Goal: Transaction & Acquisition: Book appointment/travel/reservation

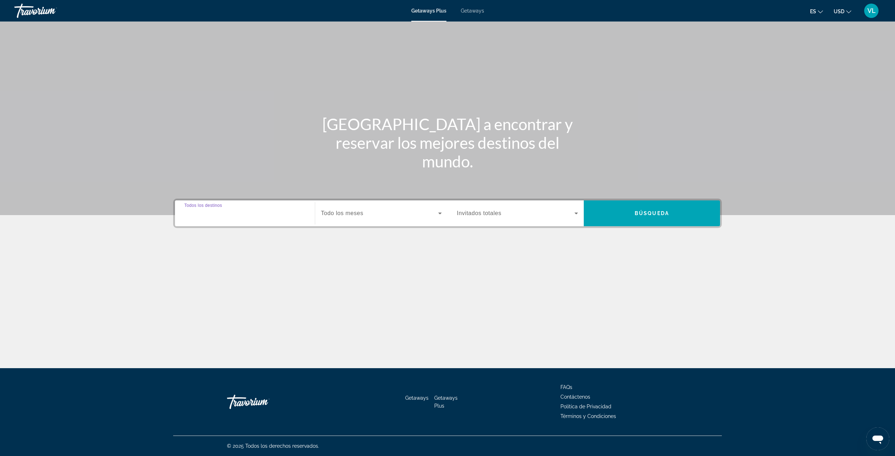
click at [210, 217] on input "Destination Todos los destinos" at bounding box center [244, 213] width 121 height 9
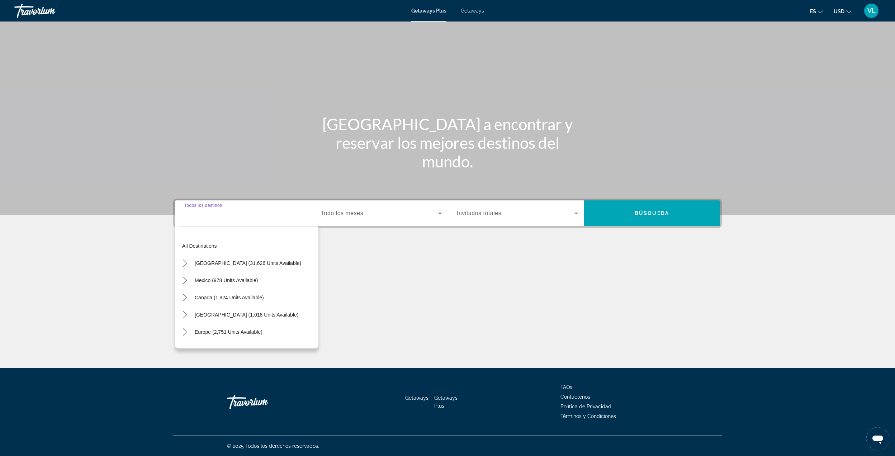
click at [350, 216] on span "Todo los meses" at bounding box center [342, 213] width 42 height 6
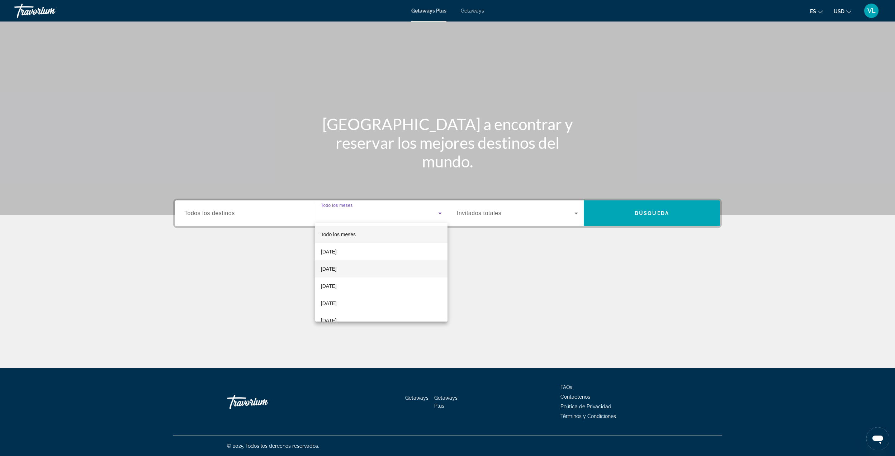
click at [337, 270] on span "[DATE]" at bounding box center [329, 269] width 16 height 9
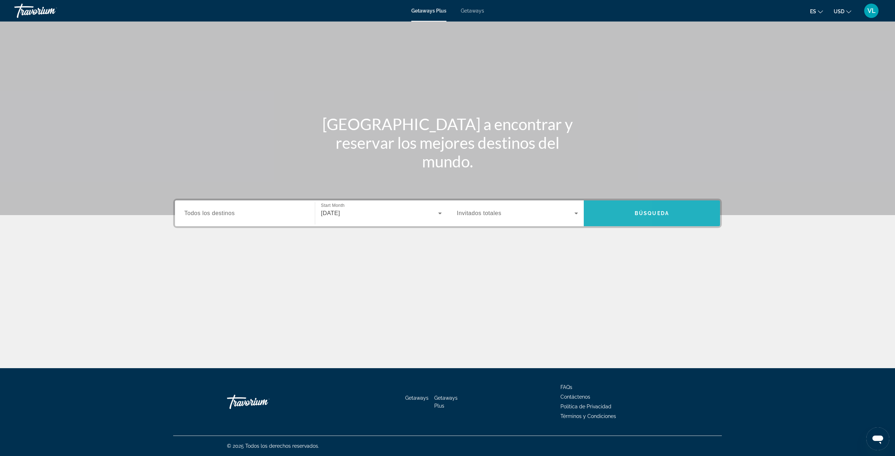
click at [595, 213] on span "Search" at bounding box center [652, 213] width 136 height 17
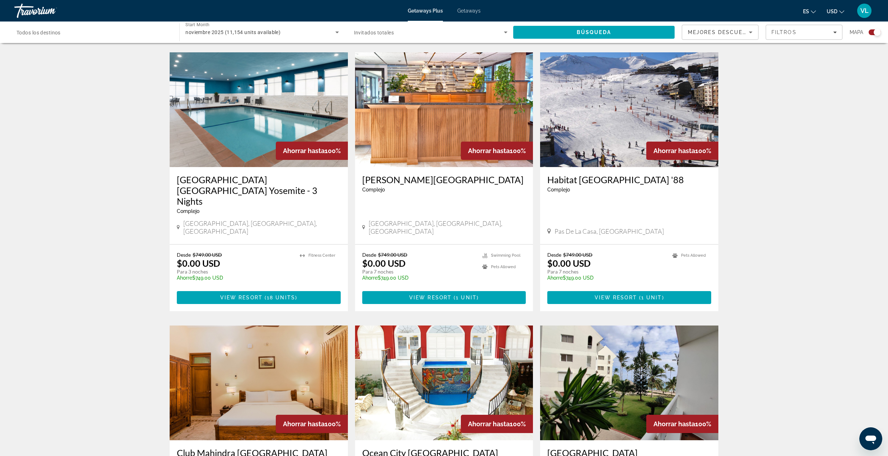
scroll to position [908, 0]
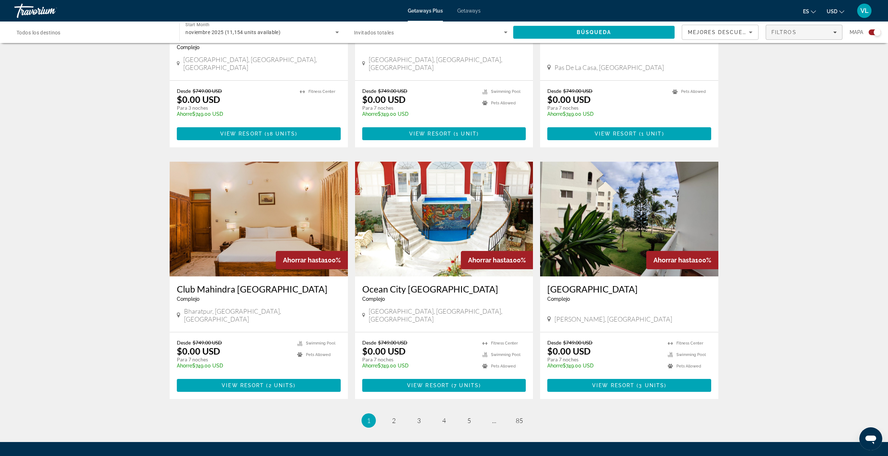
click at [792, 35] on span "Filters" at bounding box center [804, 32] width 76 height 17
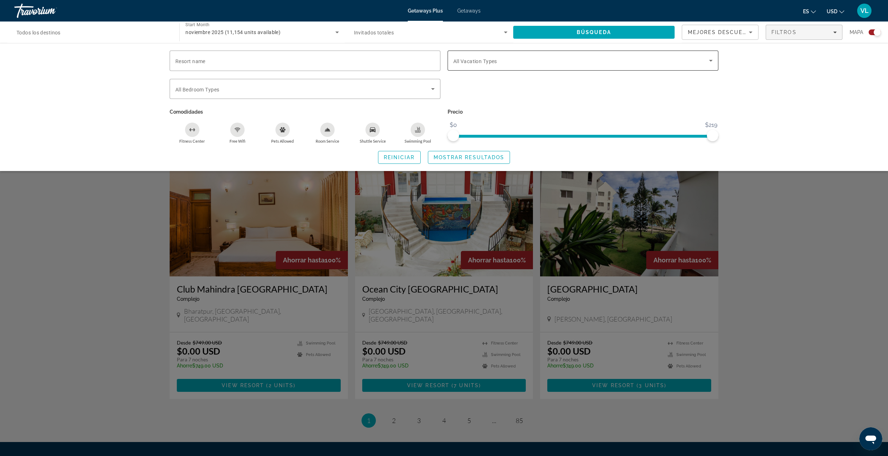
click at [479, 63] on span "All Vacation Types" at bounding box center [475, 61] width 44 height 6
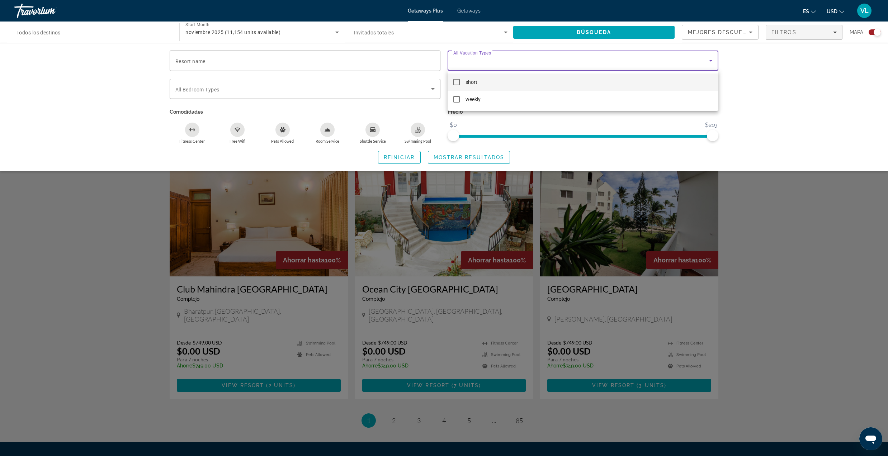
click at [451, 82] on mat-option "short" at bounding box center [582, 81] width 271 height 17
click at [83, 114] on div at bounding box center [444, 228] width 888 height 456
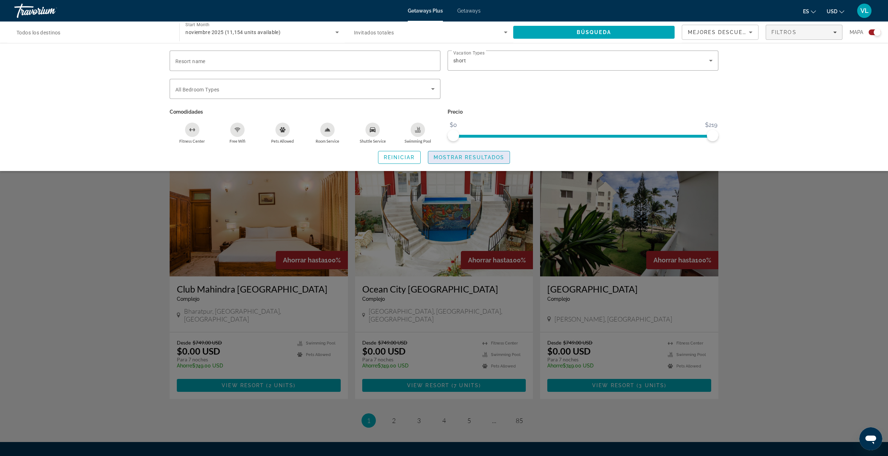
click at [444, 160] on span "Search widget" at bounding box center [469, 157] width 82 height 17
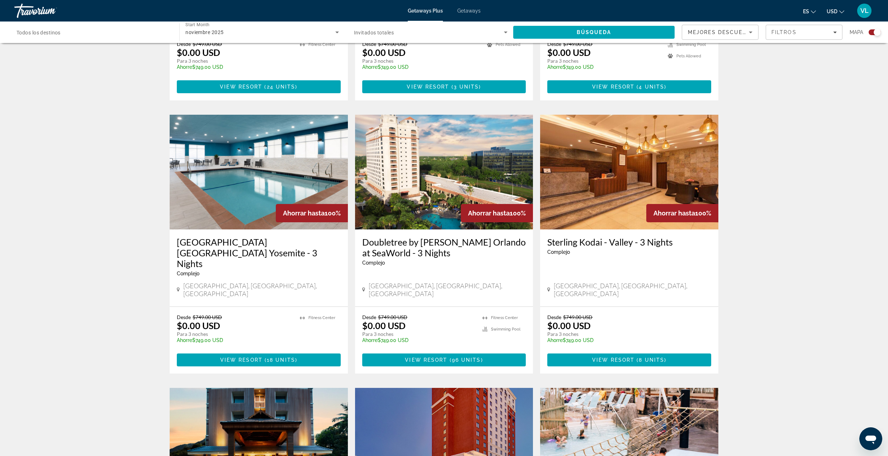
scroll to position [526, 0]
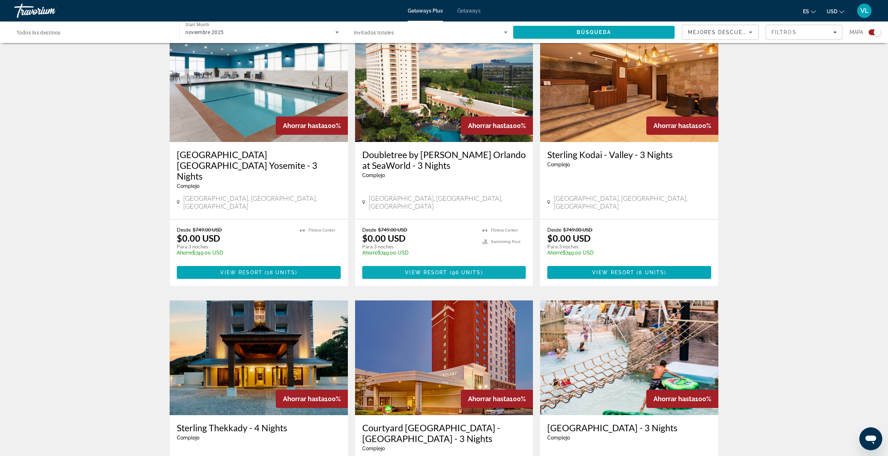
click at [429, 270] on span "View Resort" at bounding box center [426, 273] width 42 height 6
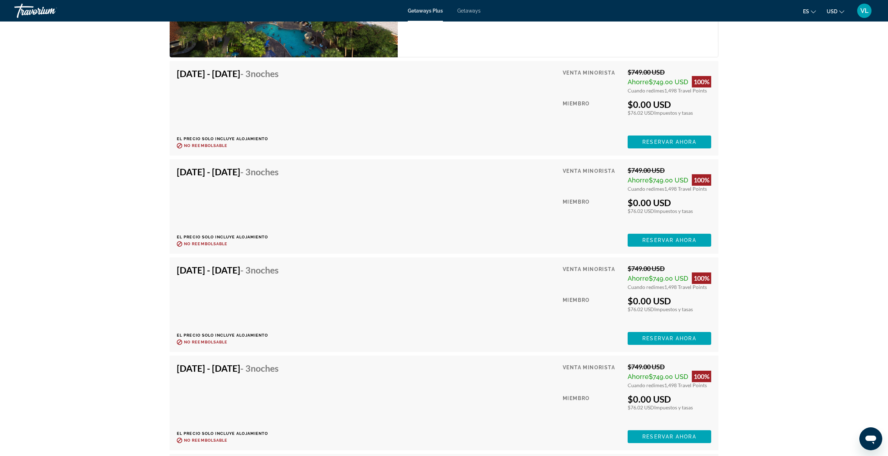
scroll to position [1242, 0]
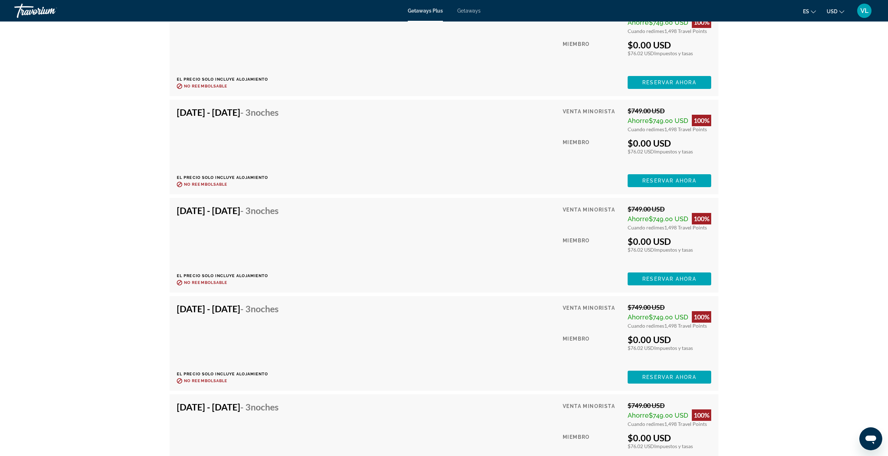
scroll to position [2963, 0]
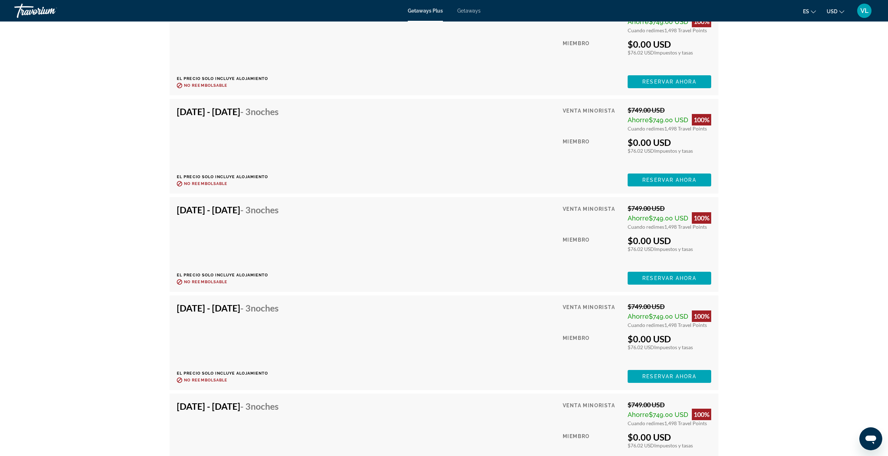
click at [482, 339] on div "[DATE] - [DATE] - 3 noches El precio solo incluye alojamiento Reembolsable hast…" at bounding box center [444, 343] width 534 height 80
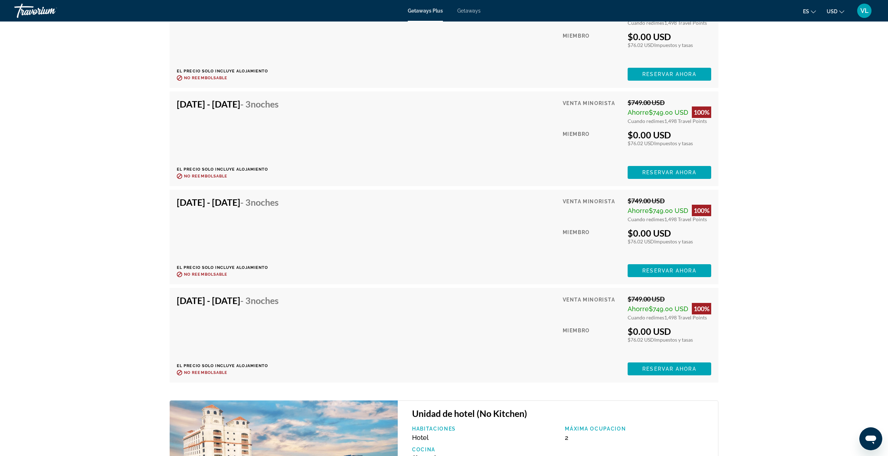
scroll to position [3074, 0]
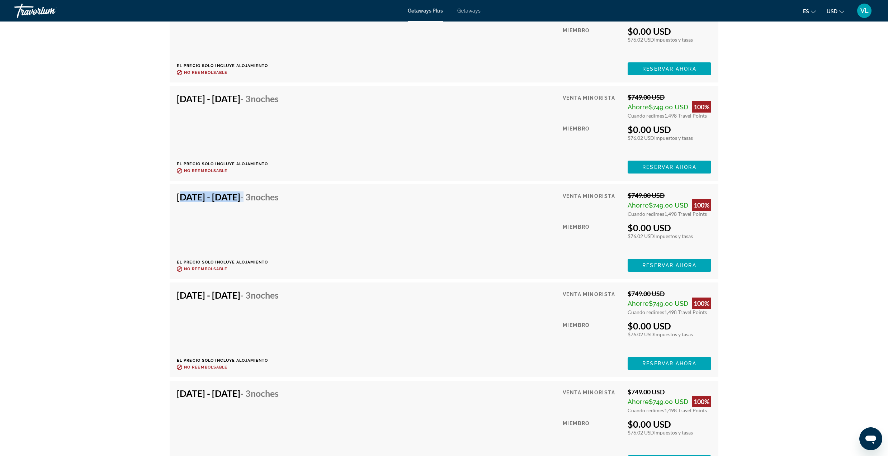
drag, startPoint x: 293, startPoint y: 197, endPoint x: 176, endPoint y: 204, distance: 117.4
click at [176, 204] on div "[DATE] - [DATE] - 3 noches El precio solo incluye alojamiento Reembolsable hast…" at bounding box center [444, 231] width 548 height 95
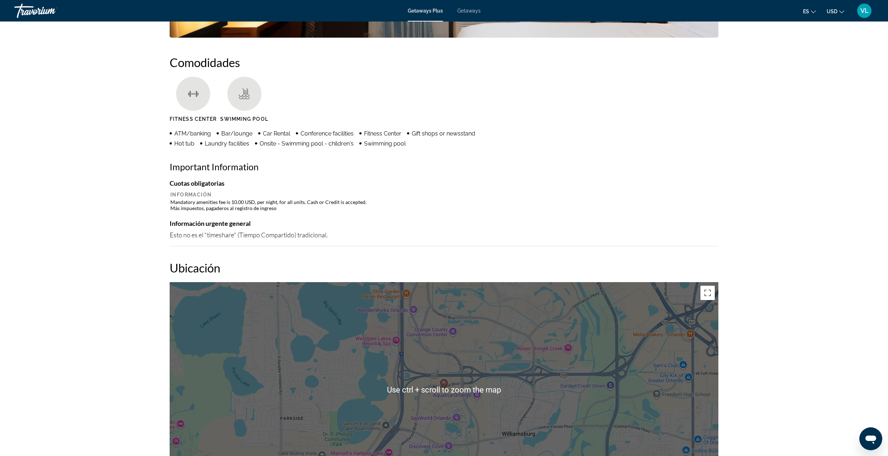
scroll to position [350, 0]
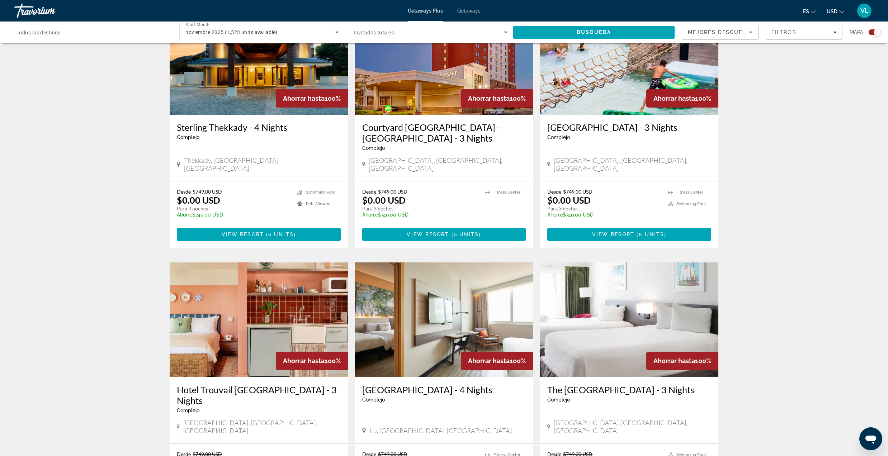
scroll to position [956, 0]
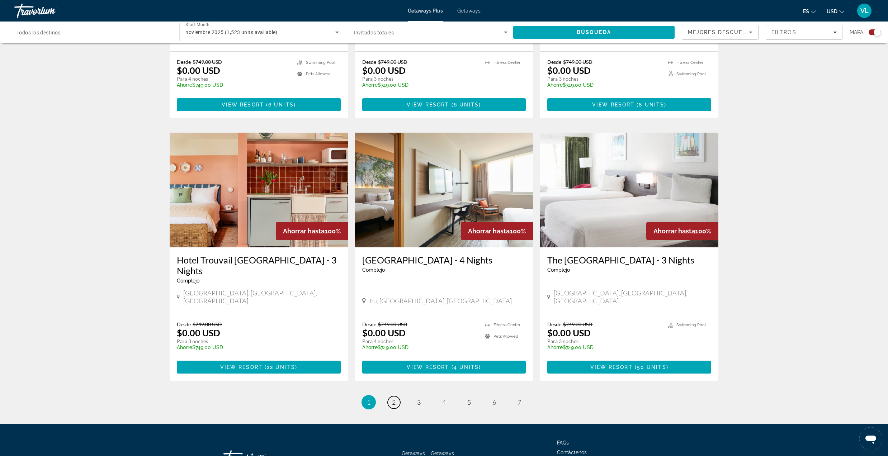
click at [394, 398] on span "2" at bounding box center [394, 402] width 4 height 8
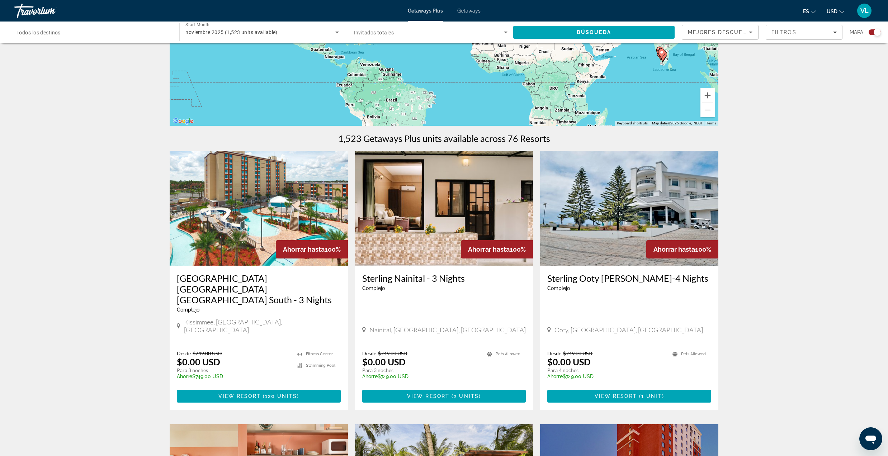
scroll to position [143, 0]
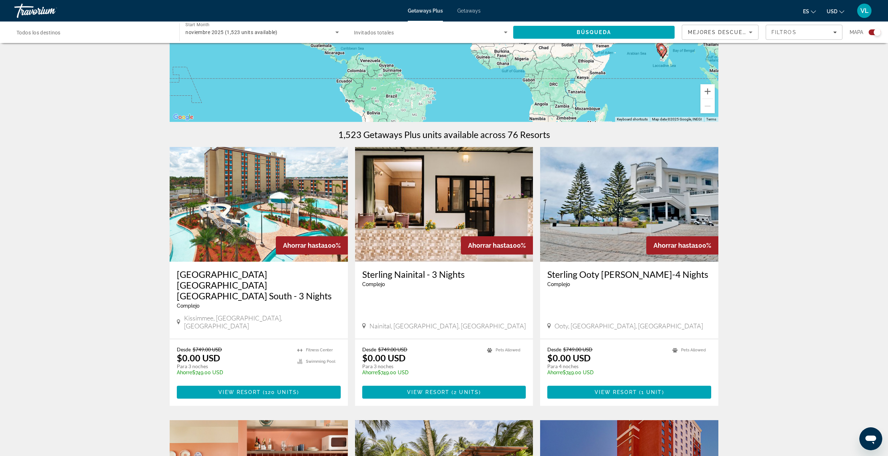
click at [219, 231] on img "Main content" at bounding box center [259, 204] width 178 height 115
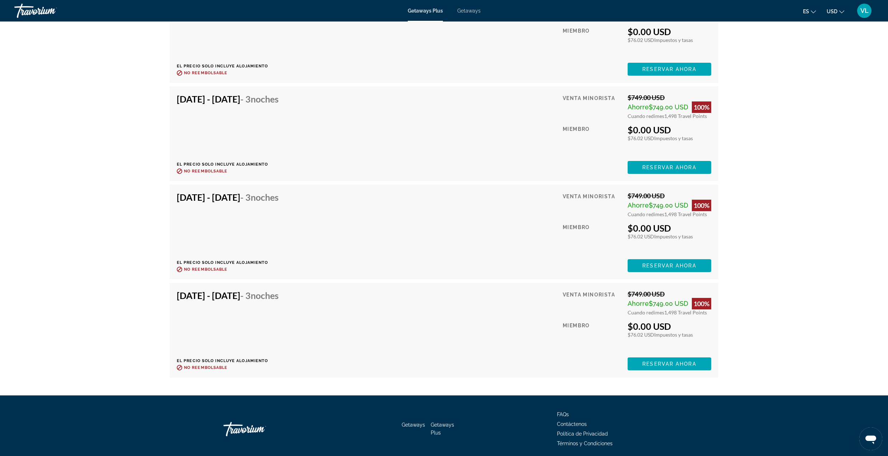
scroll to position [7047, 0]
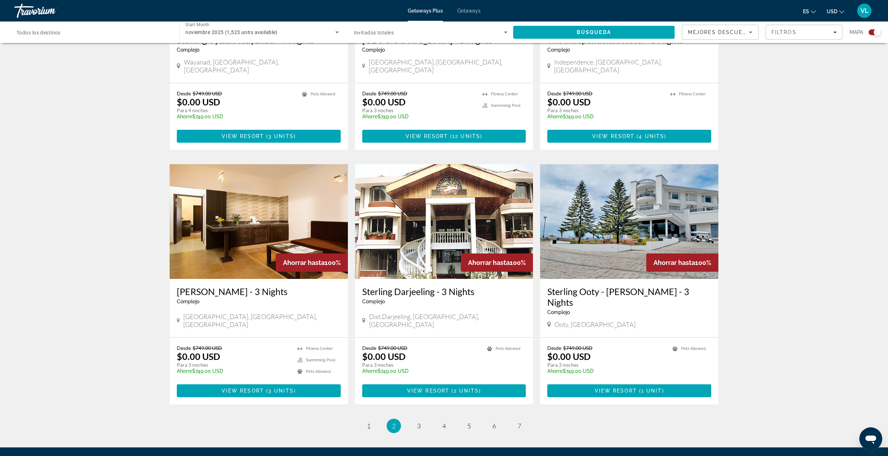
scroll to position [948, 0]
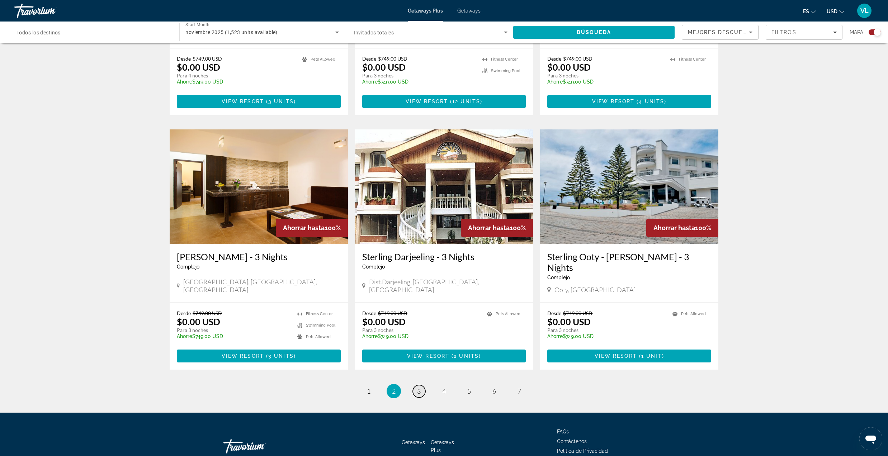
click at [422, 385] on link "page 3" at bounding box center [419, 391] width 13 height 13
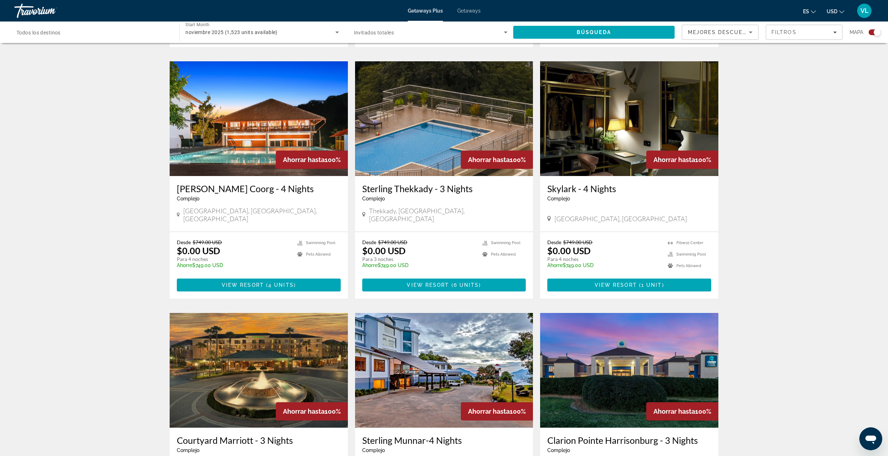
scroll to position [908, 0]
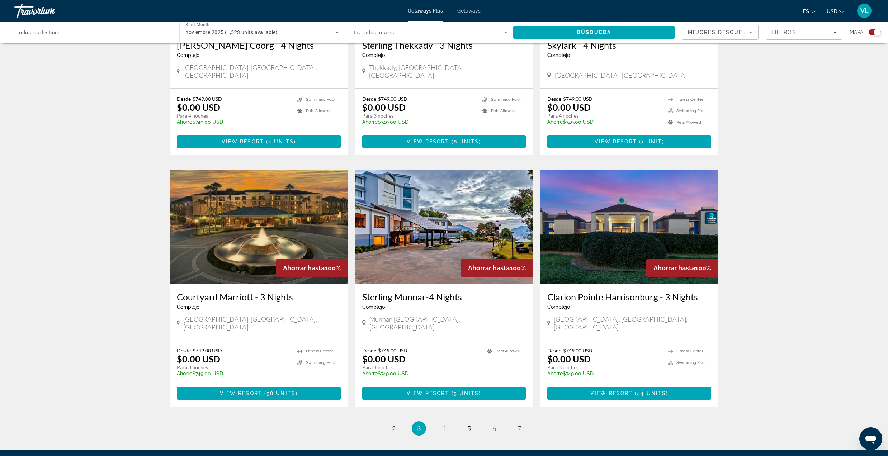
click at [234, 214] on img "Main content" at bounding box center [259, 227] width 178 height 115
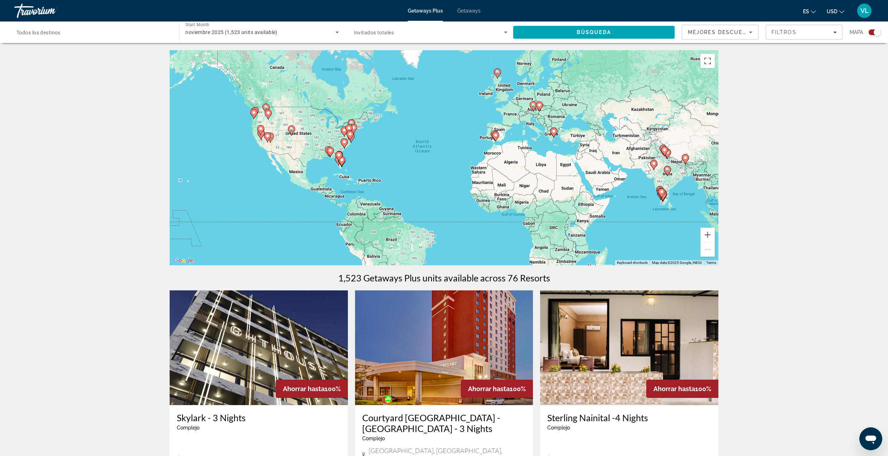
click at [252, 27] on div "noviembre 2025 (1,523 units available)" at bounding box center [261, 32] width 153 height 20
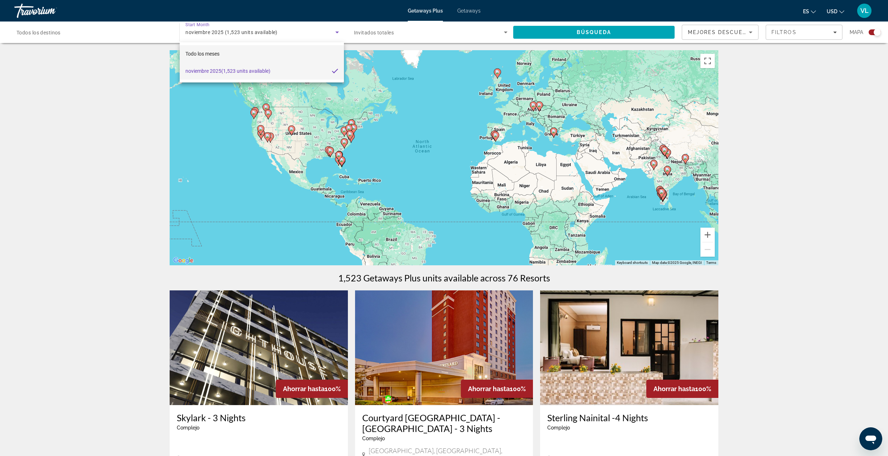
click at [231, 51] on mat-option "Todo los meses" at bounding box center [262, 53] width 164 height 17
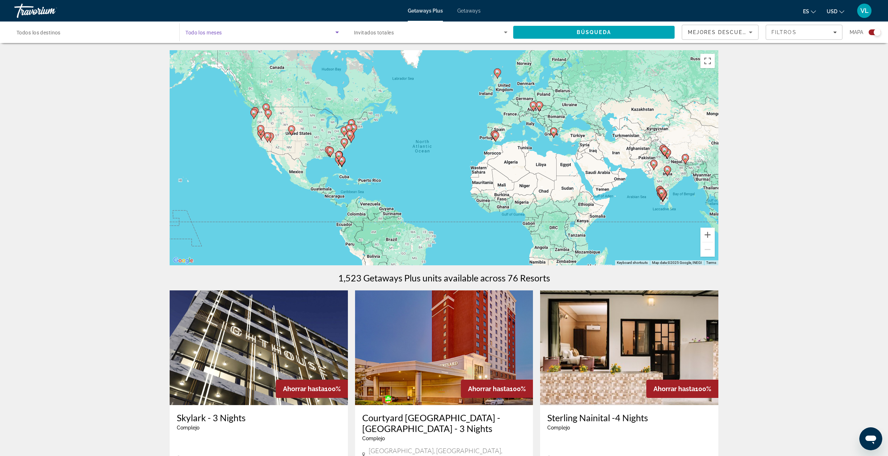
click at [16, 9] on div "Travorium" at bounding box center [50, 10] width 72 height 19
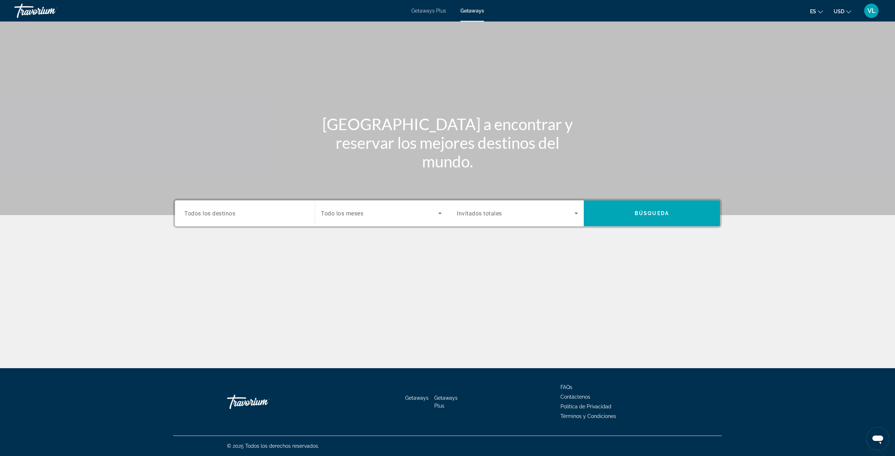
click at [255, 200] on div "Destination Todos los destinos" at bounding box center [245, 213] width 133 height 26
click at [248, 218] on div "Search widget" at bounding box center [244, 213] width 121 height 20
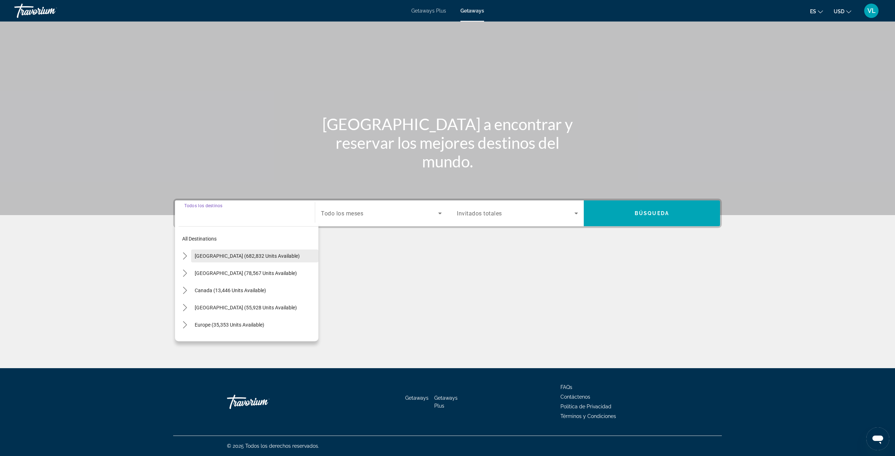
click at [207, 252] on span "Select destination: United States (682,832 units available)" at bounding box center [254, 255] width 127 height 17
type input "**********"
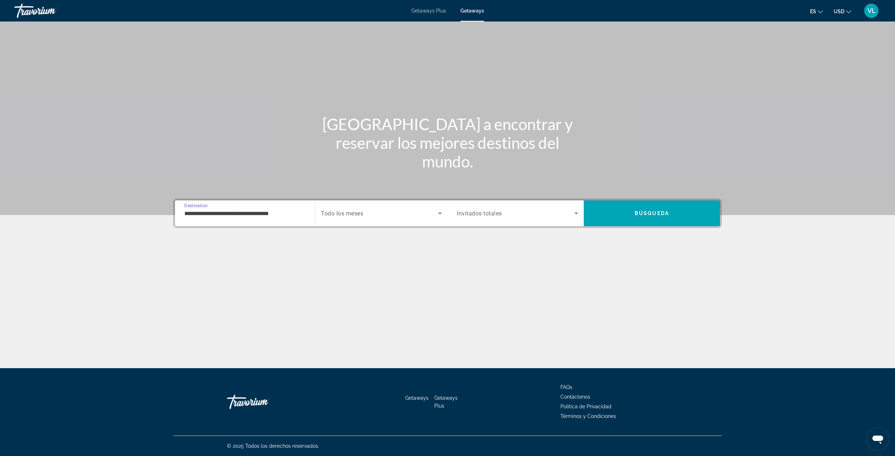
click at [371, 210] on span "Search widget" at bounding box center [379, 213] width 117 height 9
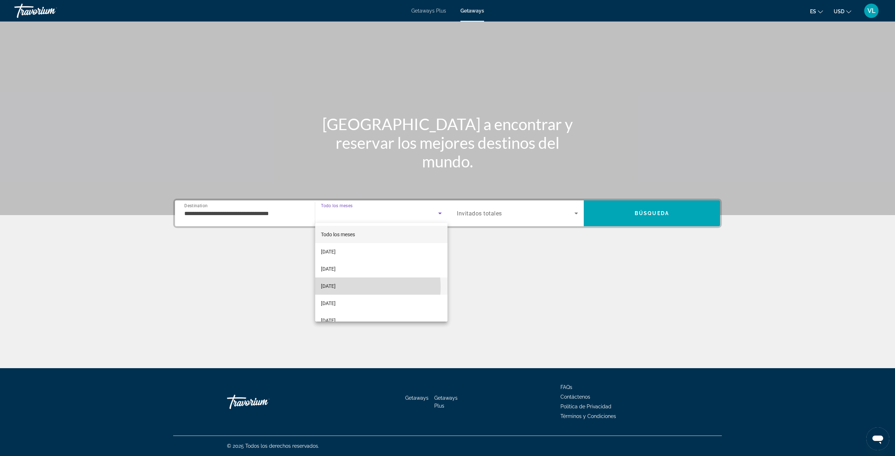
click at [336, 287] on span "[DATE]" at bounding box center [328, 286] width 15 height 9
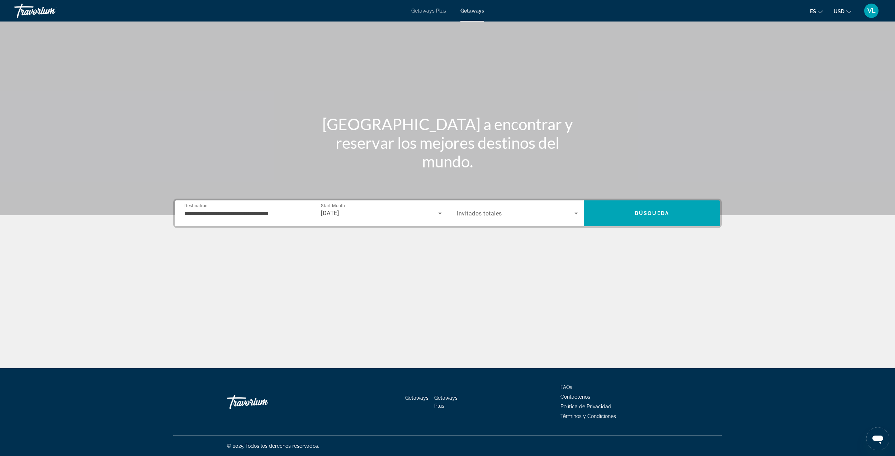
drag, startPoint x: 476, startPoint y: 201, endPoint x: 474, endPoint y: 211, distance: 10.4
click at [476, 202] on div "Occupancy Invitados totales" at bounding box center [517, 213] width 133 height 26
click at [472, 214] on span "Invitados totales" at bounding box center [479, 213] width 45 height 7
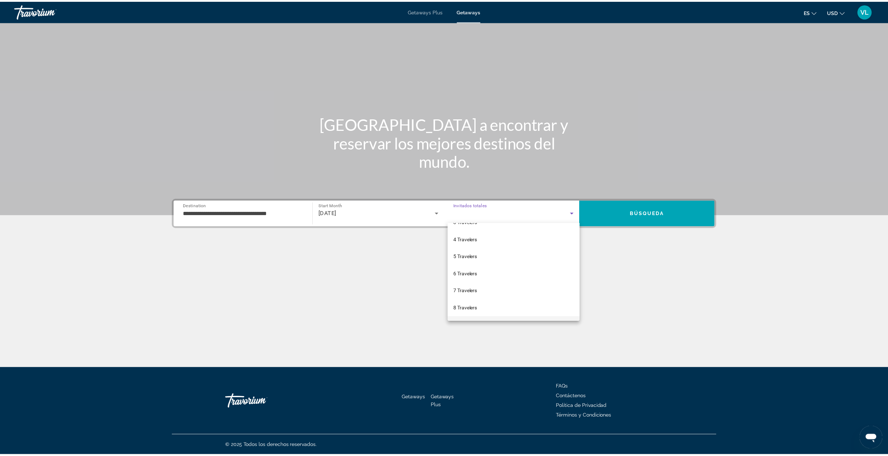
scroll to position [79, 0]
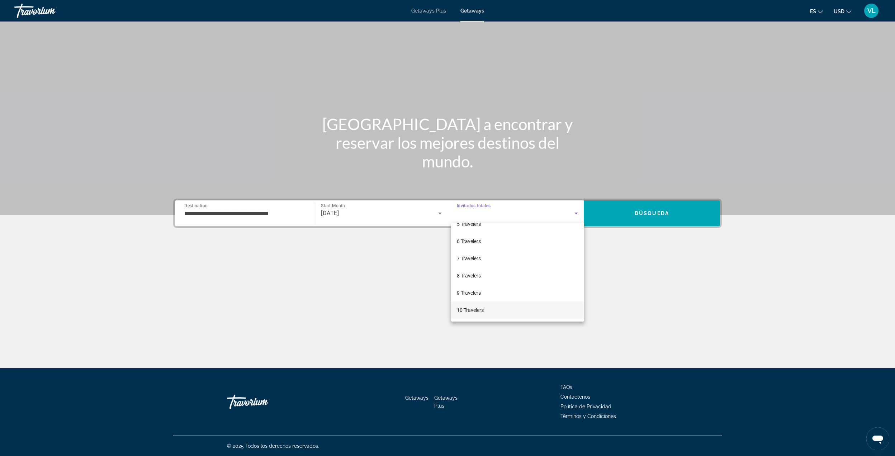
click at [466, 309] on span "10 Travelers" at bounding box center [470, 310] width 27 height 9
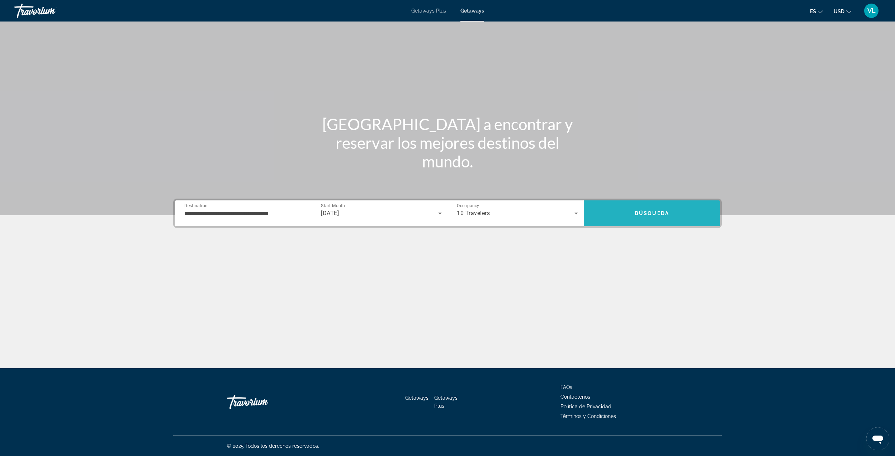
click at [675, 205] on span "Search" at bounding box center [652, 213] width 136 height 17
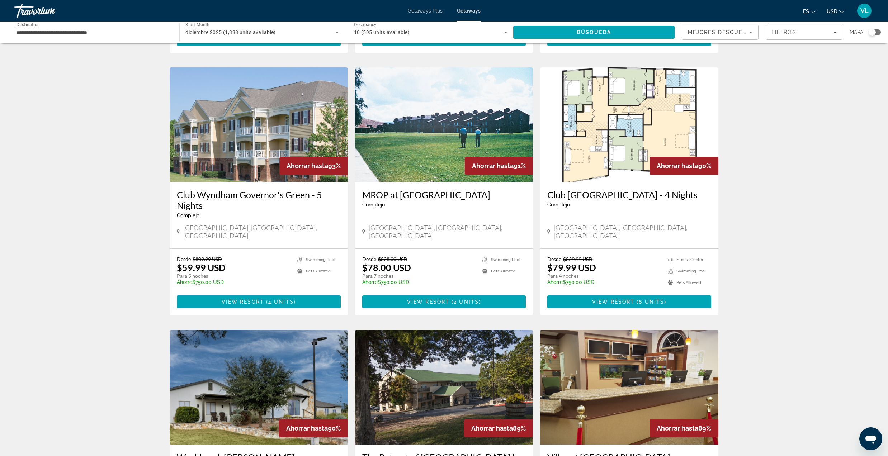
scroll to position [669, 0]
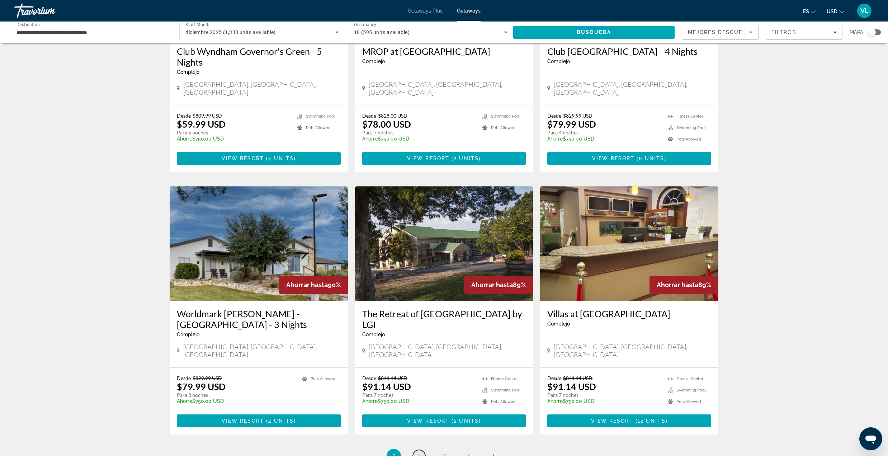
click at [419, 452] on span "2" at bounding box center [419, 456] width 4 height 8
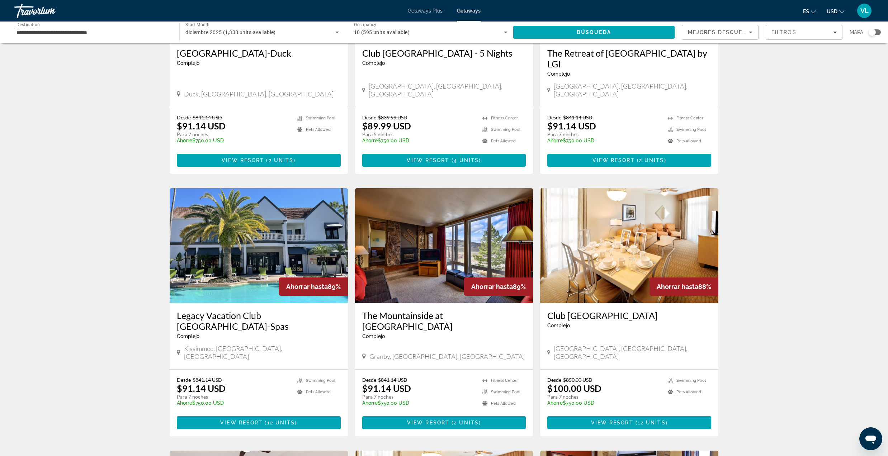
scroll to position [143, 0]
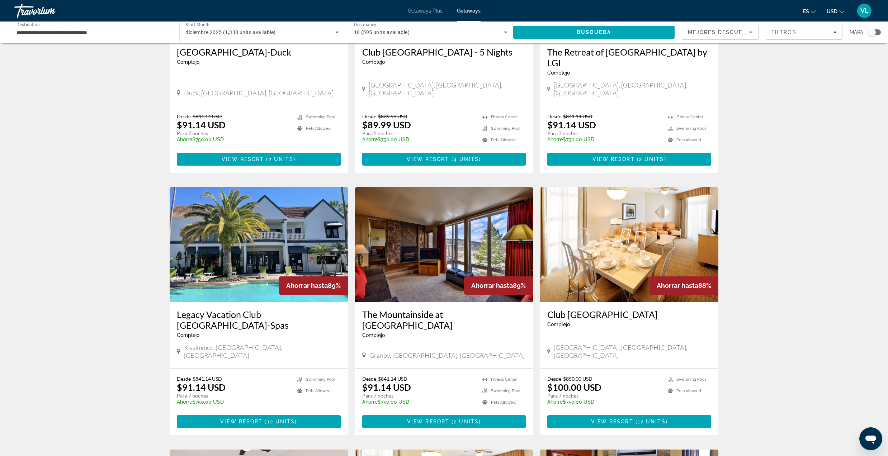
click at [436, 255] on img "Main content" at bounding box center [444, 244] width 178 height 115
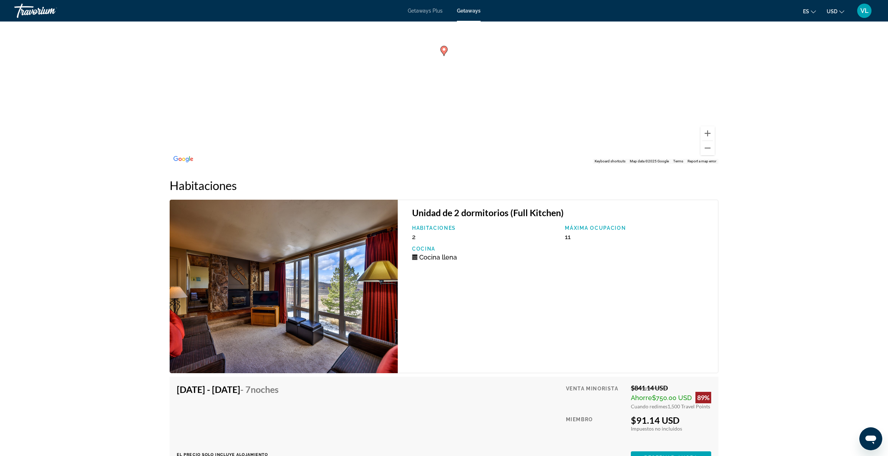
scroll to position [1482, 0]
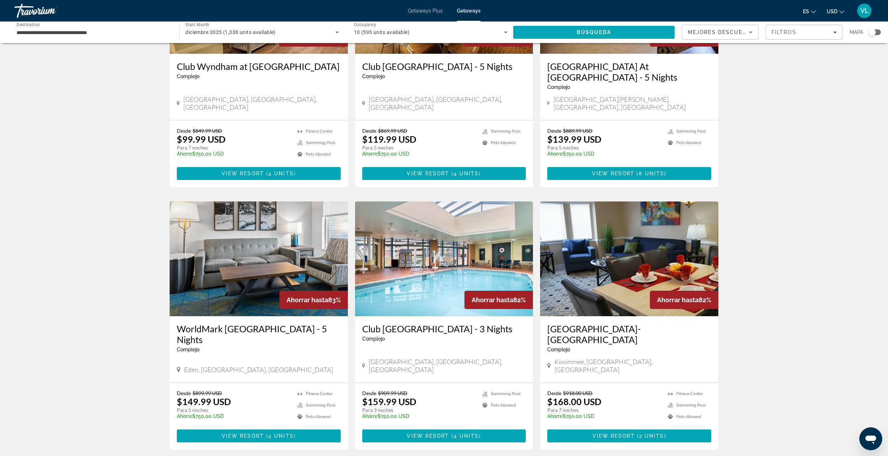
scroll to position [736, 0]
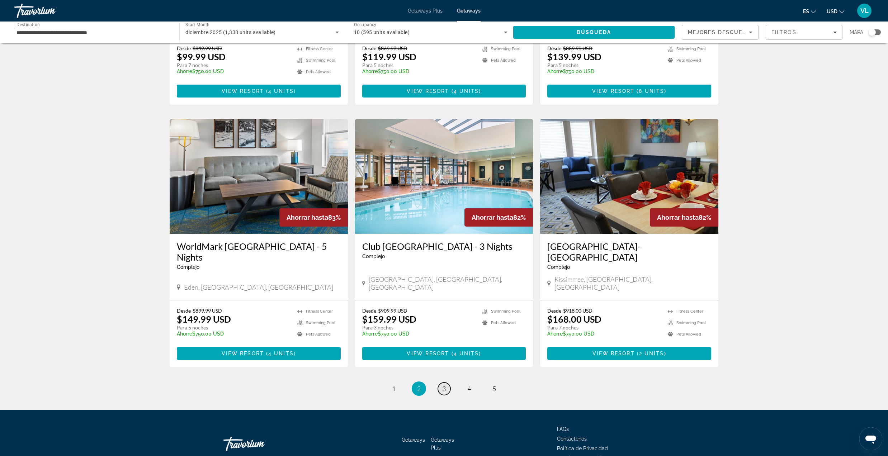
click at [442, 385] on span "3" at bounding box center [444, 389] width 4 height 8
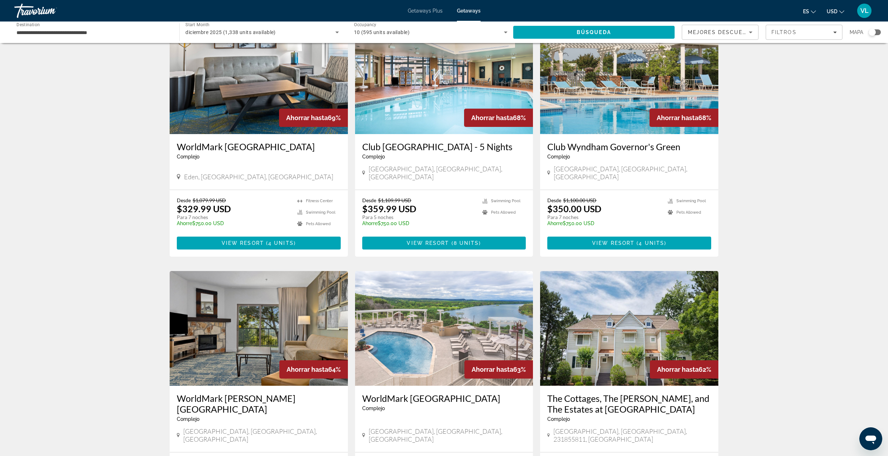
scroll to position [669, 0]
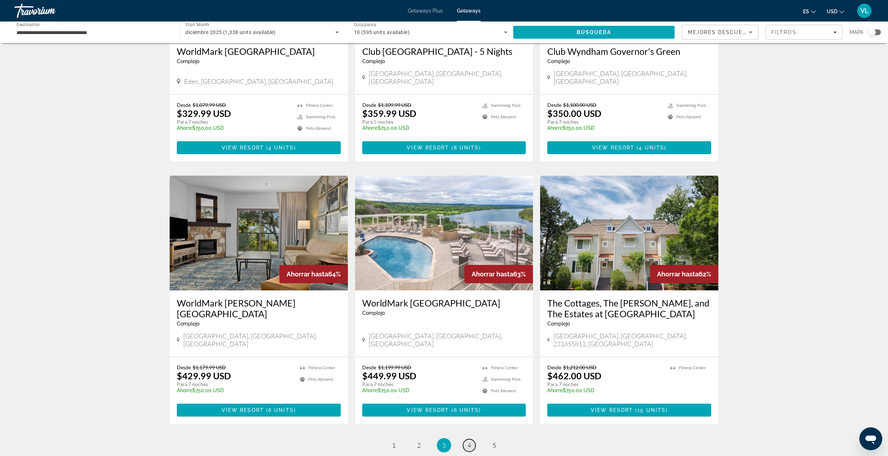
click at [465, 439] on link "page 4" at bounding box center [469, 445] width 13 height 13
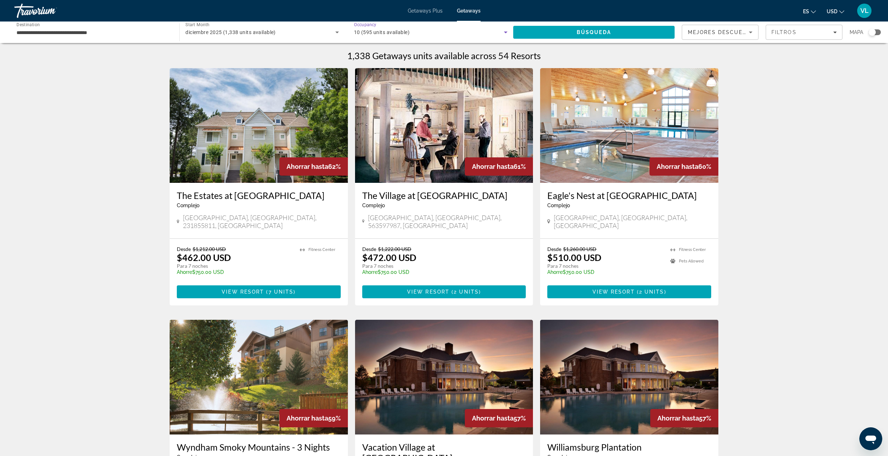
click at [395, 33] on span "10 (595 units available)" at bounding box center [382, 32] width 56 height 6
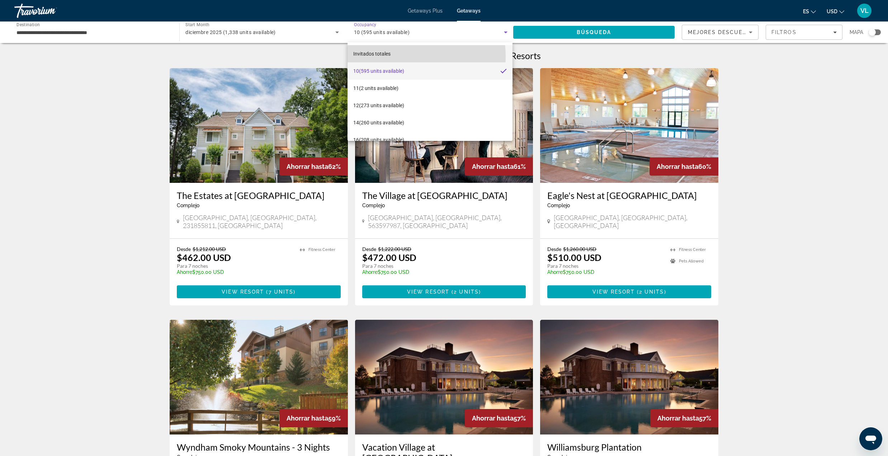
click at [393, 57] on mat-option "Invitados totales" at bounding box center [429, 53] width 165 height 17
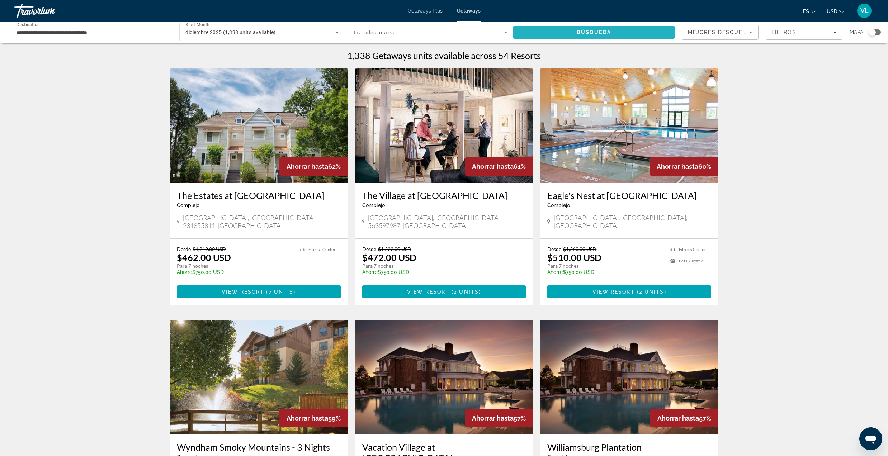
click at [578, 33] on span "Búsqueda" at bounding box center [593, 32] width 34 height 6
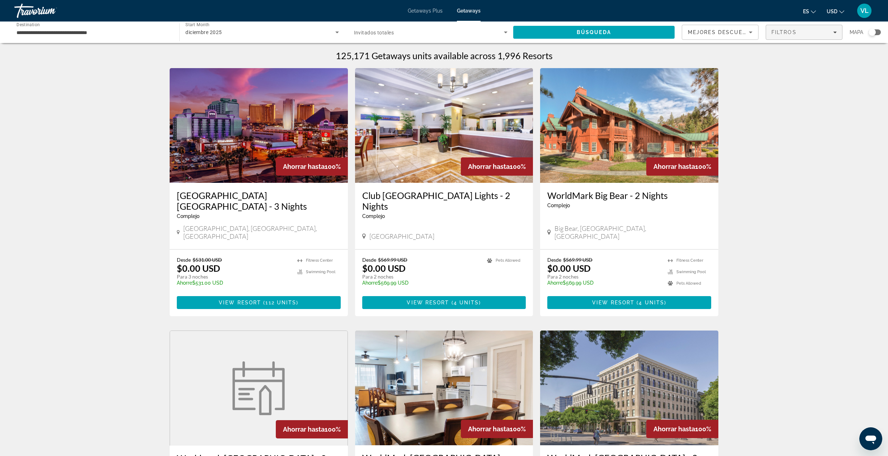
click at [784, 29] on span "Filters" at bounding box center [804, 32] width 76 height 17
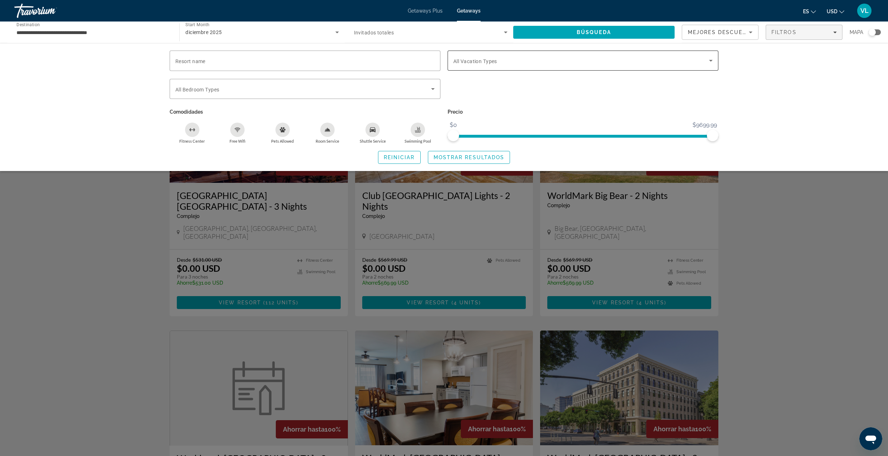
click at [709, 68] on div "Search widget" at bounding box center [582, 61] width 259 height 20
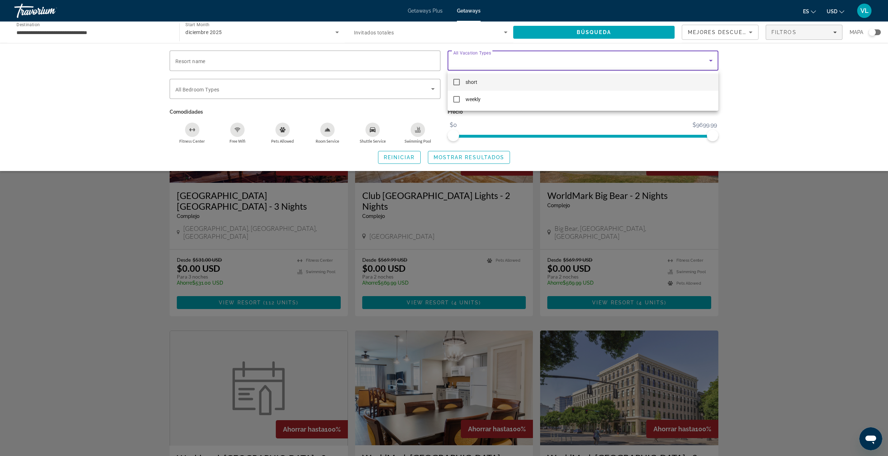
click at [710, 67] on div at bounding box center [444, 228] width 888 height 456
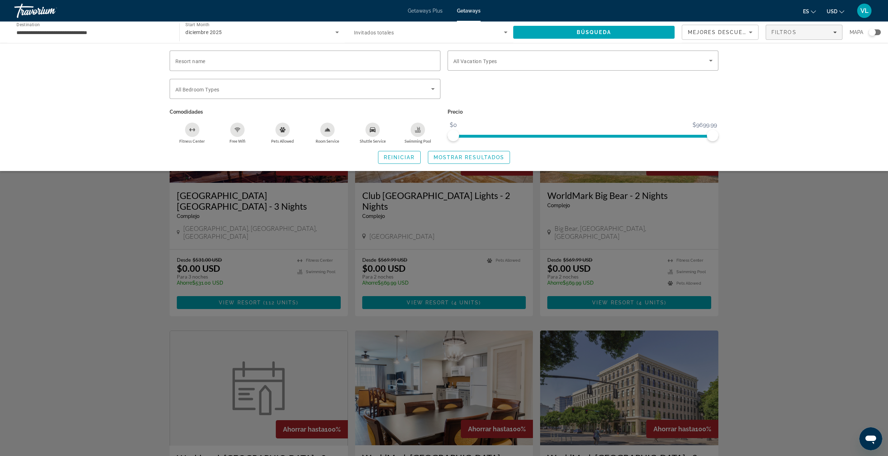
click at [786, 218] on div "Search widget" at bounding box center [444, 282] width 888 height 348
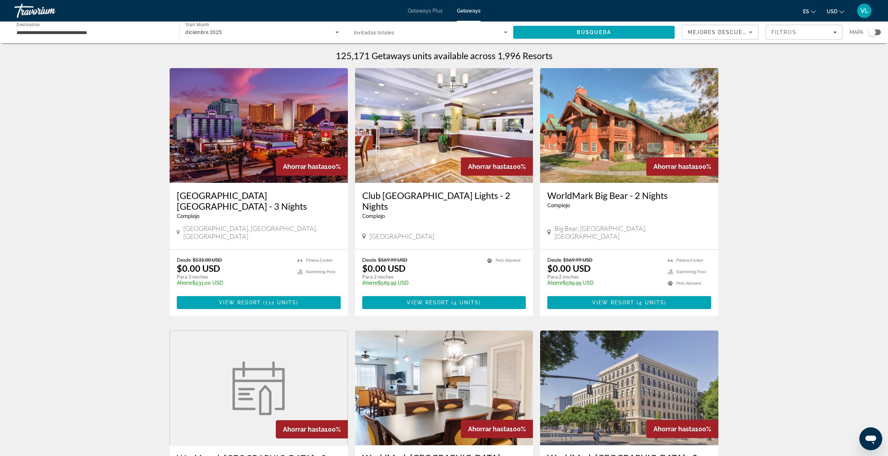
click at [372, 30] on span "Invitados totales" at bounding box center [374, 33] width 40 height 6
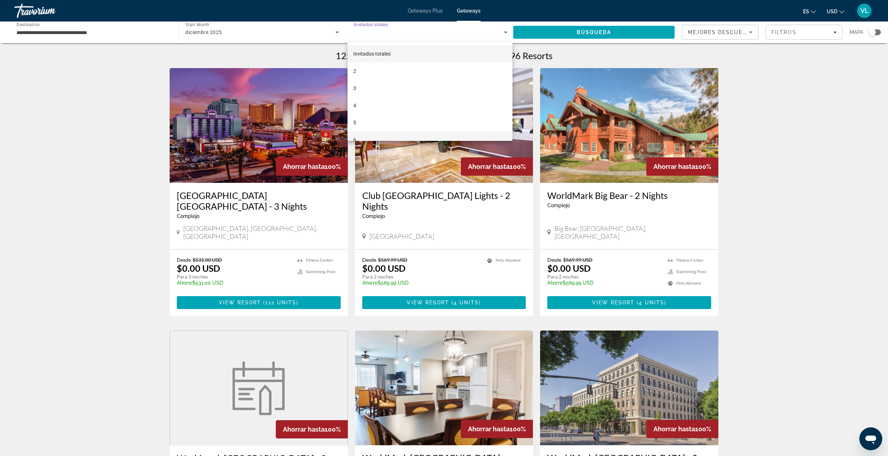
click at [356, 136] on mat-option "6" at bounding box center [429, 139] width 165 height 17
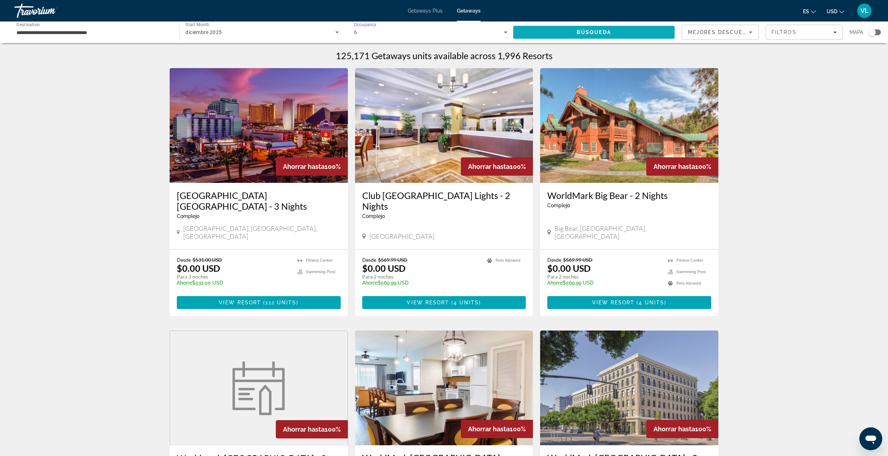
click at [602, 32] on span "Búsqueda" at bounding box center [593, 32] width 34 height 6
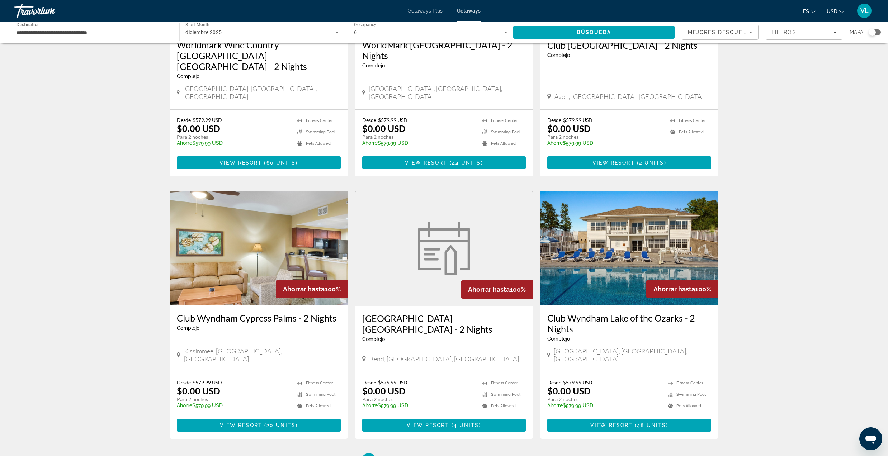
scroll to position [717, 0]
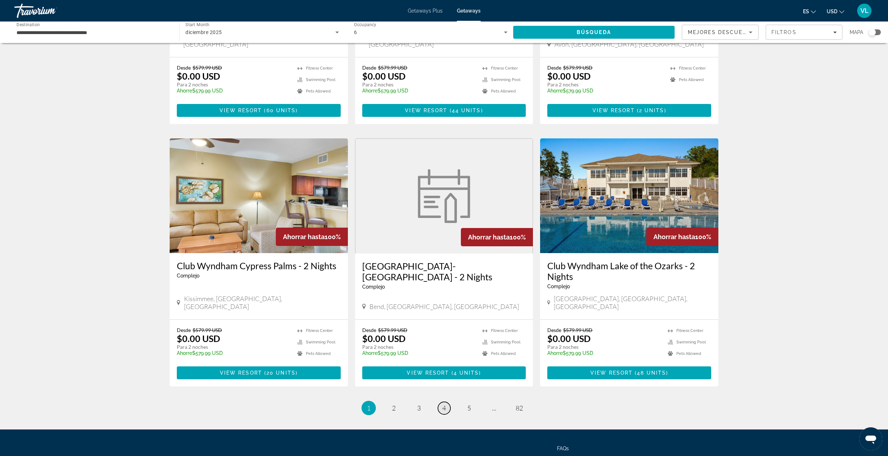
click at [440, 402] on link "page 4" at bounding box center [444, 408] width 13 height 13
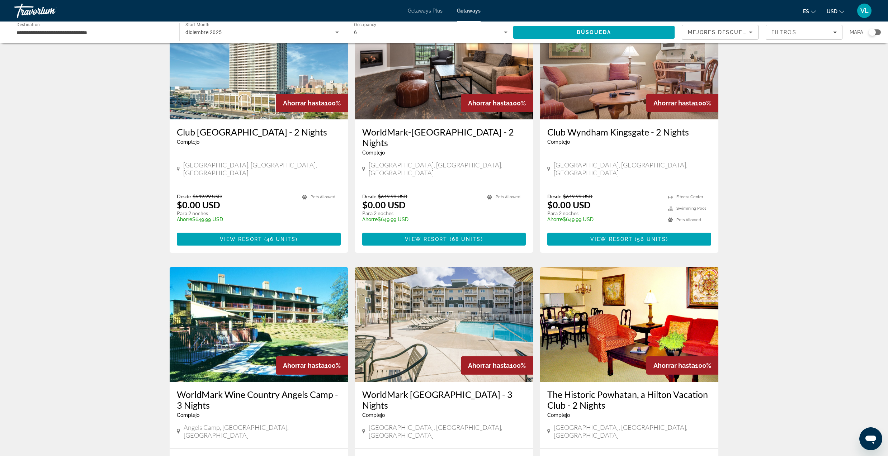
scroll to position [736, 0]
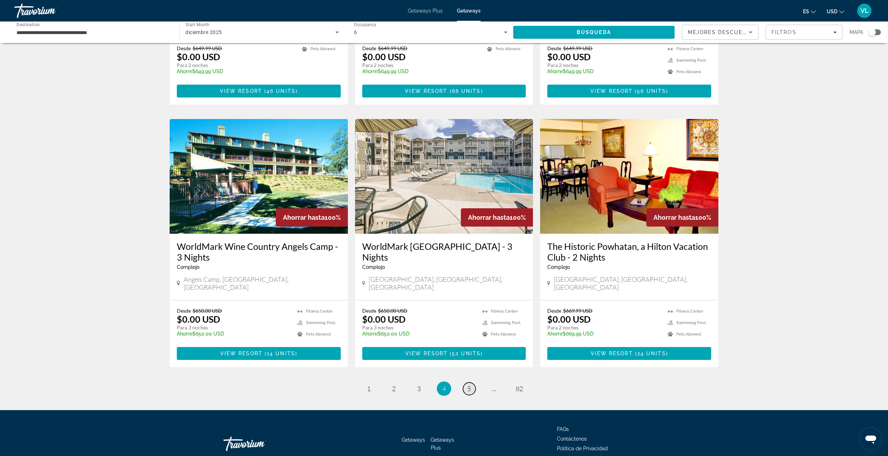
click at [466, 382] on link "page 5" at bounding box center [469, 388] width 13 height 13
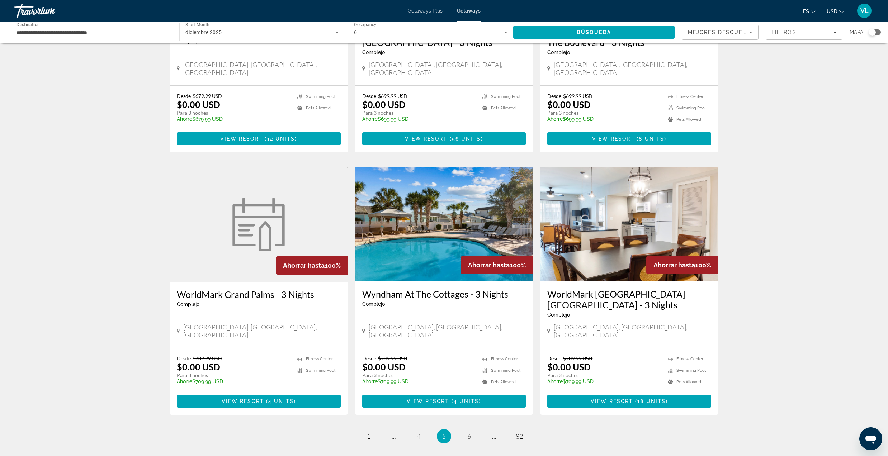
scroll to position [748, 0]
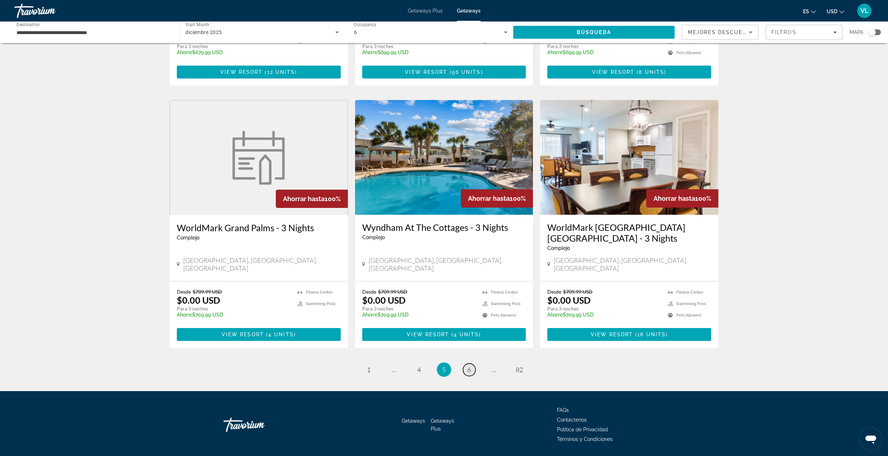
click at [466, 363] on link "page 6" at bounding box center [469, 369] width 13 height 13
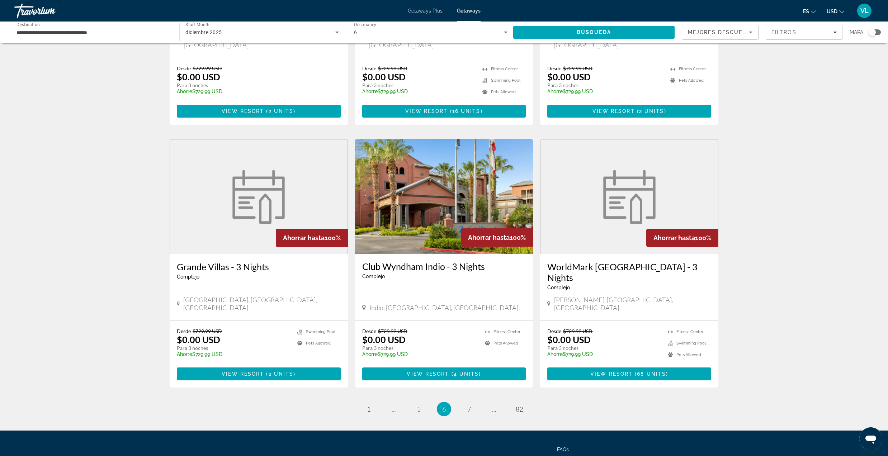
scroll to position [717, 0]
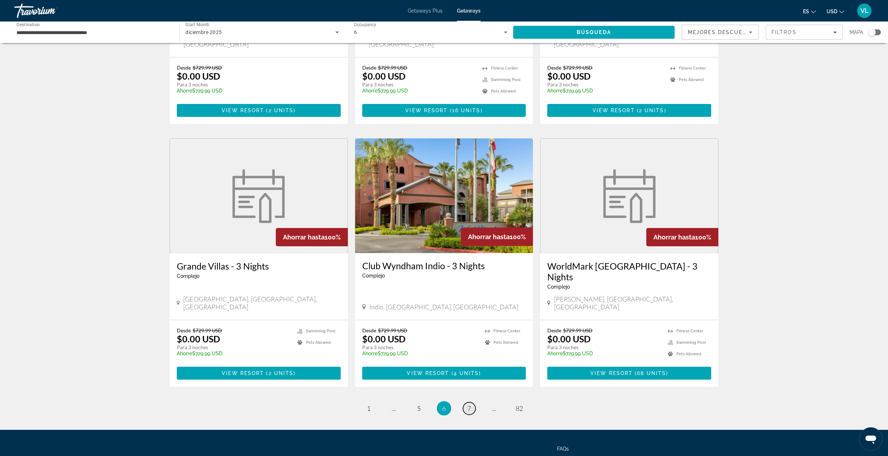
click at [466, 402] on link "page 7" at bounding box center [469, 408] width 13 height 13
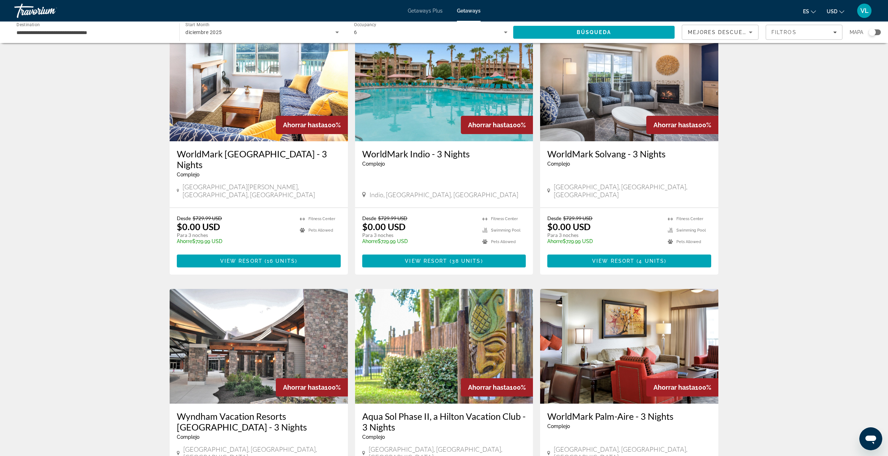
scroll to position [2, 0]
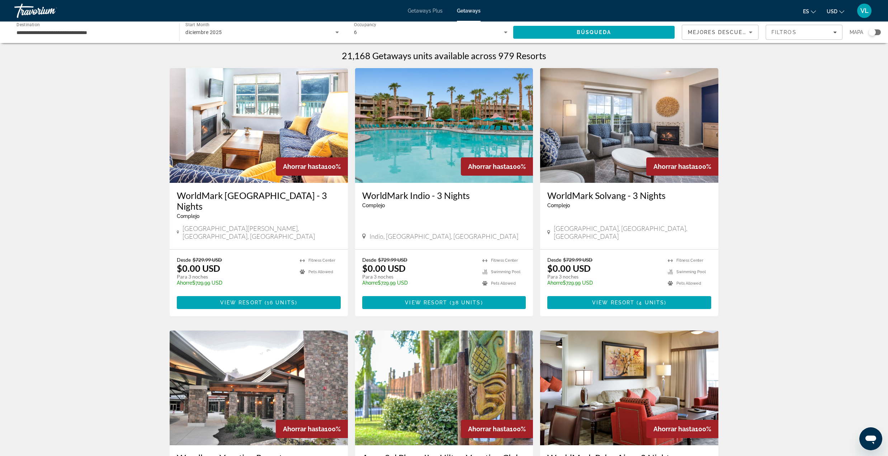
click at [336, 33] on icon "Search widget" at bounding box center [337, 33] width 4 height 2
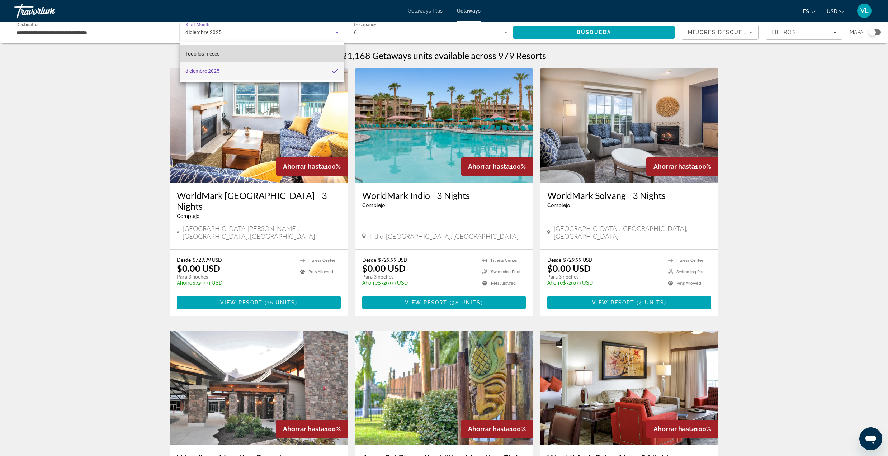
click at [280, 50] on mat-option "Todo los meses" at bounding box center [262, 53] width 164 height 17
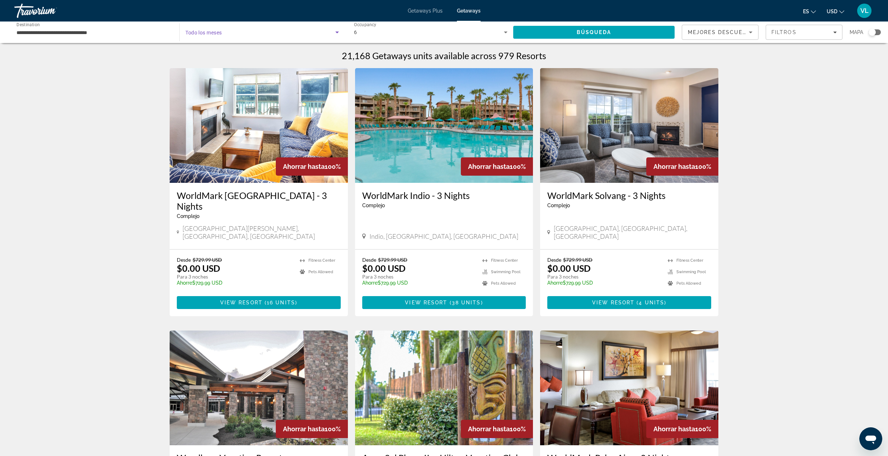
click at [89, 33] on input "**********" at bounding box center [92, 32] width 153 height 9
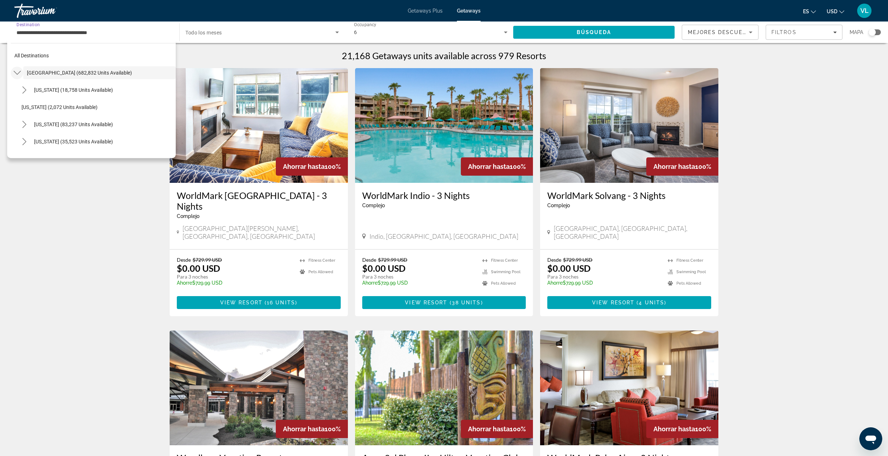
click at [15, 74] on icon "Toggle United States (682,832 units available) submenu" at bounding box center [17, 72] width 7 height 7
click at [64, 95] on span "[US_STATE] (35,523 units available)" at bounding box center [73, 94] width 79 height 6
type input "**********"
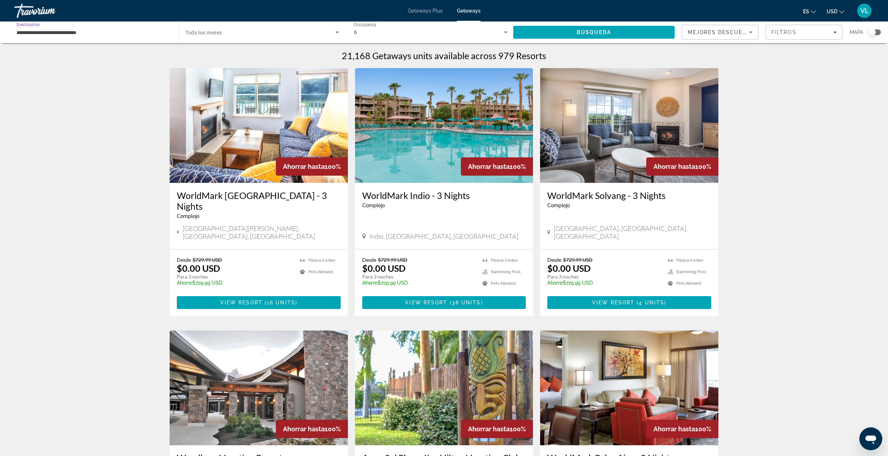
click at [257, 34] on span "Search widget" at bounding box center [259, 32] width 149 height 9
click at [227, 70] on mat-option "diciembre 2025" at bounding box center [262, 70] width 164 height 17
click at [576, 30] on span "Búsqueda" at bounding box center [593, 32] width 34 height 6
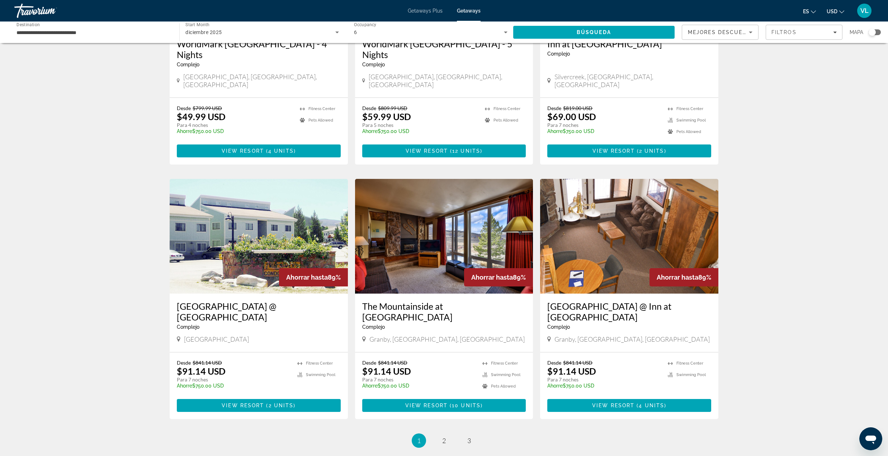
scroll to position [478, 0]
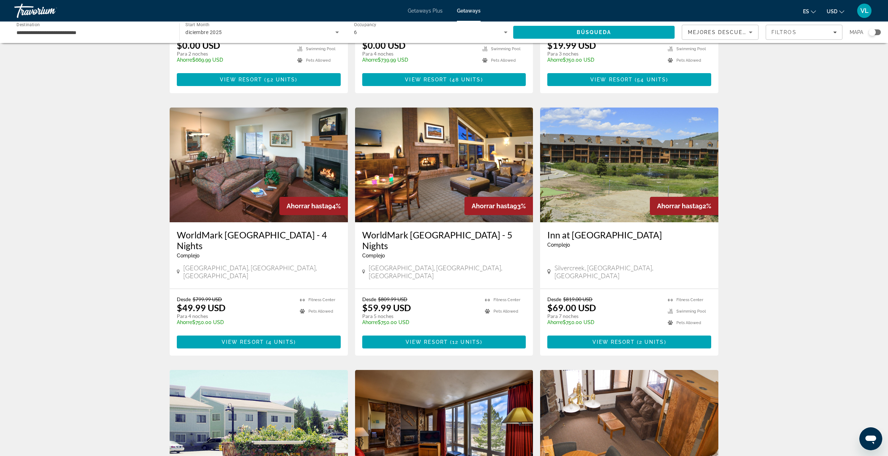
click at [591, 167] on img "Main content" at bounding box center [629, 165] width 178 height 115
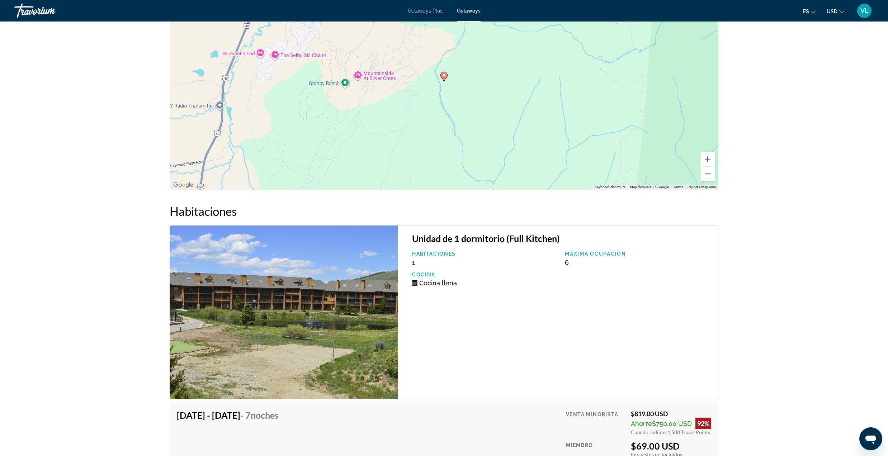
scroll to position [913, 0]
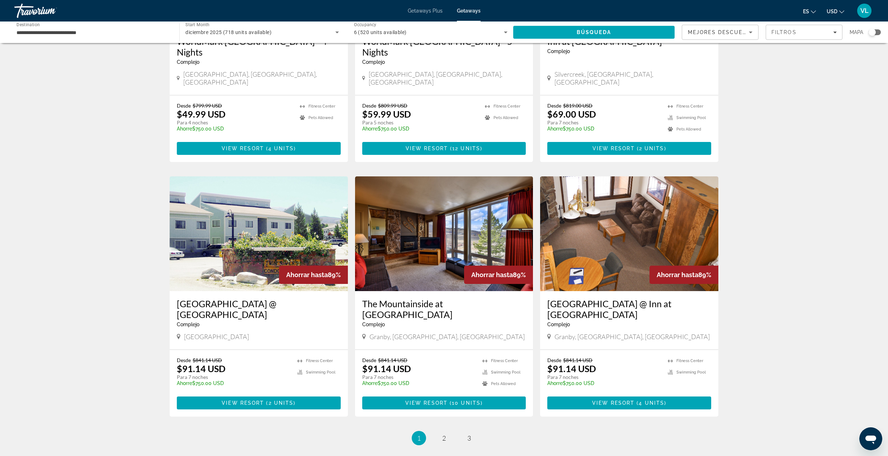
scroll to position [726, 0]
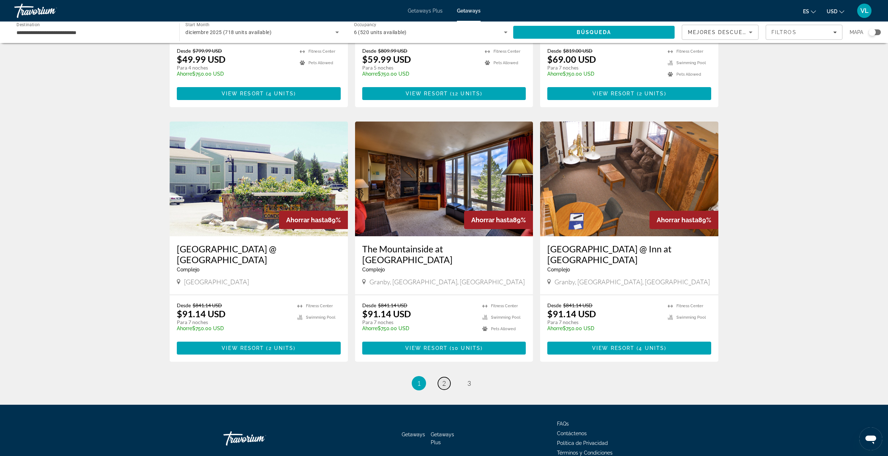
click at [442, 379] on span "2" at bounding box center [444, 383] width 4 height 8
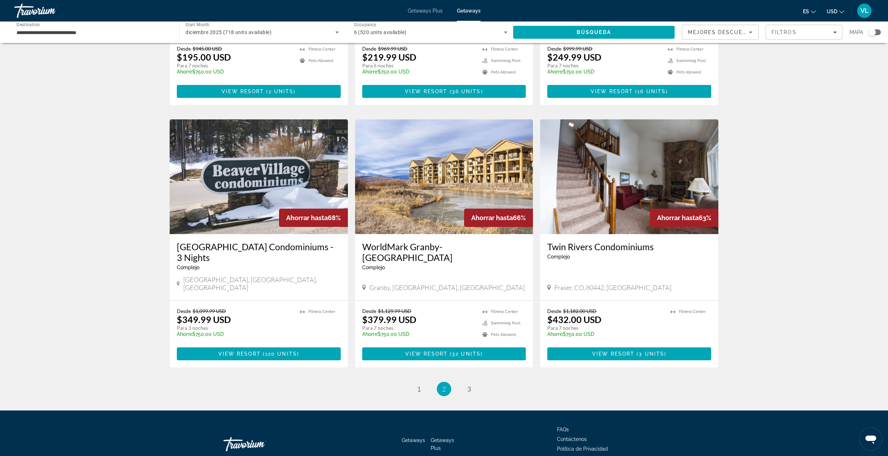
scroll to position [737, 0]
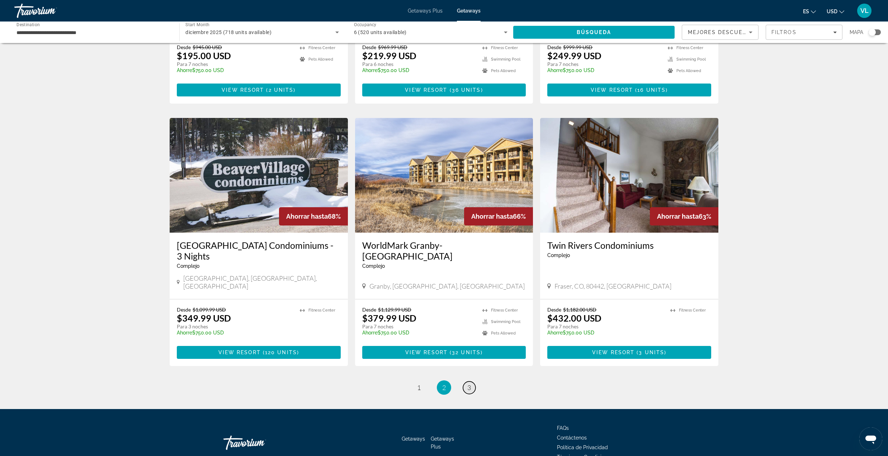
click at [469, 384] on span "3" at bounding box center [469, 388] width 4 height 8
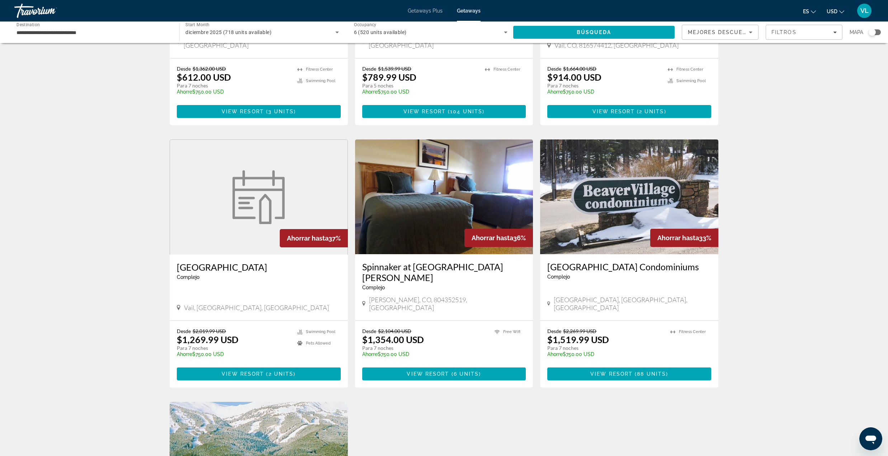
scroll to position [621, 0]
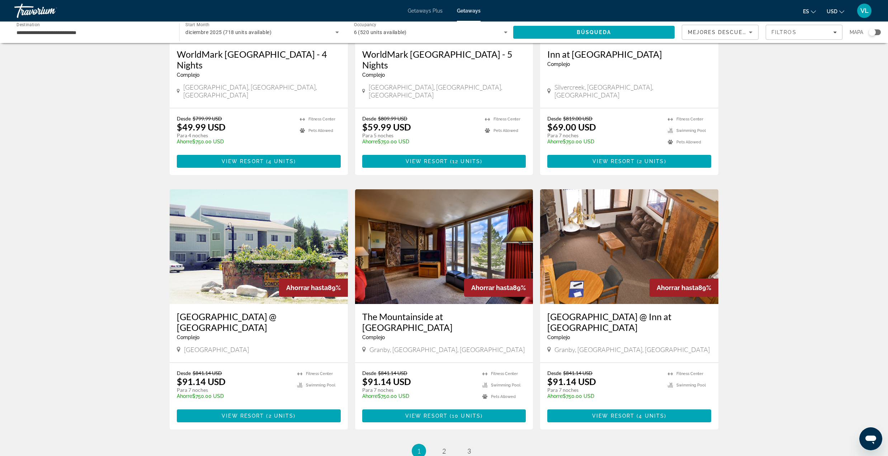
scroll to position [669, 0]
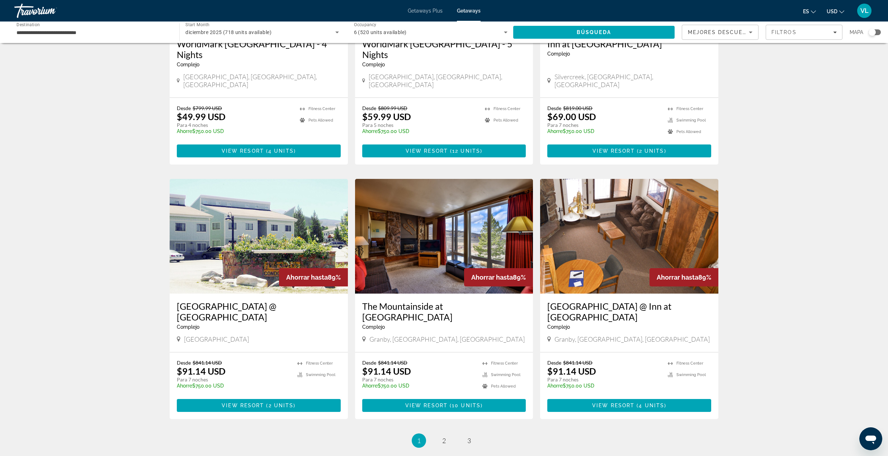
click at [451, 220] on img "Main content" at bounding box center [444, 236] width 178 height 115
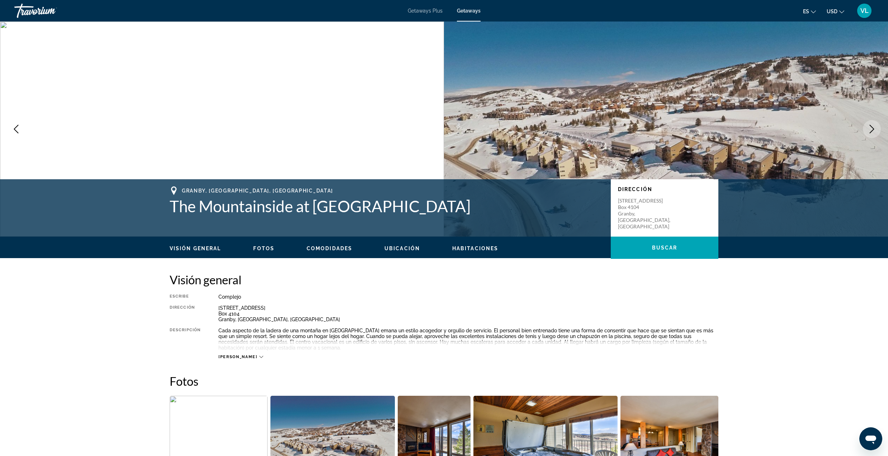
click at [872, 132] on icon "Next image" at bounding box center [871, 129] width 9 height 9
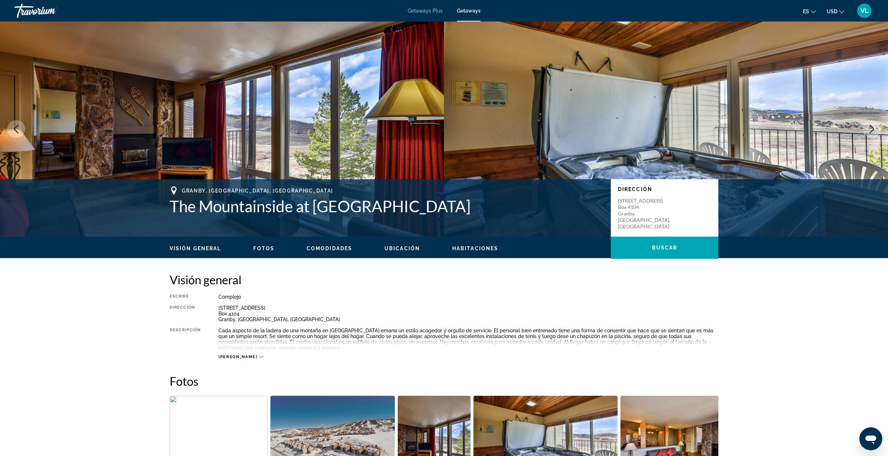
click at [872, 132] on icon "Next image" at bounding box center [871, 129] width 9 height 9
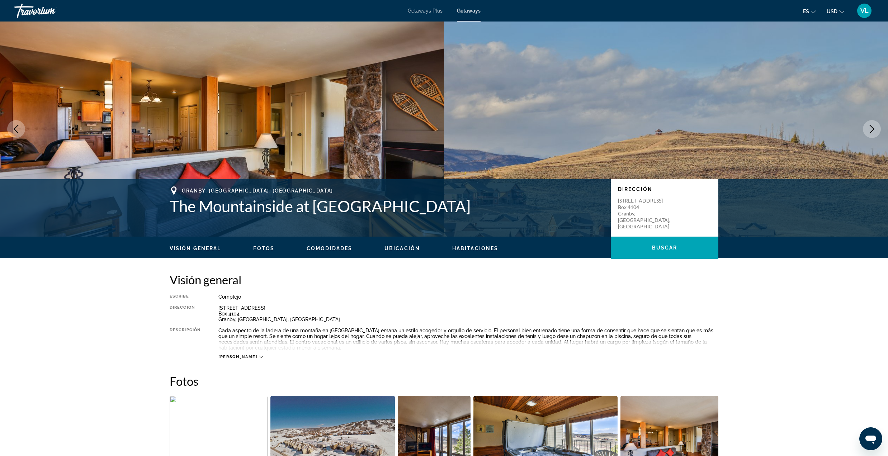
click at [872, 132] on icon "Next image" at bounding box center [871, 129] width 9 height 9
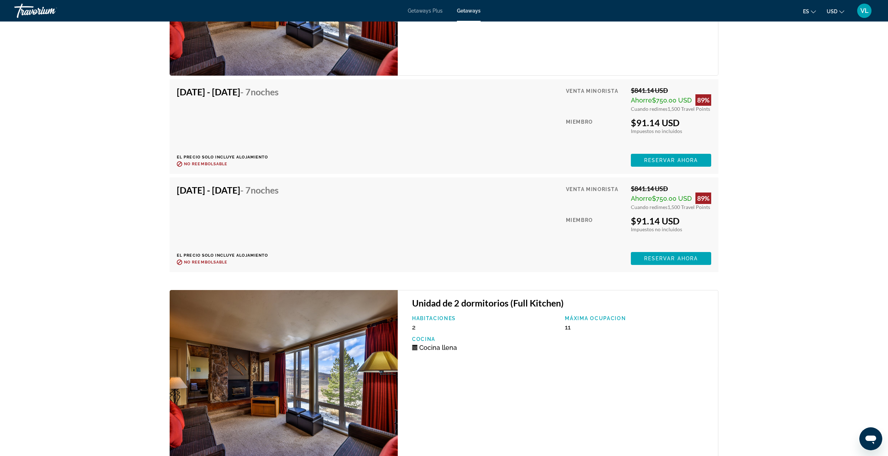
scroll to position [1740, 0]
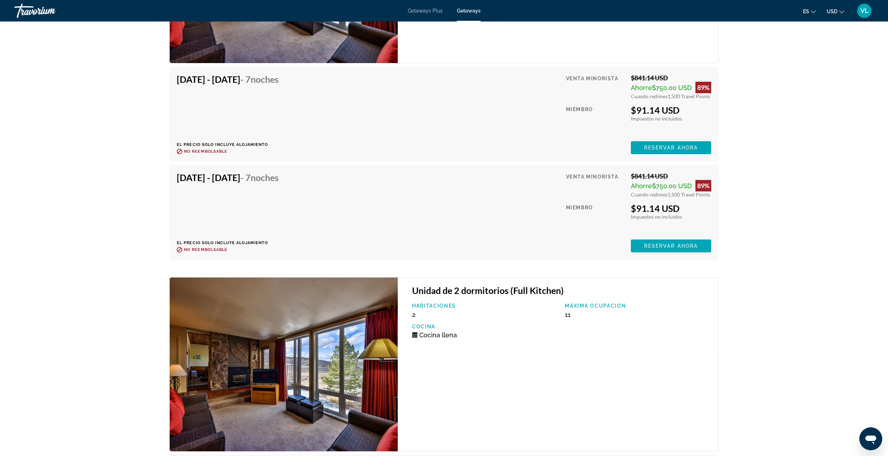
drag, startPoint x: 33, startPoint y: 209, endPoint x: 29, endPoint y: 210, distance: 4.3
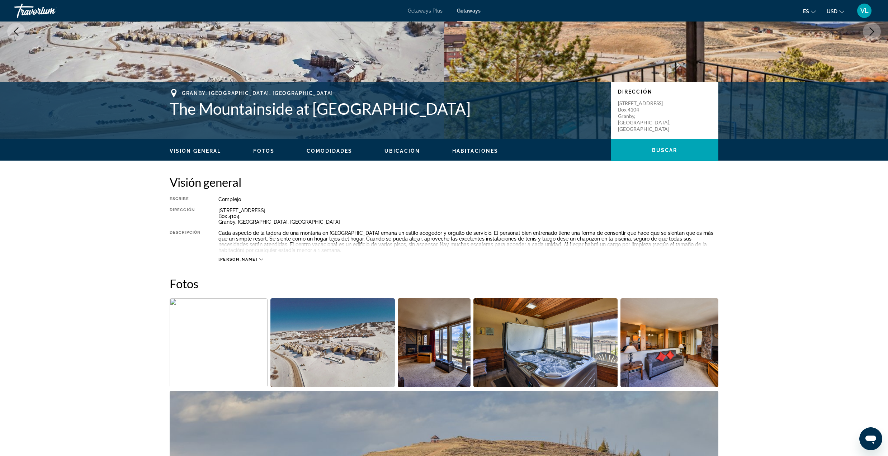
scroll to position [0, 0]
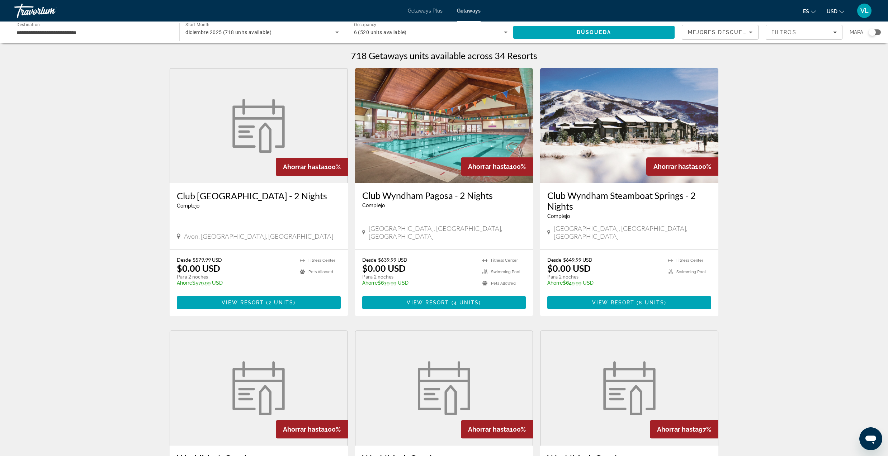
click at [148, 37] on div "**********" at bounding box center [92, 32] width 153 height 20
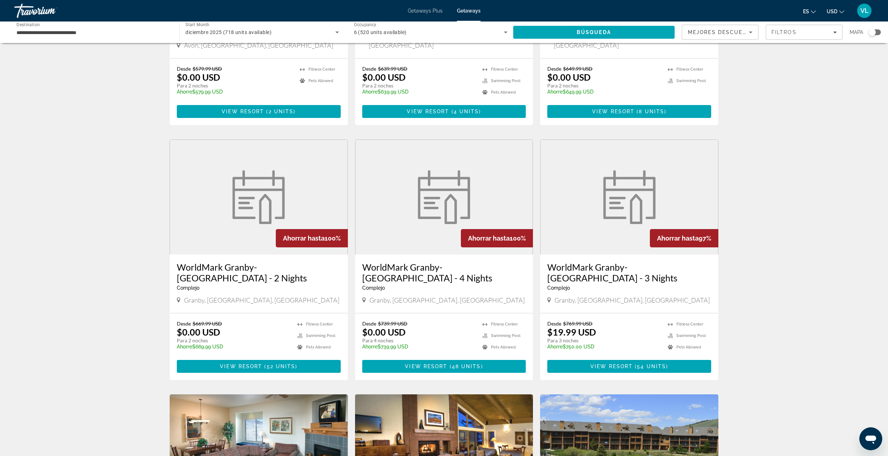
click at [809, 169] on div "718 Getaways units available across 34 Resorts Ahorrar hasta 100% Club [GEOGRAP…" at bounding box center [444, 392] width 888 height 1066
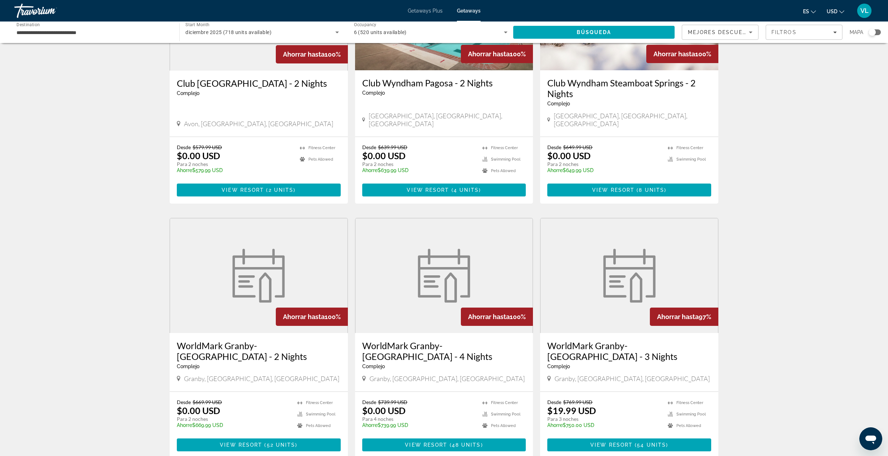
scroll to position [0, 0]
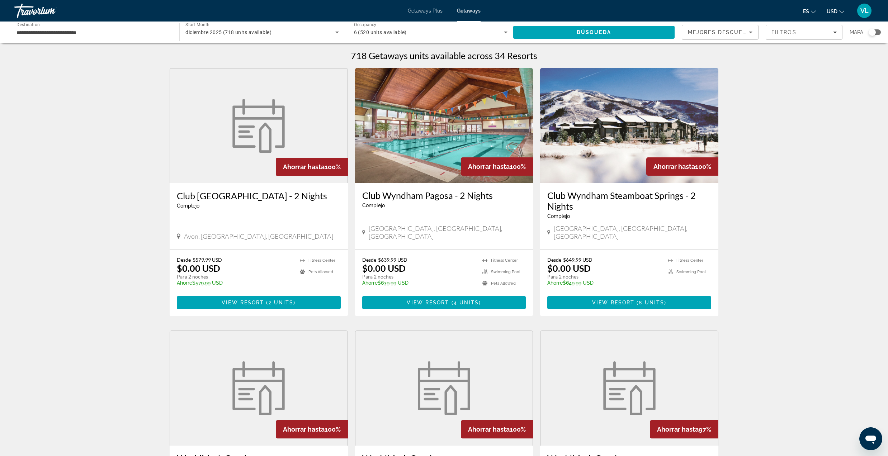
click at [62, 33] on input "**********" at bounding box center [92, 32] width 153 height 9
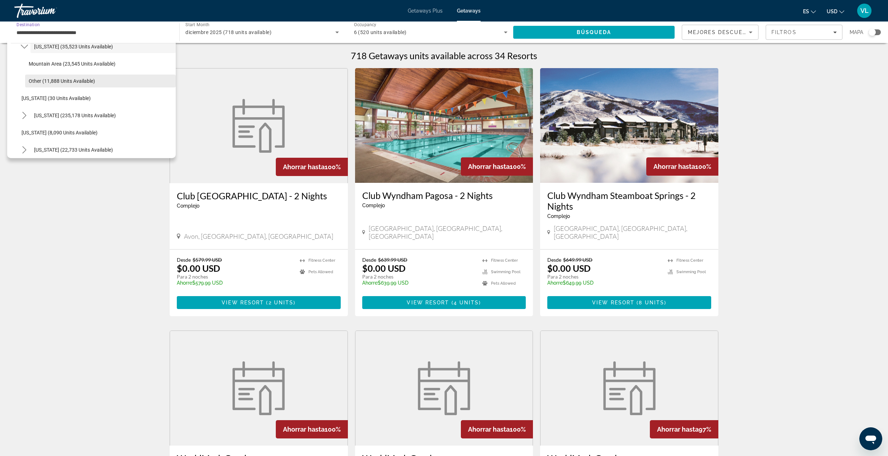
scroll to position [95, 0]
click at [55, 131] on span "[US_STATE] (8,090 units available)" at bounding box center [60, 132] width 76 height 6
type input "**********"
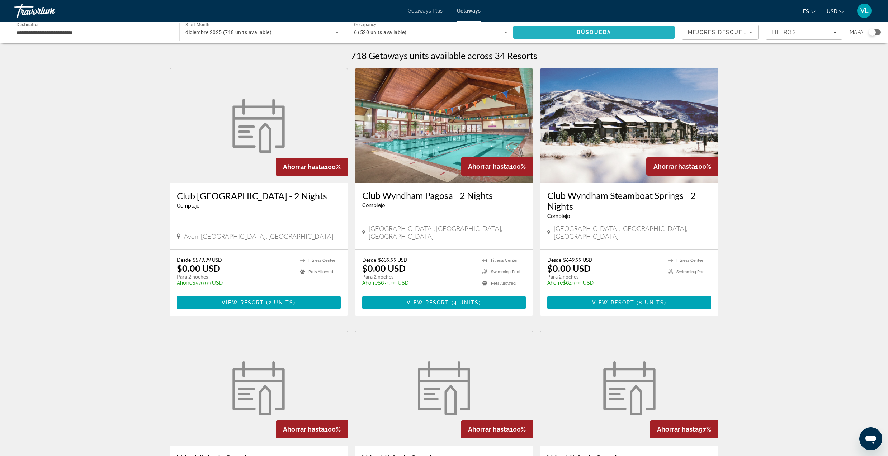
click at [613, 28] on span "Search" at bounding box center [593, 32] width 161 height 17
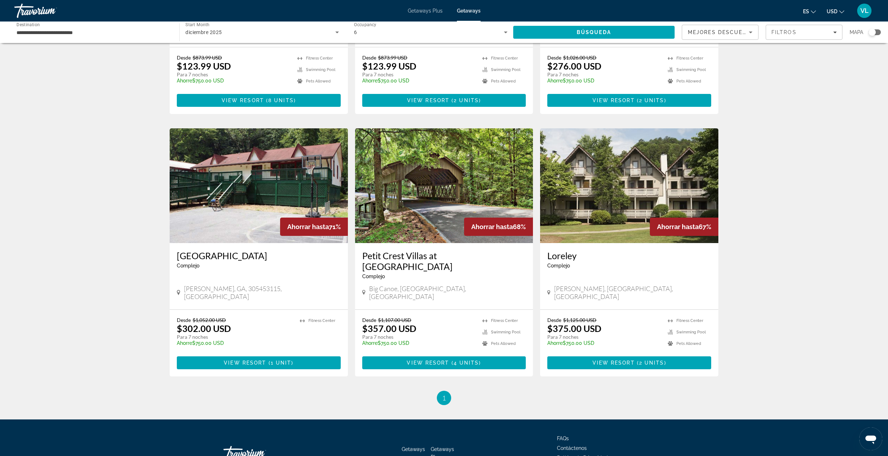
scroll to position [460, 0]
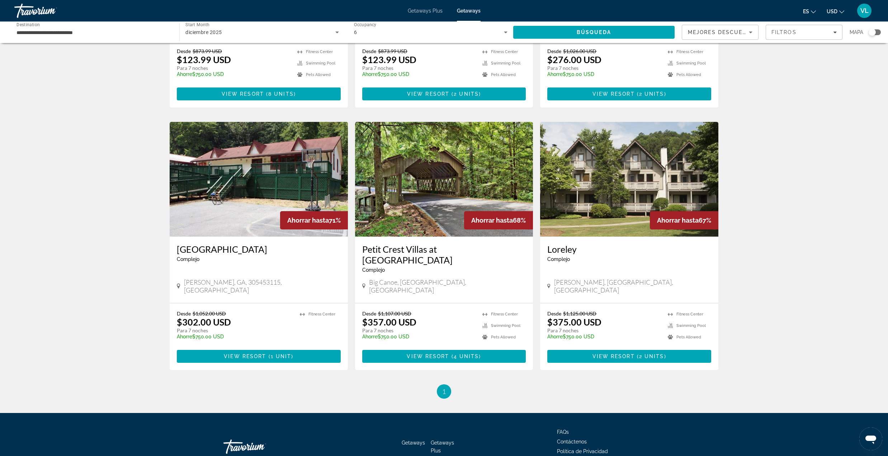
click at [396, 168] on img "Main content" at bounding box center [444, 179] width 178 height 115
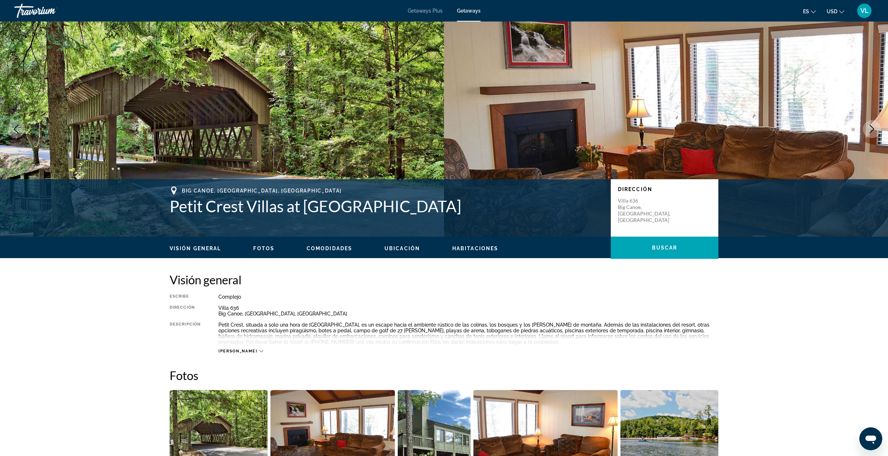
click at [868, 124] on button "Next image" at bounding box center [871, 129] width 18 height 18
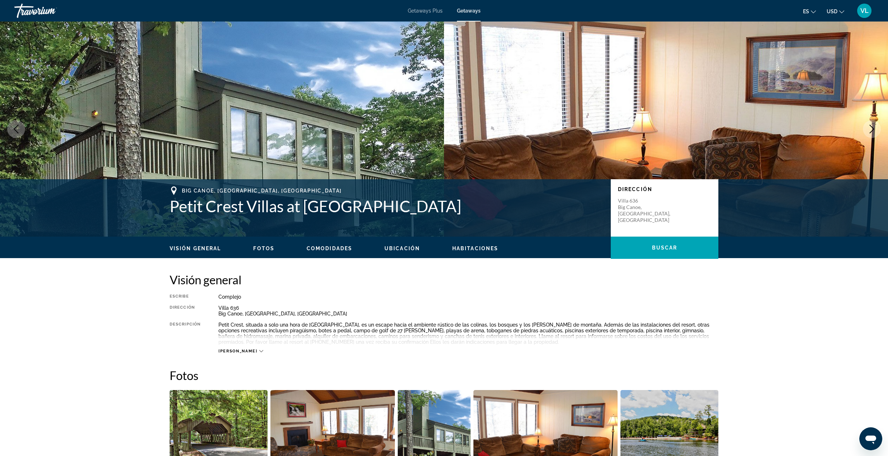
click at [868, 125] on icon "Next image" at bounding box center [871, 129] width 9 height 9
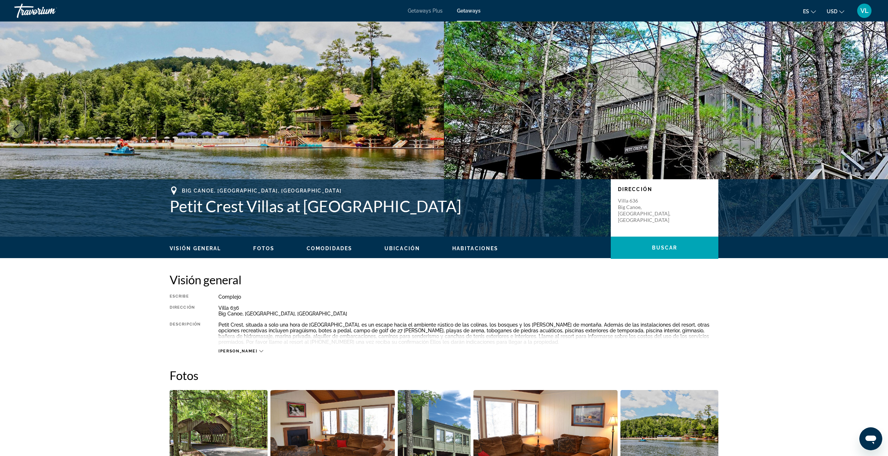
click at [873, 124] on button "Next image" at bounding box center [871, 129] width 18 height 18
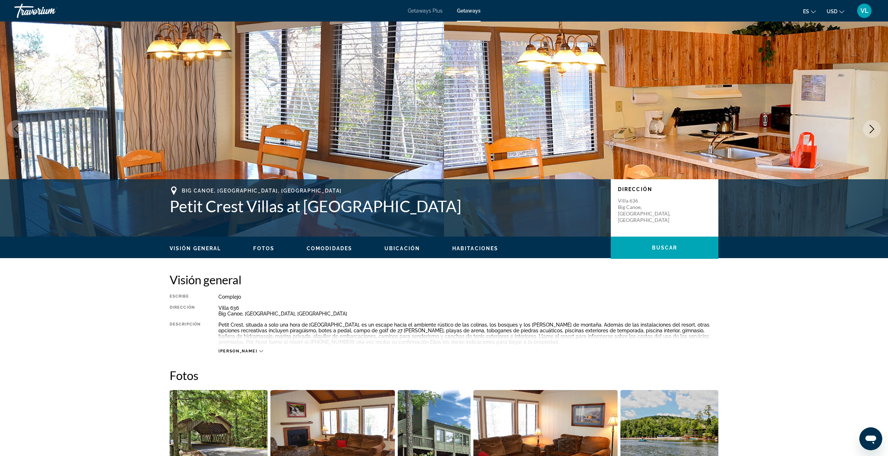
click at [873, 124] on button "Next image" at bounding box center [871, 129] width 18 height 18
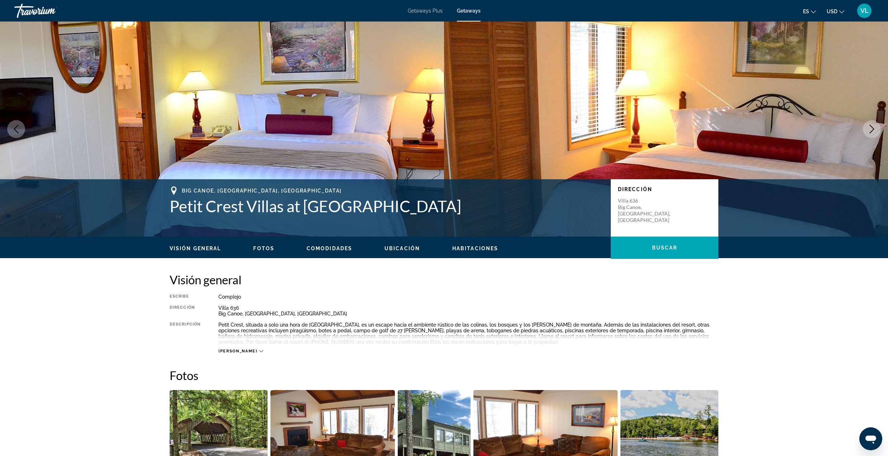
click at [873, 124] on button "Next image" at bounding box center [871, 129] width 18 height 18
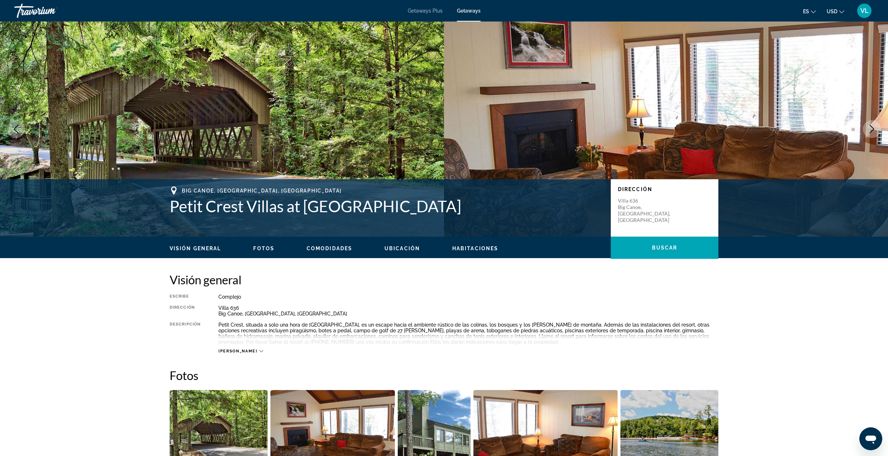
click at [873, 124] on button "Next image" at bounding box center [871, 129] width 18 height 18
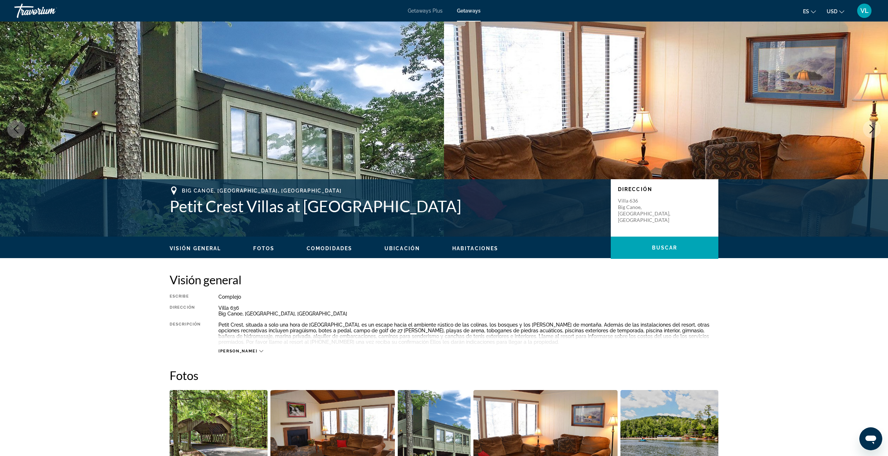
click at [873, 124] on button "Next image" at bounding box center [871, 129] width 18 height 18
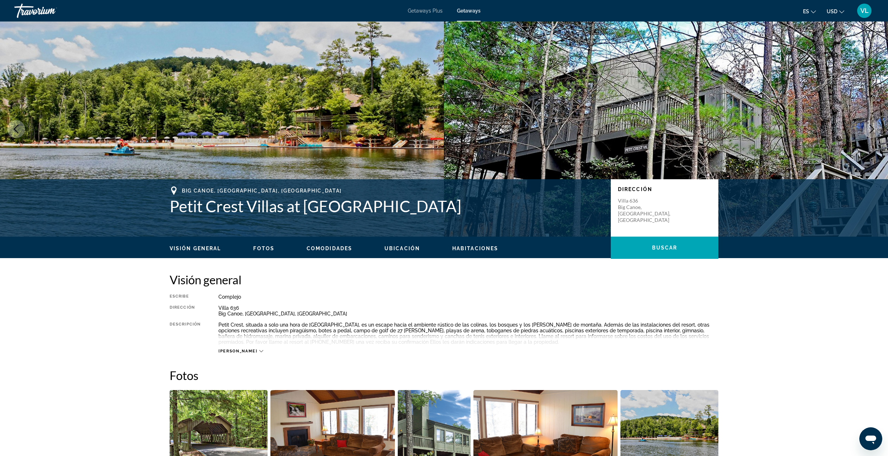
click at [873, 124] on button "Next image" at bounding box center [871, 129] width 18 height 18
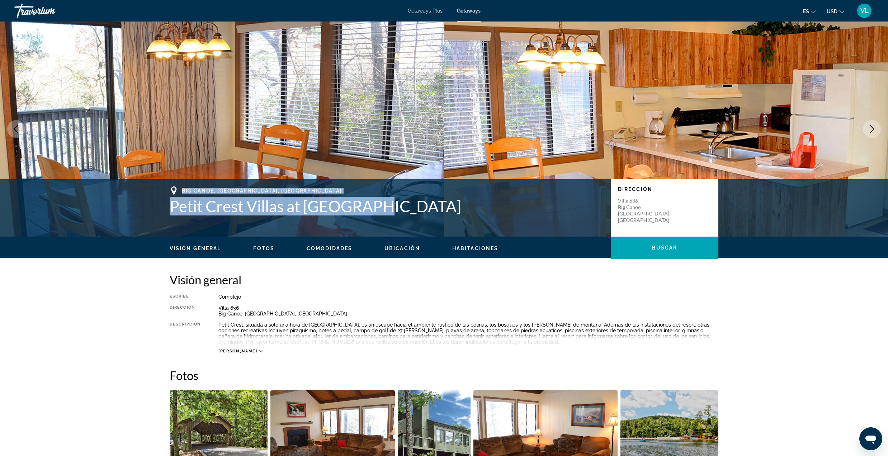
drag, startPoint x: 376, startPoint y: 204, endPoint x: 179, endPoint y: 190, distance: 197.0
click at [179, 190] on div "Big Canoe, [GEOGRAPHIC_DATA], [GEOGRAPHIC_DATA] Petit Crest Villas at [GEOGRAPH…" at bounding box center [387, 200] width 434 height 29
copy div "Big Canoe, [GEOGRAPHIC_DATA], [GEOGRAPHIC_DATA] Petit Crest Villas at [GEOGRAPH…"
click at [29, 5] on div "Travorium" at bounding box center [50, 10] width 72 height 19
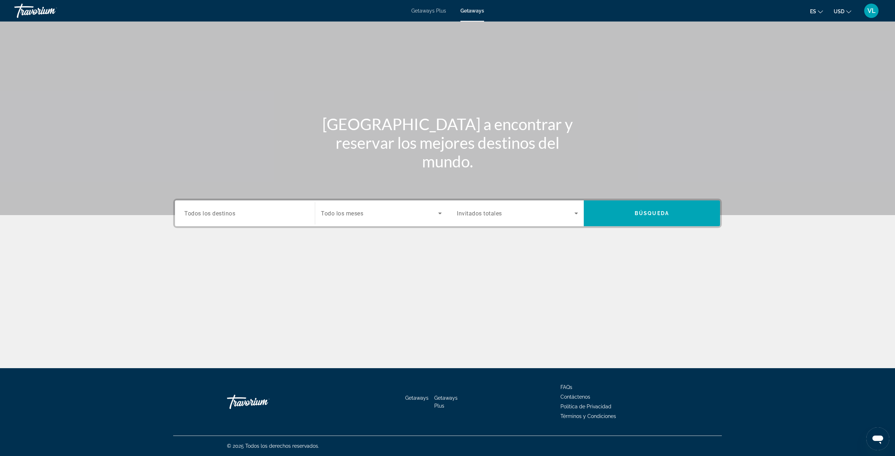
click at [247, 220] on div "Search widget" at bounding box center [244, 213] width 121 height 20
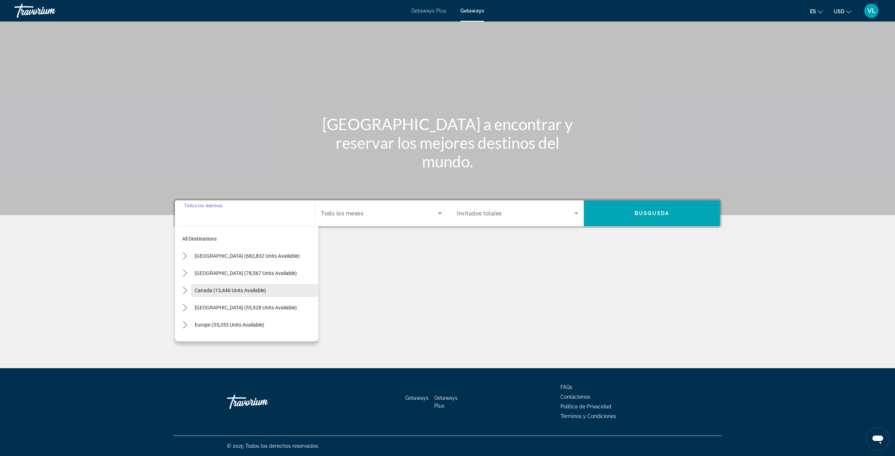
click at [212, 291] on span "Canada (13,446 units available)" at bounding box center [230, 290] width 71 height 6
type input "**********"
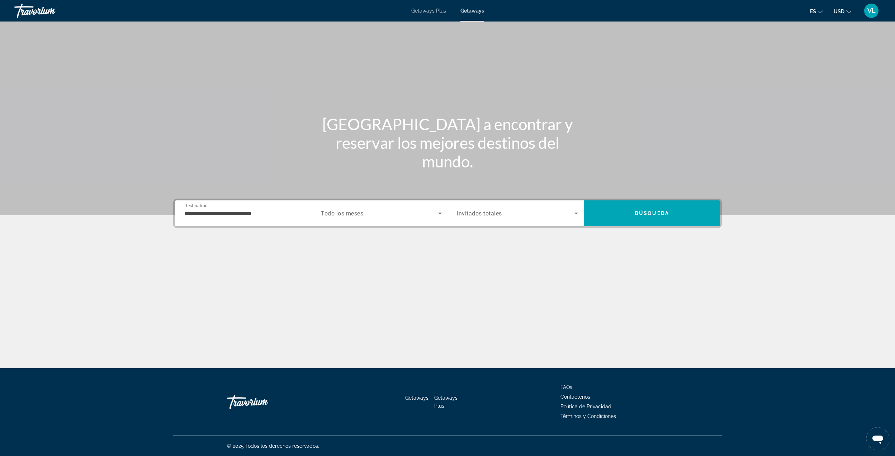
click at [398, 207] on div "Search widget" at bounding box center [381, 213] width 121 height 20
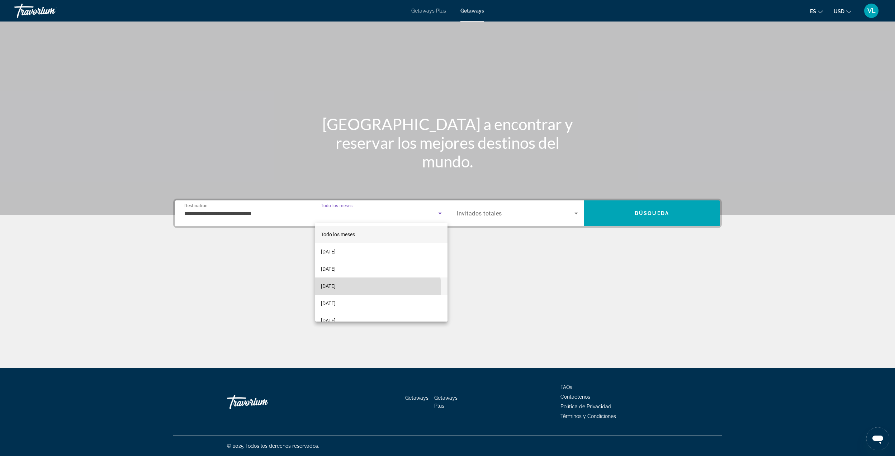
click at [336, 289] on span "[DATE]" at bounding box center [328, 286] width 15 height 9
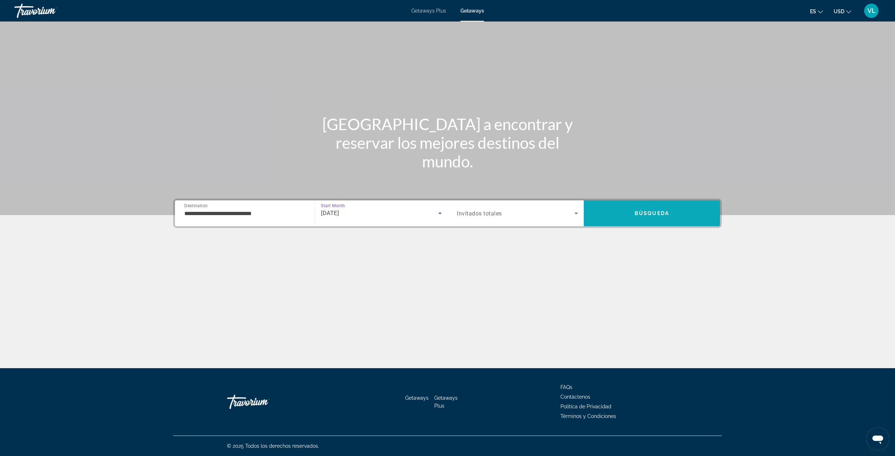
click at [613, 210] on span "Search" at bounding box center [652, 213] width 136 height 17
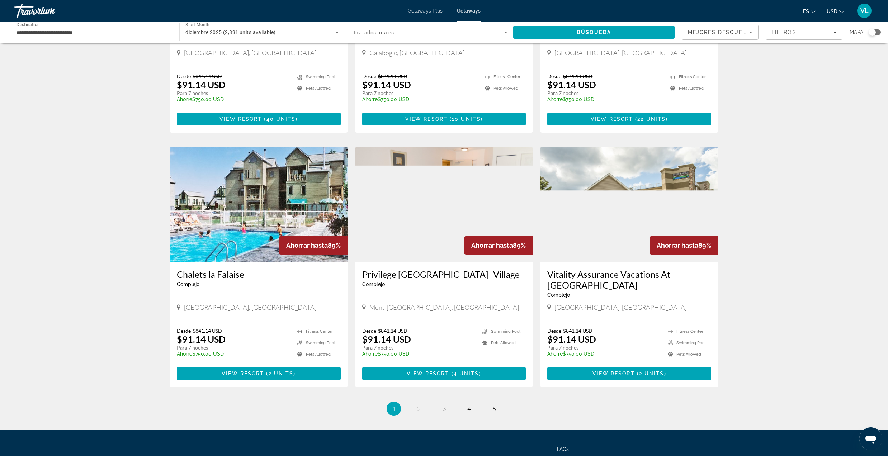
scroll to position [715, 0]
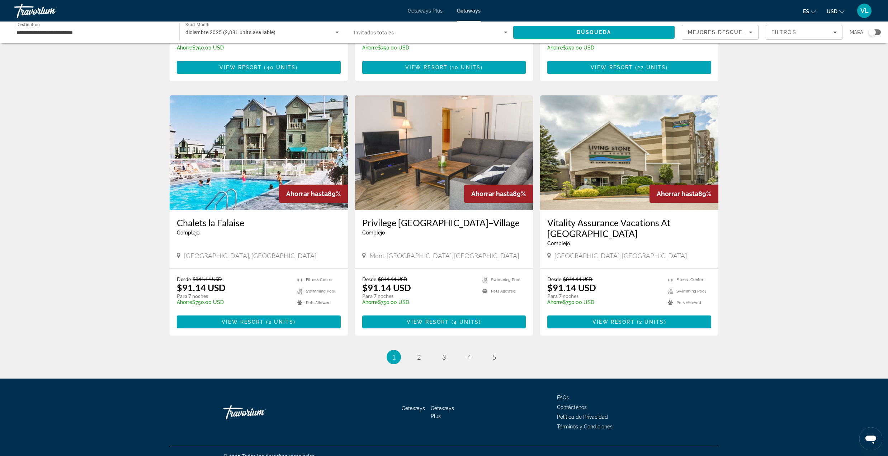
click at [609, 178] on img "Main content" at bounding box center [629, 152] width 178 height 115
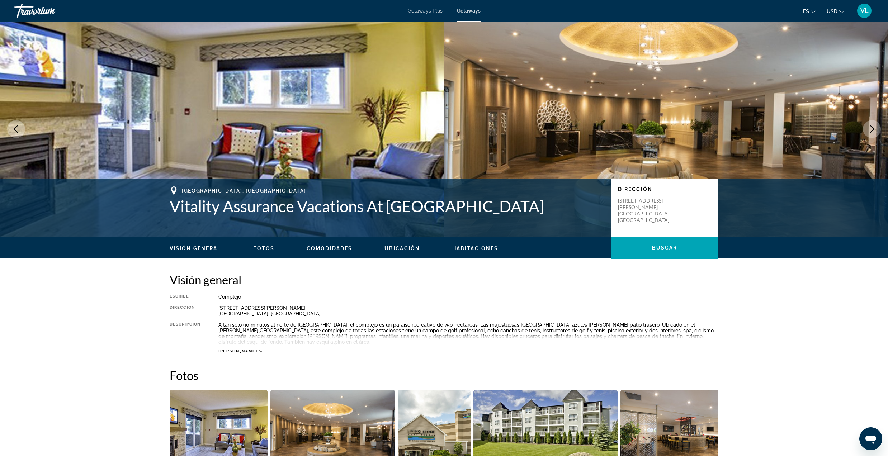
click at [875, 128] on icon "Next image" at bounding box center [871, 129] width 9 height 9
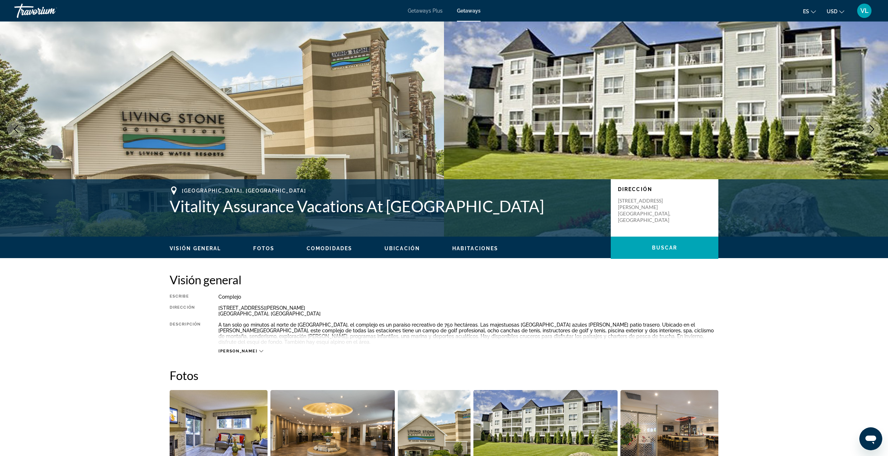
click at [875, 128] on icon "Next image" at bounding box center [871, 129] width 9 height 9
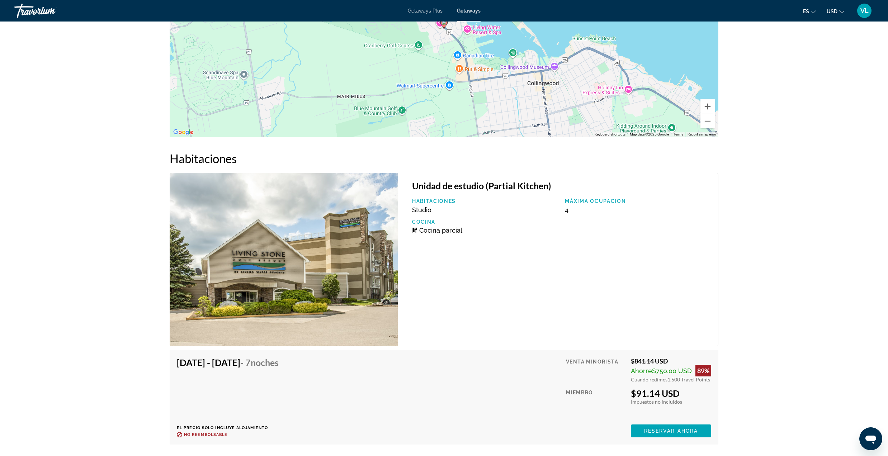
scroll to position [1282, 0]
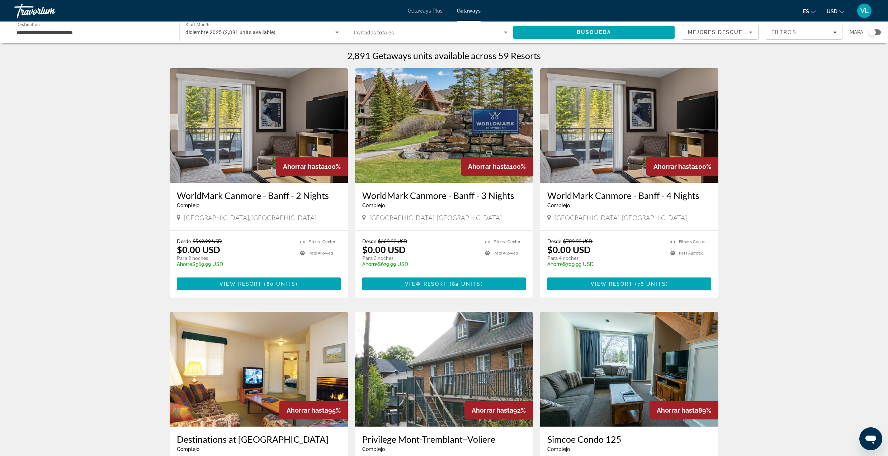
click at [505, 33] on icon "Search widget" at bounding box center [505, 32] width 9 height 9
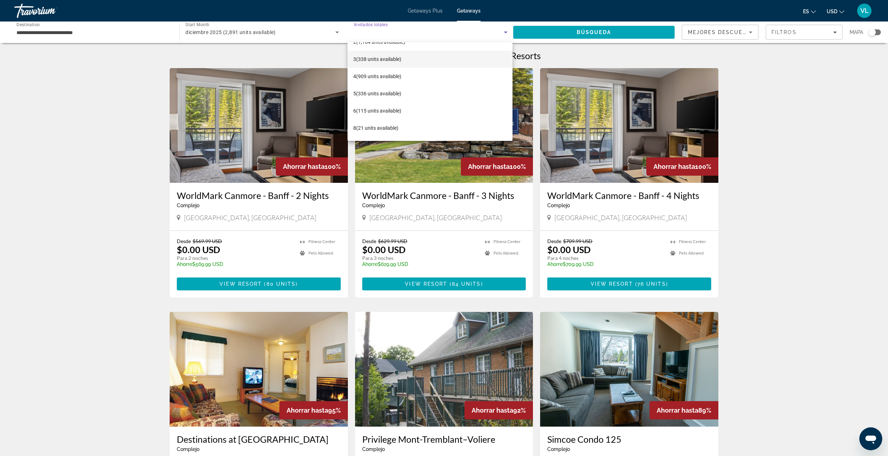
scroll to position [45, 0]
click at [385, 95] on span "6 (115 units available)" at bounding box center [377, 95] width 48 height 9
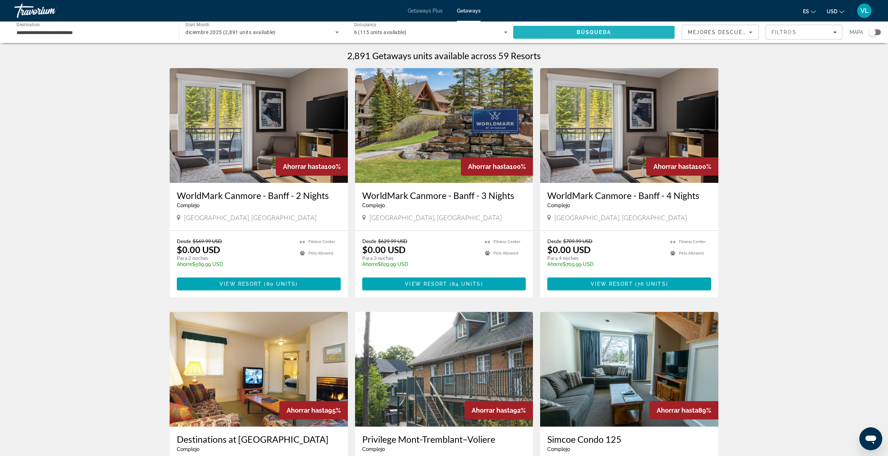
click at [564, 29] on span "Search" at bounding box center [593, 32] width 161 height 17
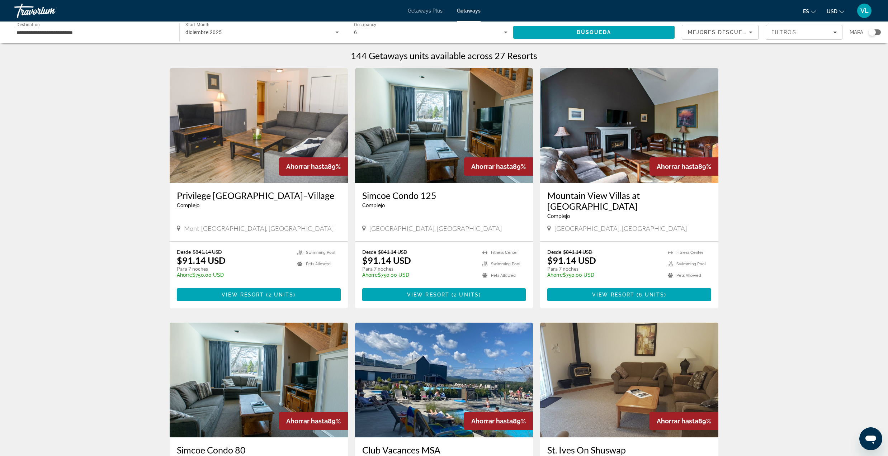
click at [432, 161] on img "Main content" at bounding box center [444, 125] width 178 height 115
click at [226, 38] on div "diciembre 2025 (144 units available)" at bounding box center [261, 32] width 153 height 20
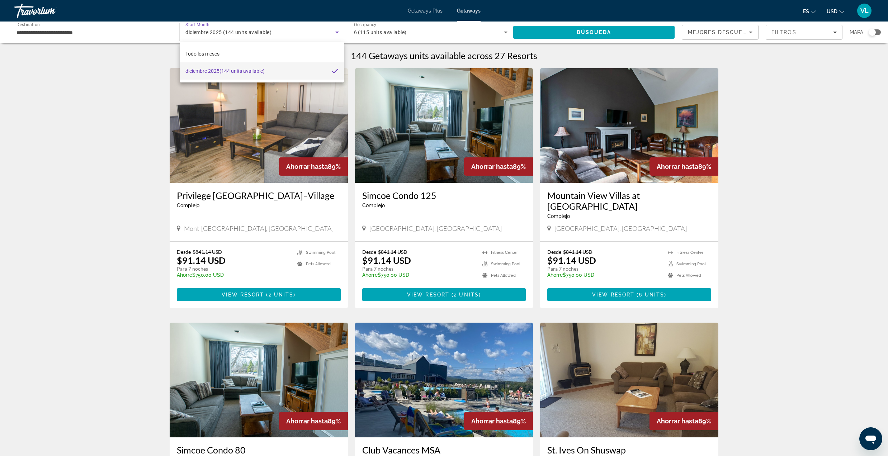
click at [119, 33] on div at bounding box center [444, 228] width 888 height 456
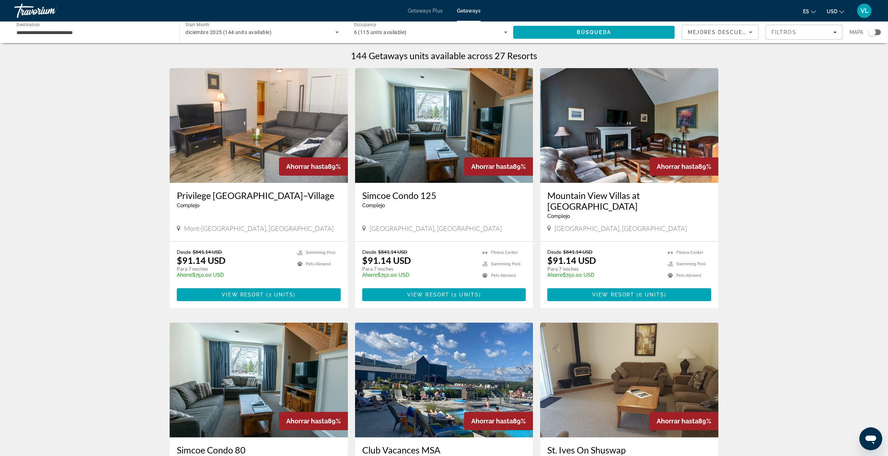
click at [52, 30] on input "**********" at bounding box center [92, 32] width 153 height 9
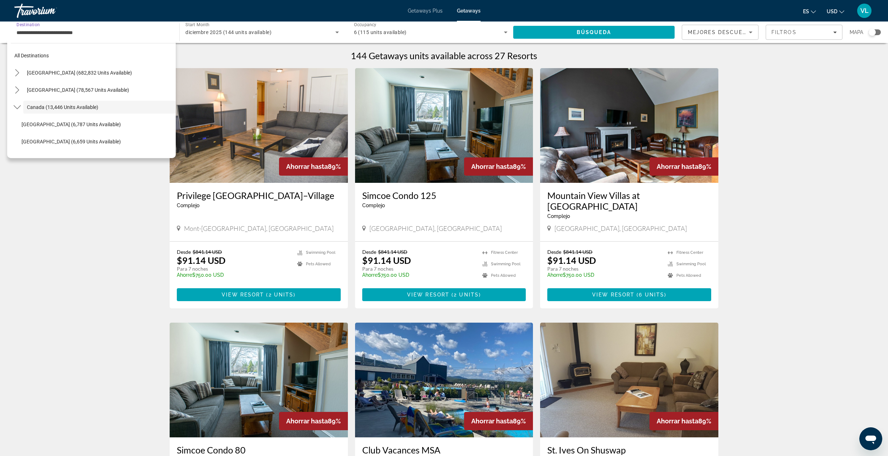
scroll to position [8, 0]
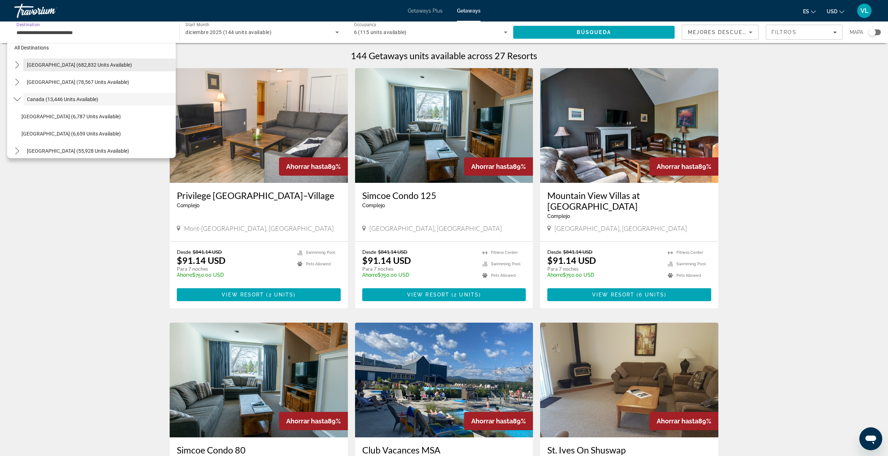
click at [27, 65] on span "[GEOGRAPHIC_DATA] (682,832 units available)" at bounding box center [79, 65] width 105 height 6
type input "**********"
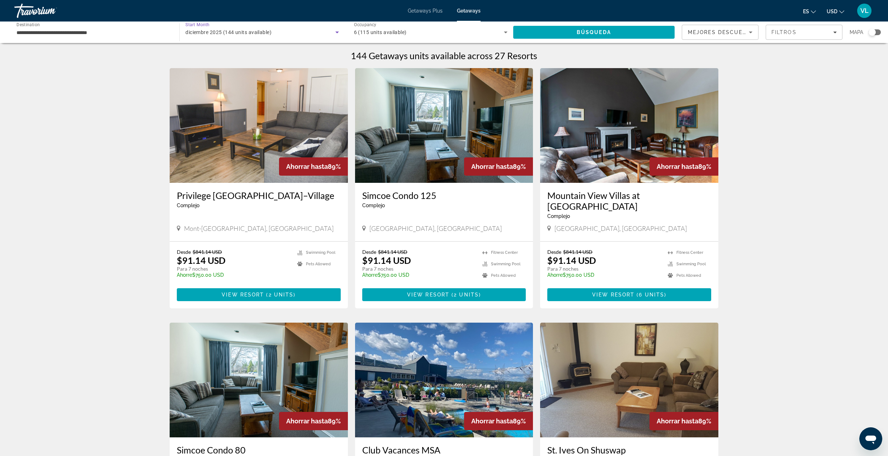
click at [251, 32] on span "diciembre 2025 (144 units available)" at bounding box center [228, 32] width 86 height 6
click at [224, 51] on mat-option "Todo los meses" at bounding box center [262, 53] width 164 height 17
click at [339, 29] on icon "Search widget" at bounding box center [337, 32] width 9 height 9
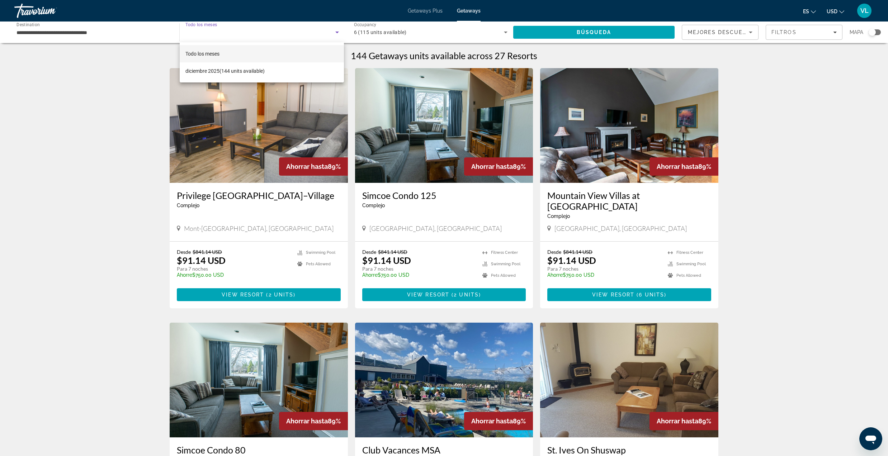
click at [23, 9] on div at bounding box center [444, 228] width 888 height 456
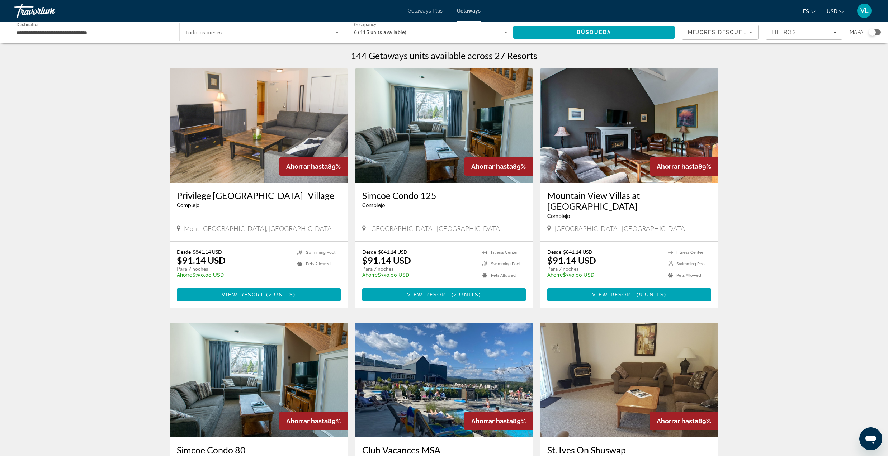
click at [40, 8] on div "Travorium" at bounding box center [50, 10] width 72 height 19
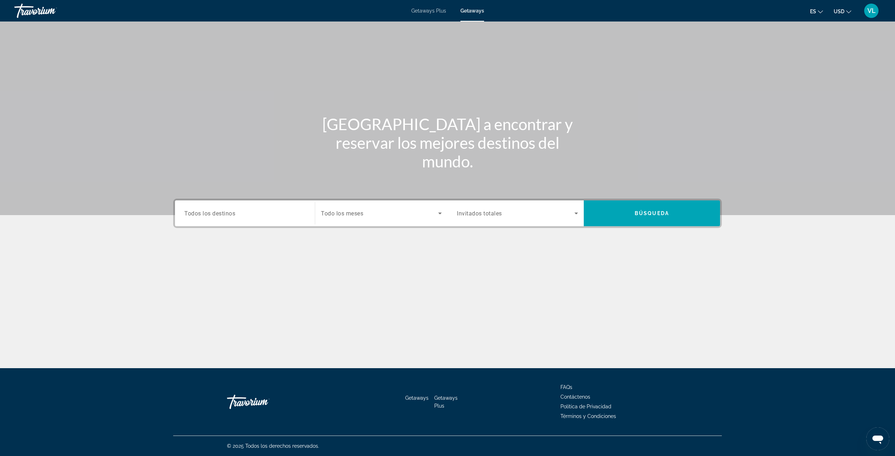
click at [226, 211] on span "Todos los destinos" at bounding box center [209, 213] width 51 height 7
click at [226, 211] on input "Destination Todos los destinos" at bounding box center [244, 213] width 121 height 9
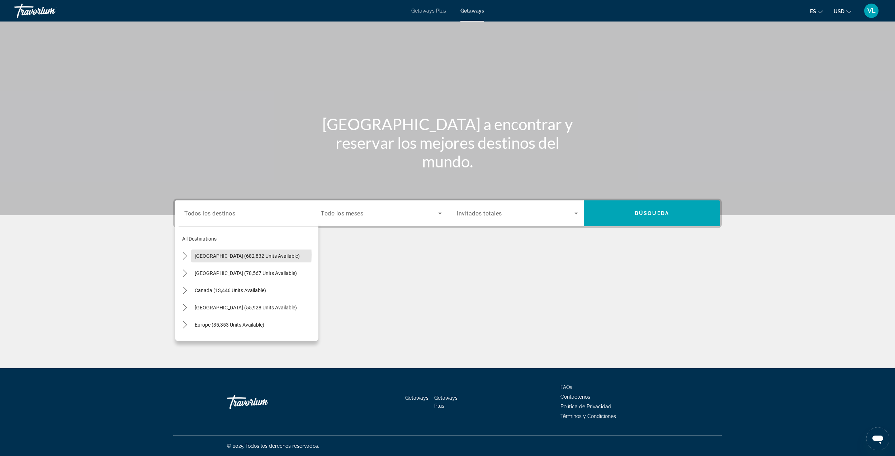
drag, startPoint x: 208, startPoint y: 255, endPoint x: 249, endPoint y: 255, distance: 40.9
click at [208, 255] on span "[GEOGRAPHIC_DATA] (682,832 units available)" at bounding box center [247, 256] width 105 height 6
type input "**********"
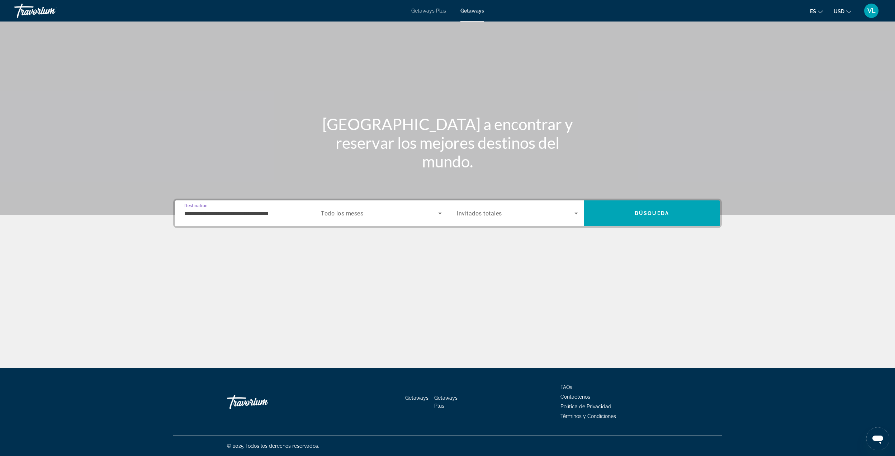
click at [346, 212] on span "Todo los meses" at bounding box center [342, 213] width 42 height 7
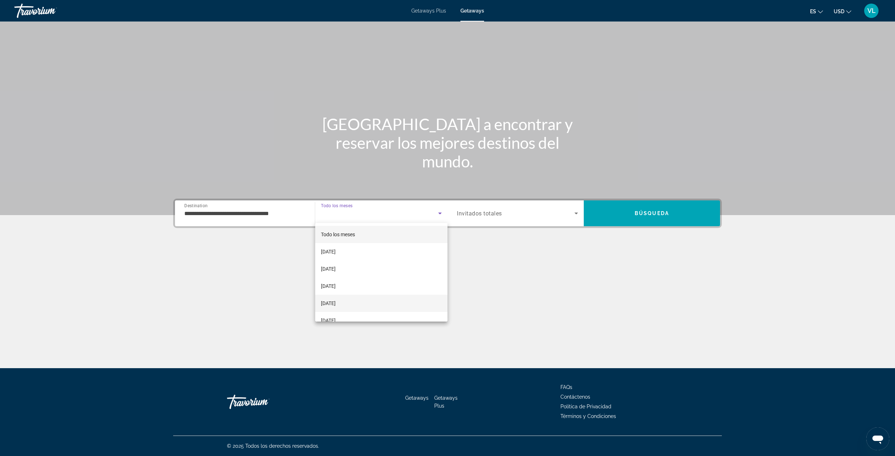
click at [331, 301] on span "[DATE]" at bounding box center [328, 303] width 15 height 9
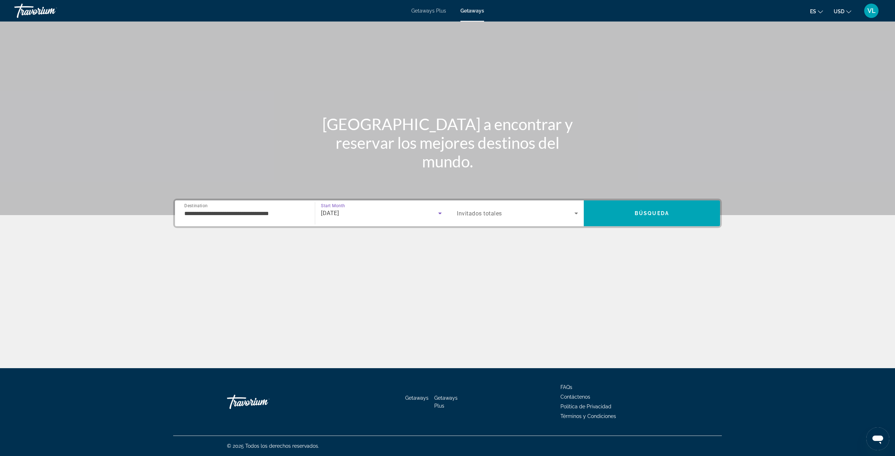
click at [252, 211] on input "**********" at bounding box center [244, 213] width 121 height 9
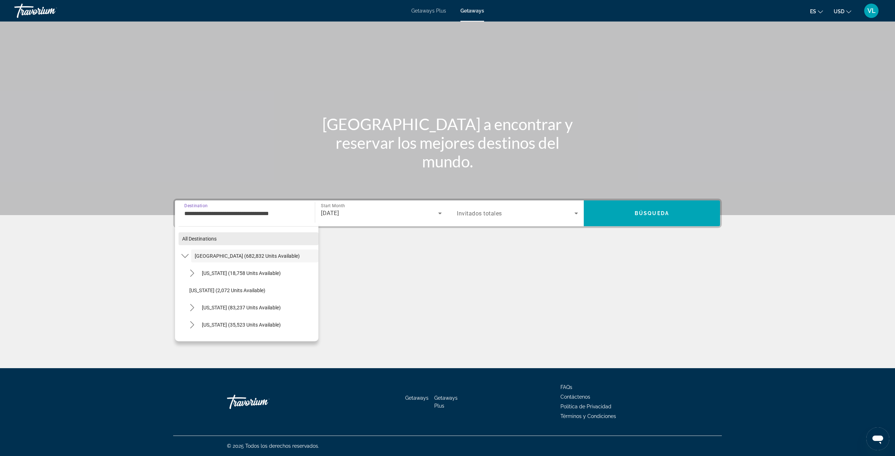
click at [184, 234] on span "Select destination: All destinations" at bounding box center [249, 238] width 140 height 17
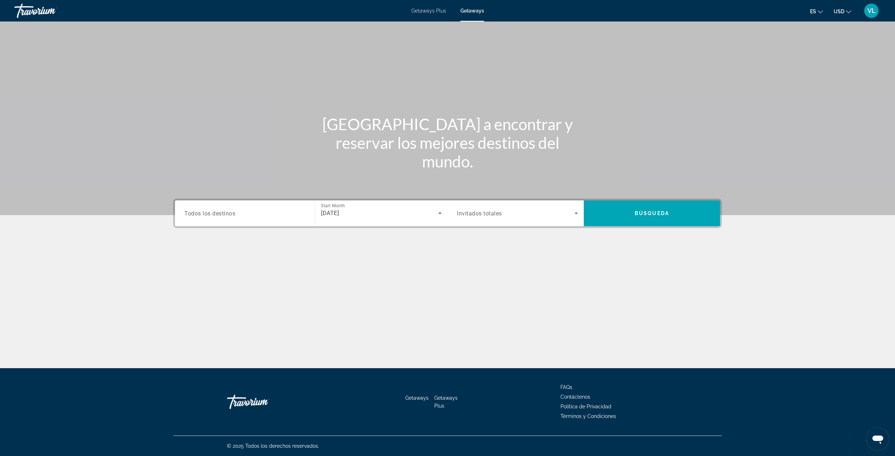
click at [488, 217] on div "Search widget" at bounding box center [517, 213] width 121 height 20
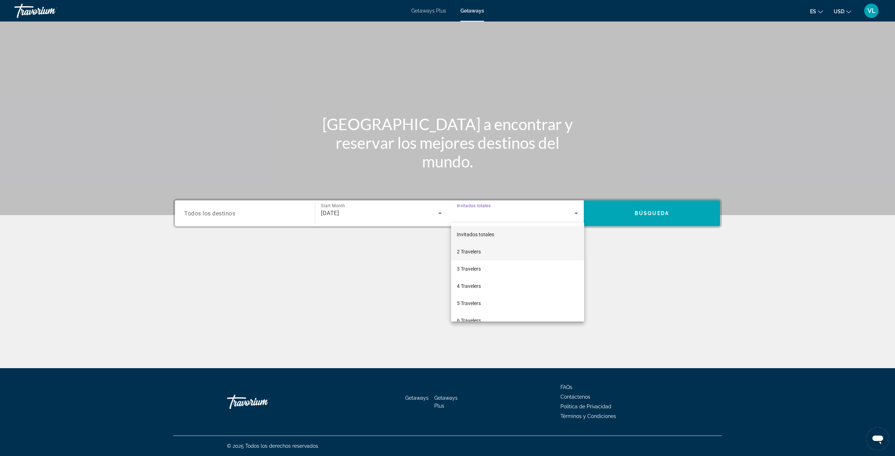
click at [475, 257] on mat-option "2 Travelers" at bounding box center [517, 251] width 133 height 17
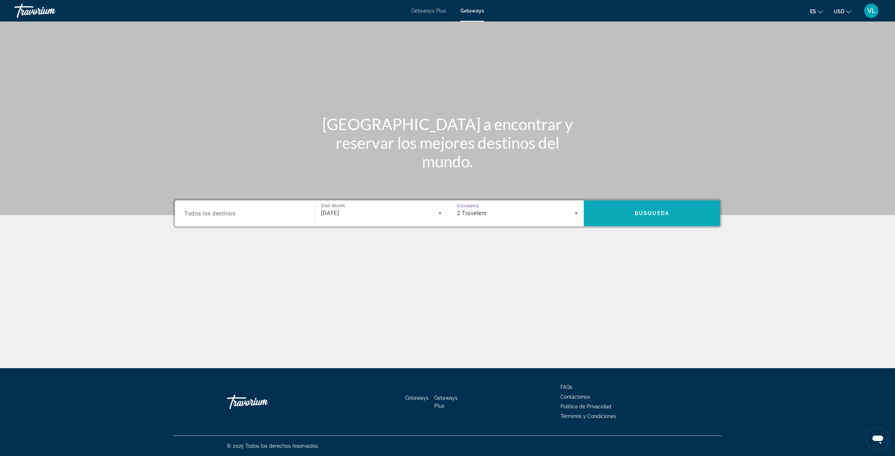
click at [627, 218] on span "Search" at bounding box center [652, 213] width 136 height 17
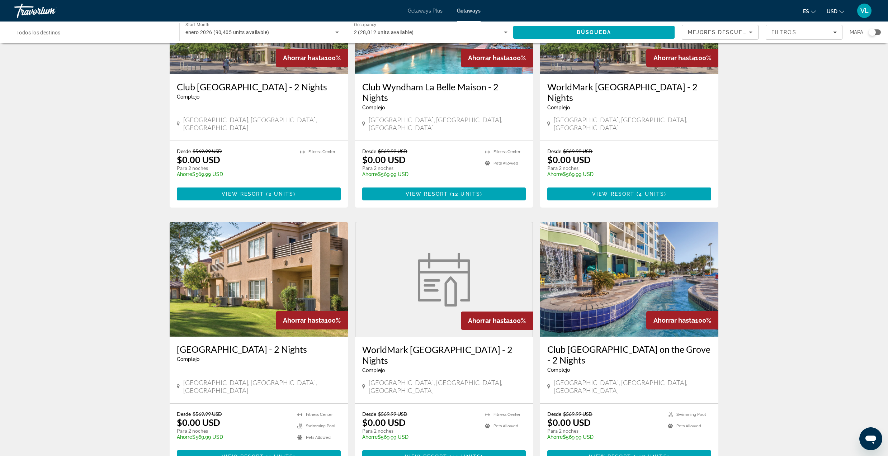
scroll to position [737, 0]
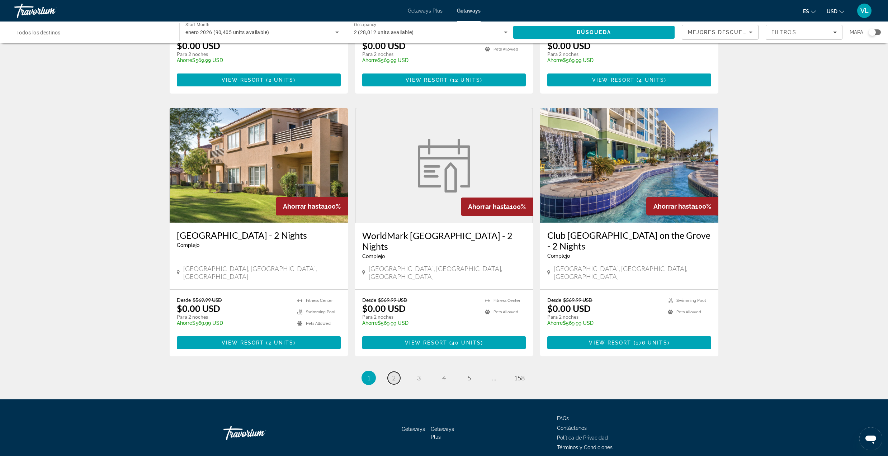
click at [392, 374] on span "2" at bounding box center [394, 378] width 4 height 8
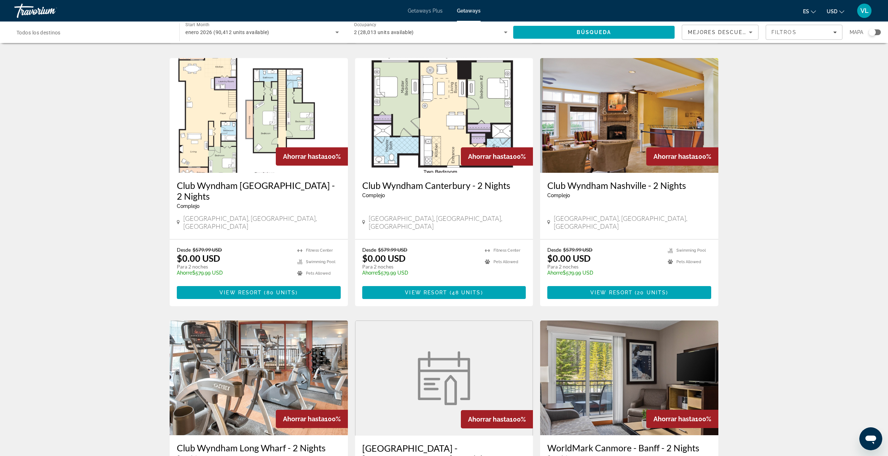
scroll to position [669, 0]
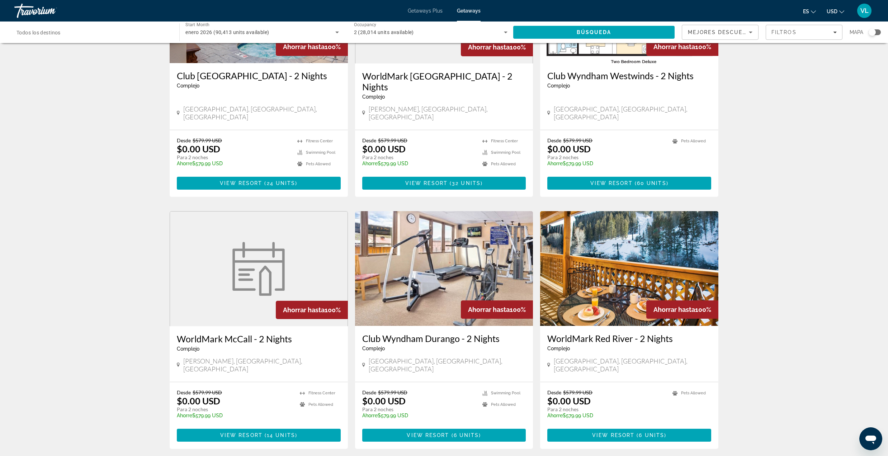
scroll to position [706, 0]
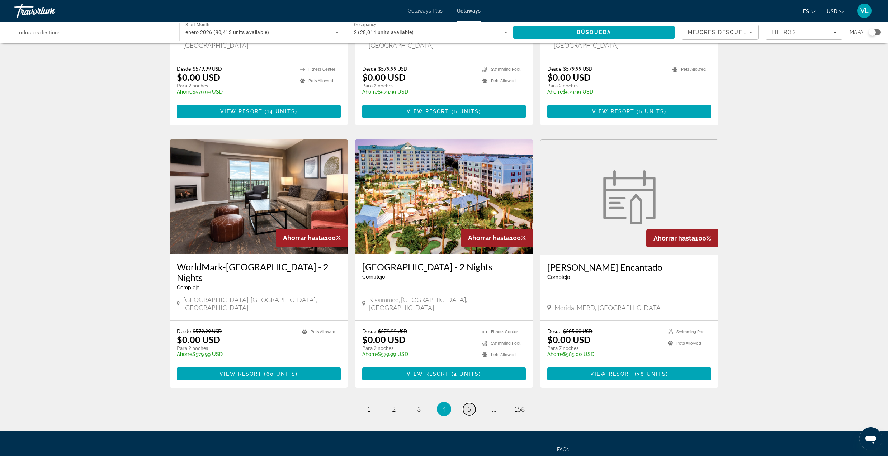
click at [469, 405] on span "5" at bounding box center [469, 409] width 4 height 8
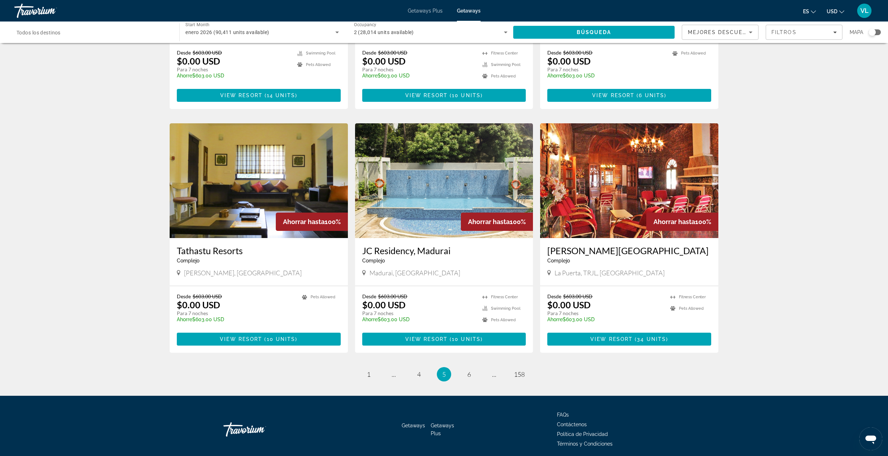
scroll to position [705, 0]
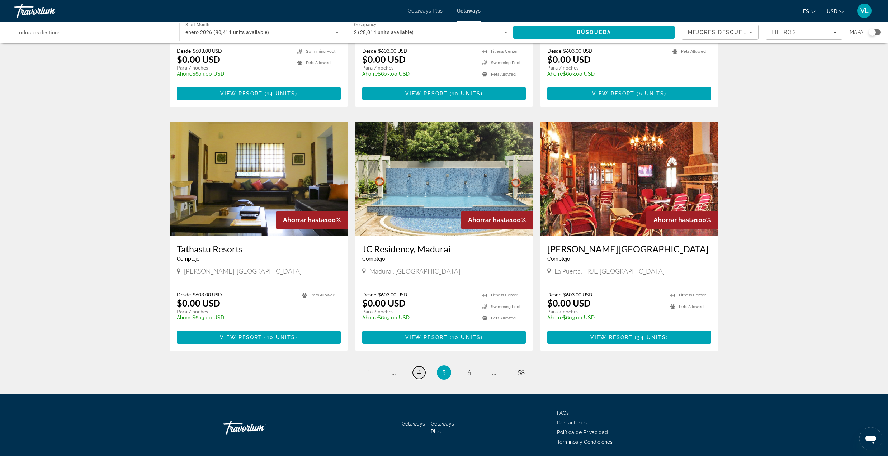
click at [424, 366] on link "page 4" at bounding box center [419, 372] width 13 height 13
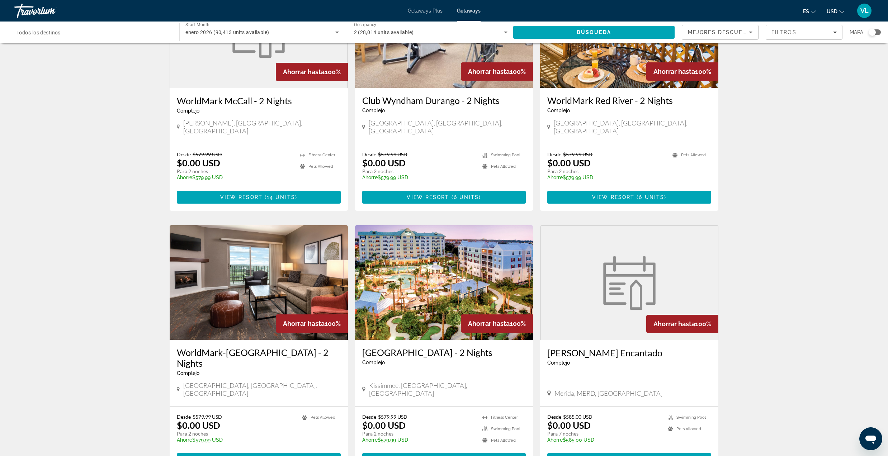
scroll to position [621, 0]
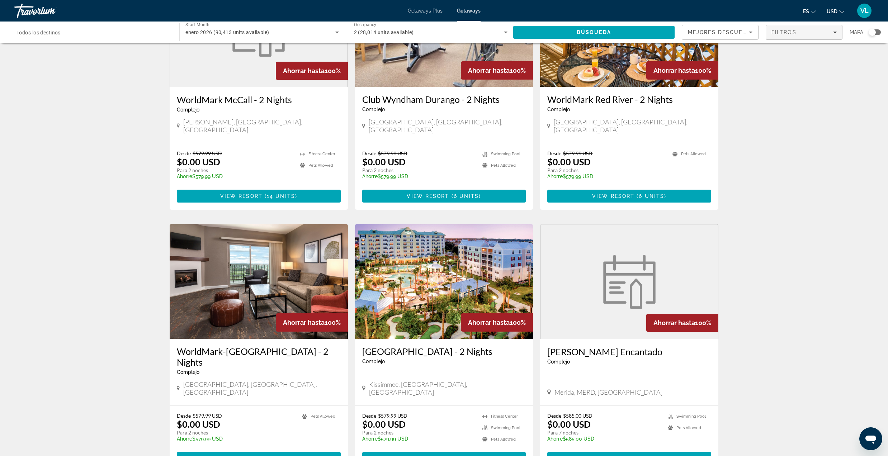
click at [789, 34] on span "Filtros" at bounding box center [783, 32] width 25 height 6
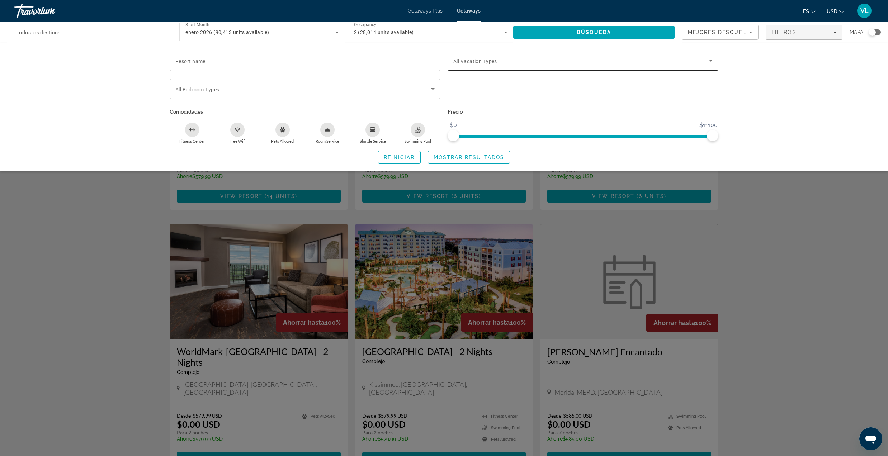
click at [706, 57] on icon "Search widget" at bounding box center [710, 60] width 9 height 9
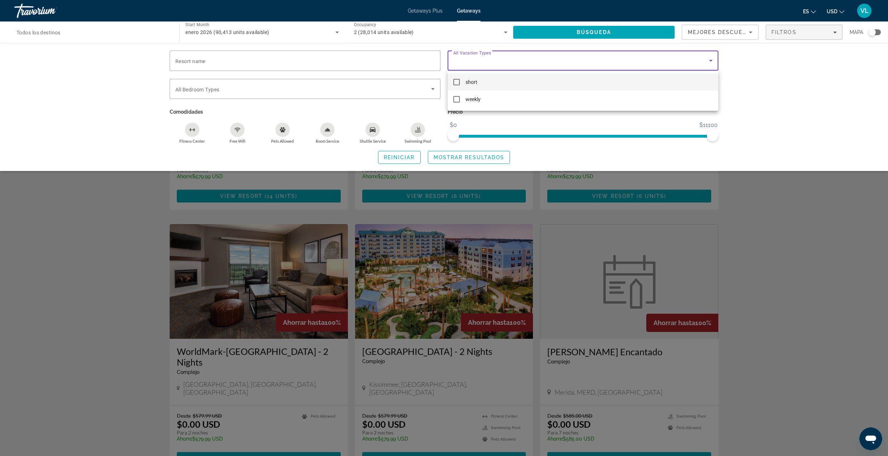
click at [507, 78] on mat-option "short" at bounding box center [582, 81] width 271 height 17
click at [493, 160] on div at bounding box center [444, 228] width 888 height 456
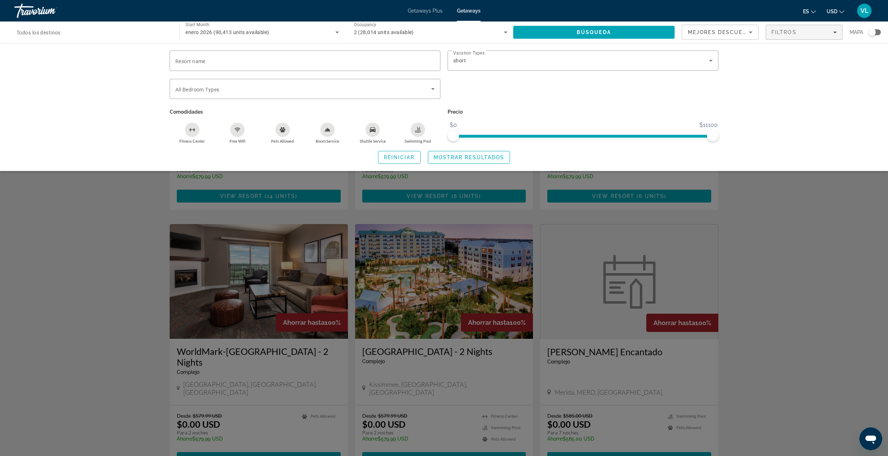
click at [493, 159] on span "Mostrar resultados" at bounding box center [468, 158] width 71 height 6
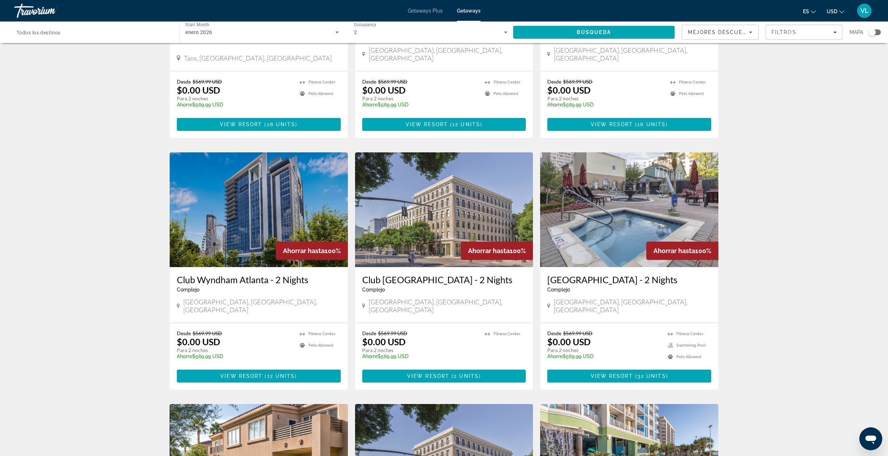
scroll to position [737, 0]
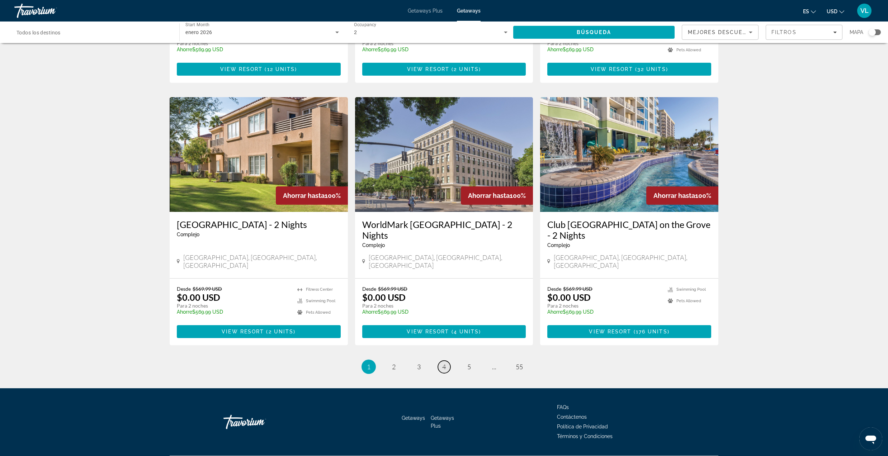
click at [443, 363] on span "4" at bounding box center [444, 367] width 4 height 8
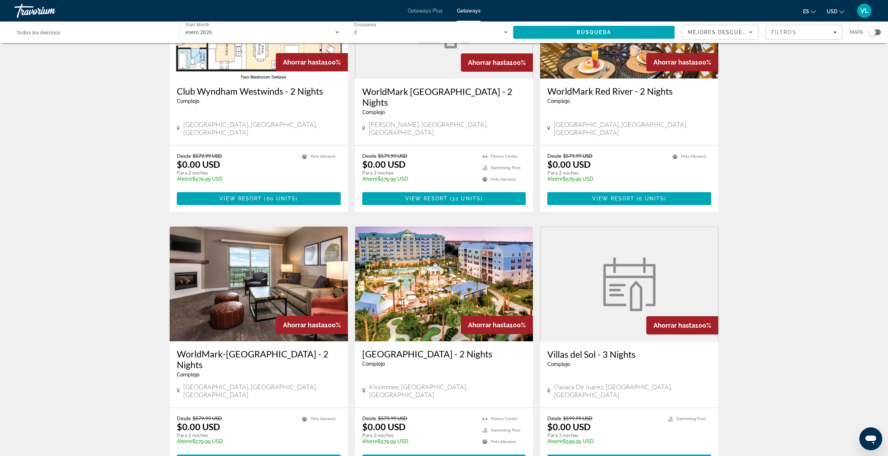
scroll to position [621, 0]
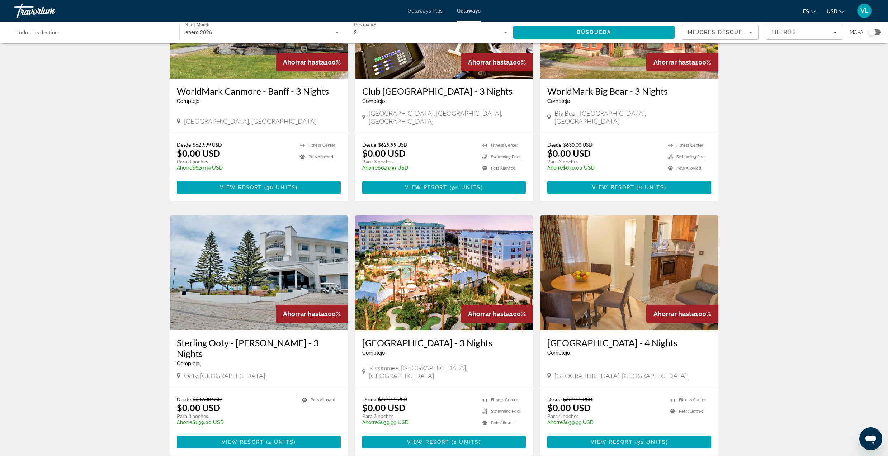
scroll to position [621, 0]
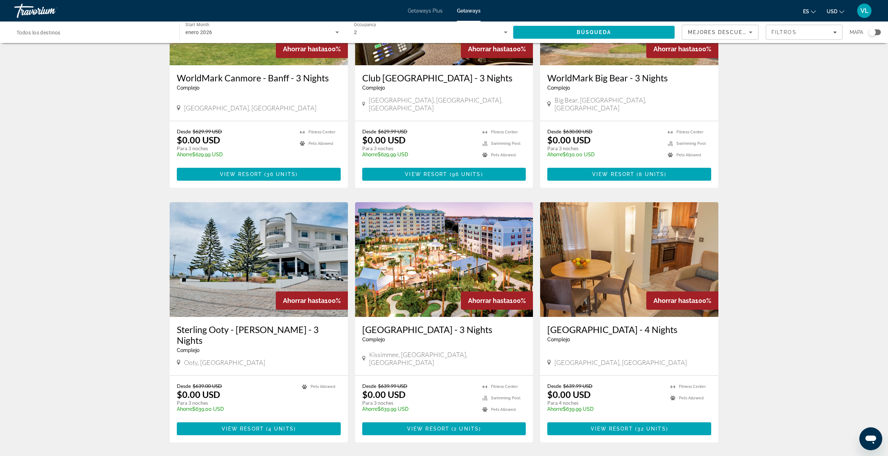
click at [443, 231] on img "Main content" at bounding box center [444, 259] width 178 height 115
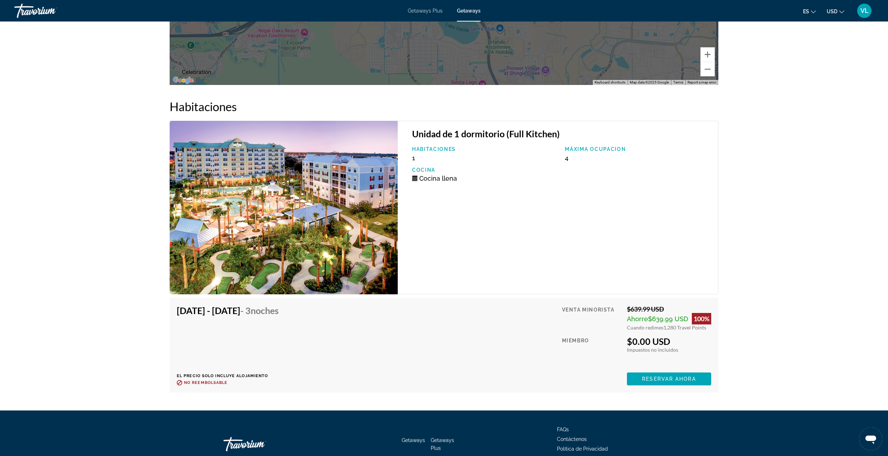
scroll to position [1051, 0]
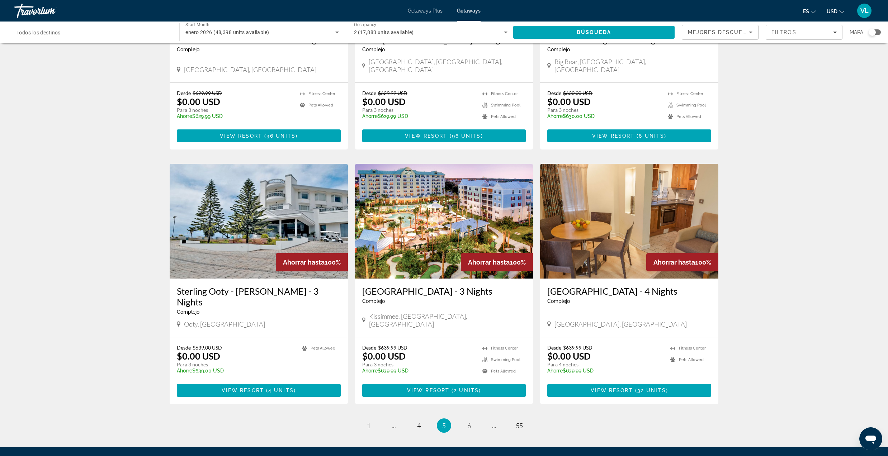
scroll to position [705, 0]
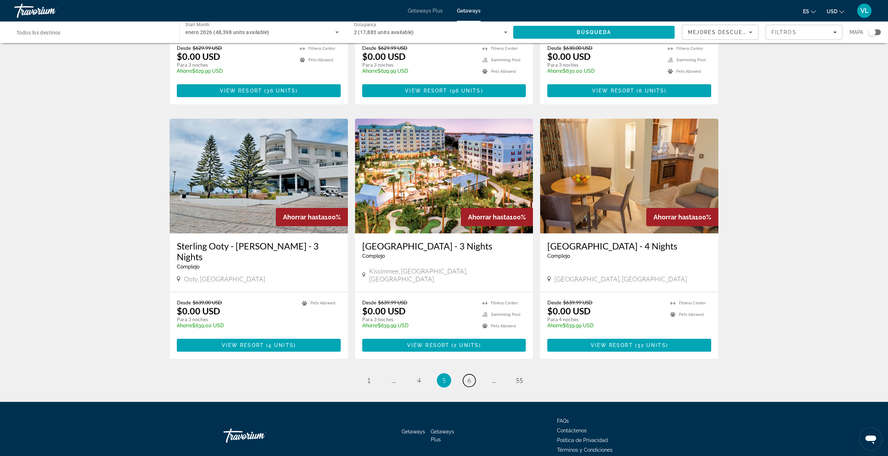
click at [474, 374] on link "page 6" at bounding box center [469, 380] width 13 height 13
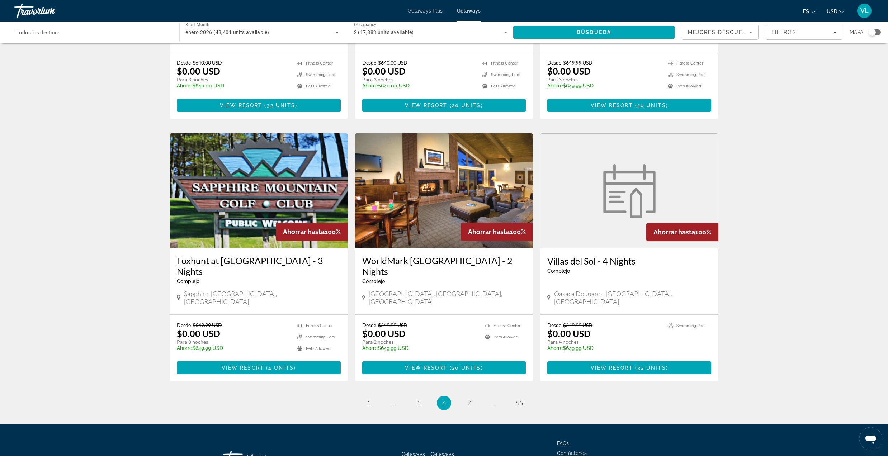
scroll to position [726, 0]
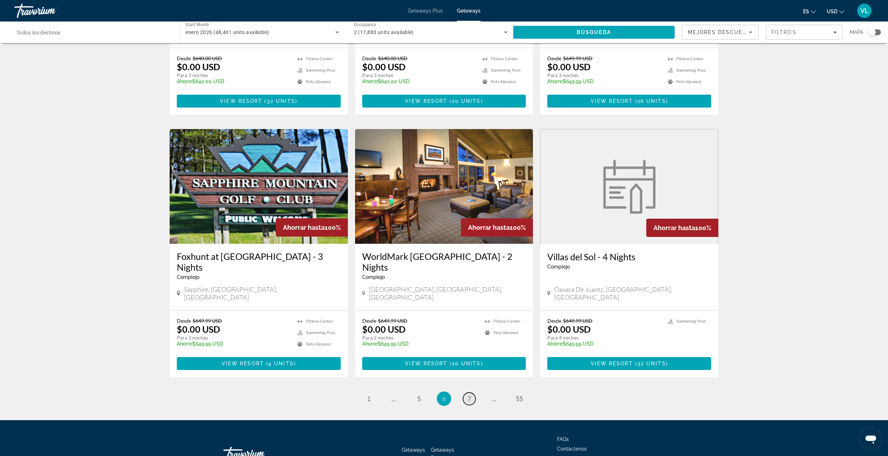
click at [471, 393] on link "page 7" at bounding box center [469, 399] width 13 height 13
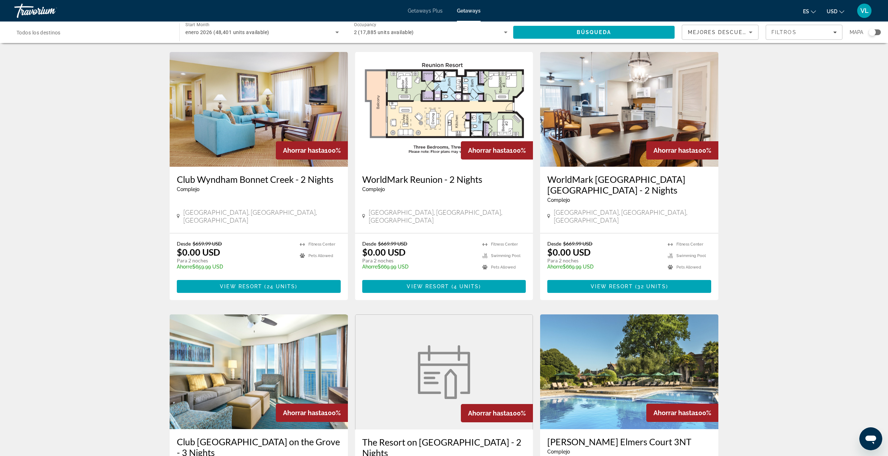
scroll to position [669, 0]
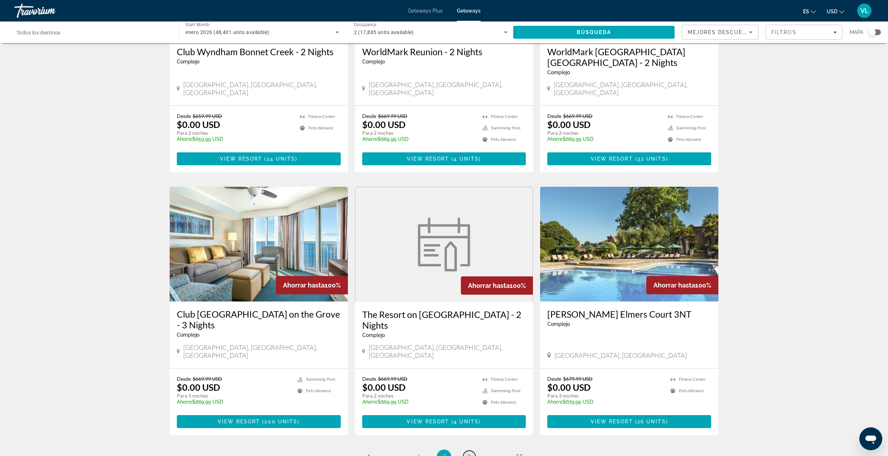
click at [466, 451] on link "page 8" at bounding box center [469, 457] width 13 height 13
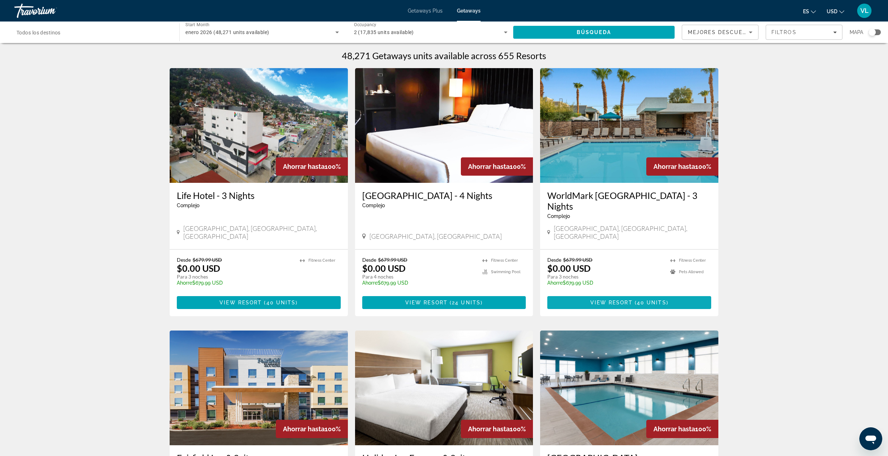
click at [651, 294] on span "Main content" at bounding box center [629, 302] width 164 height 17
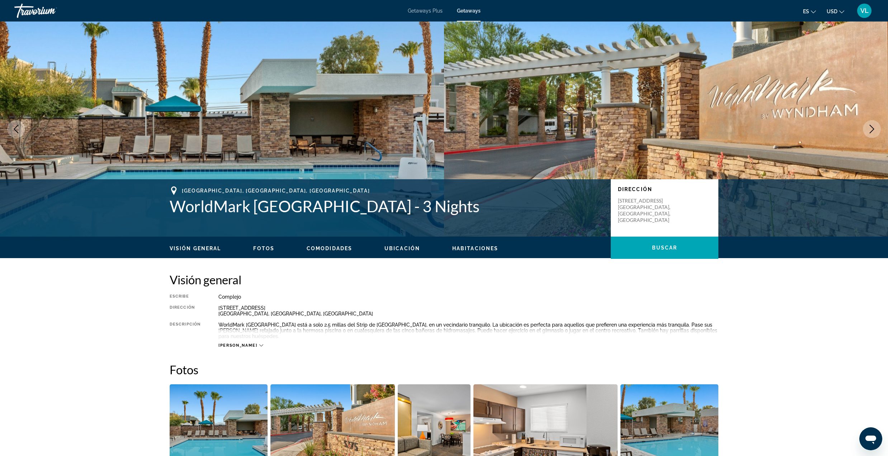
click at [874, 131] on icon "Next image" at bounding box center [871, 129] width 9 height 9
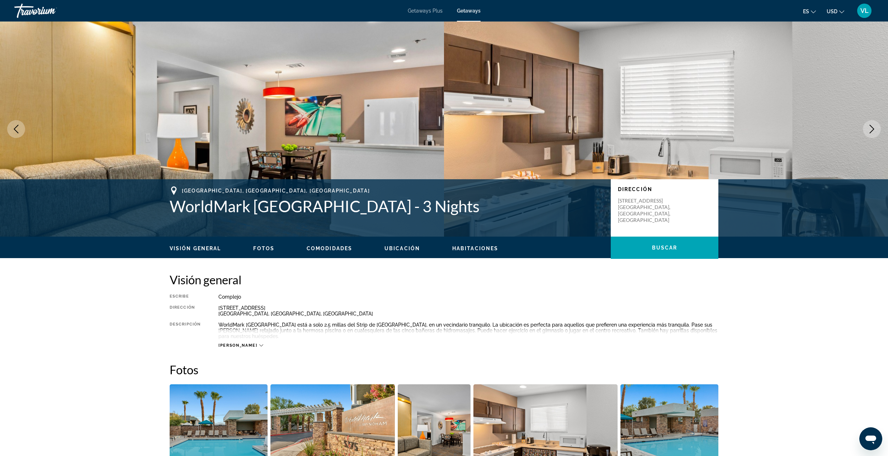
click at [868, 130] on icon "Next image" at bounding box center [871, 129] width 9 height 9
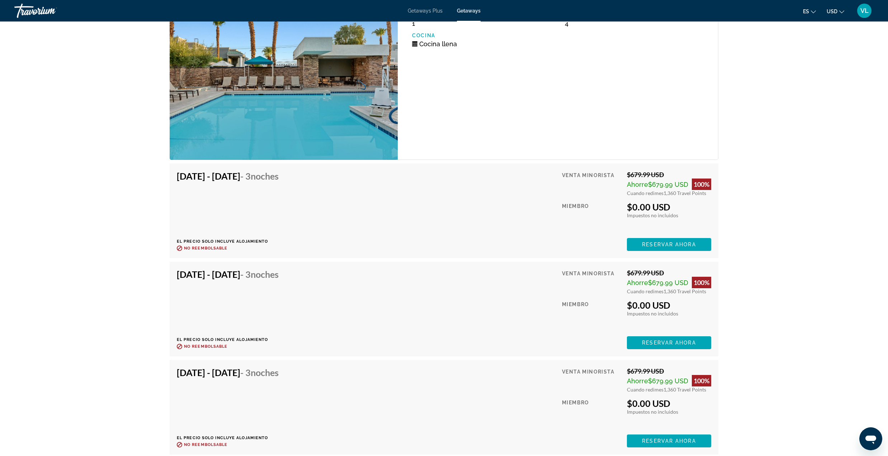
scroll to position [1338, 0]
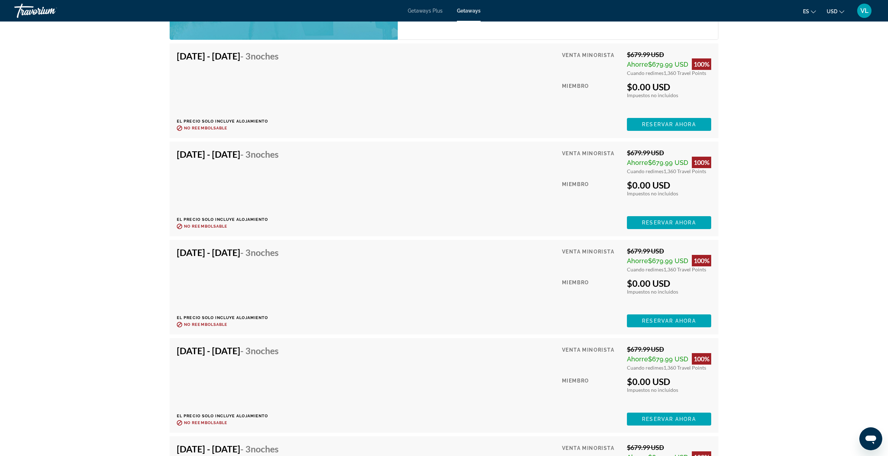
scroll to position [1412, 0]
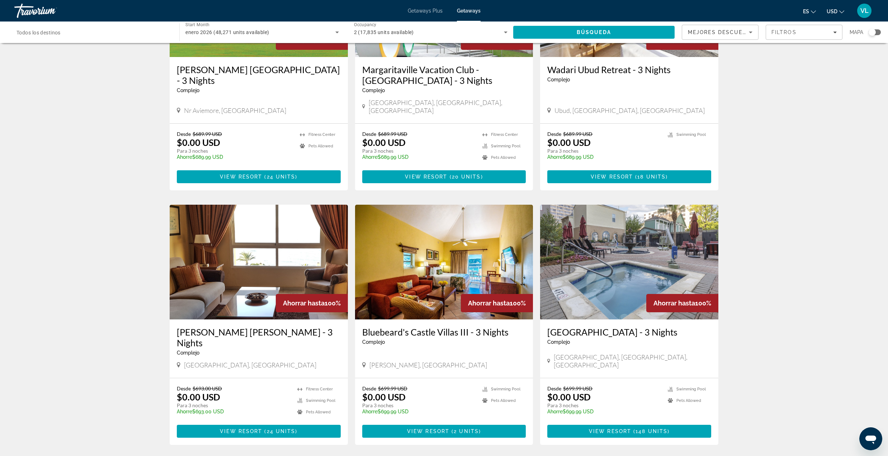
scroll to position [726, 0]
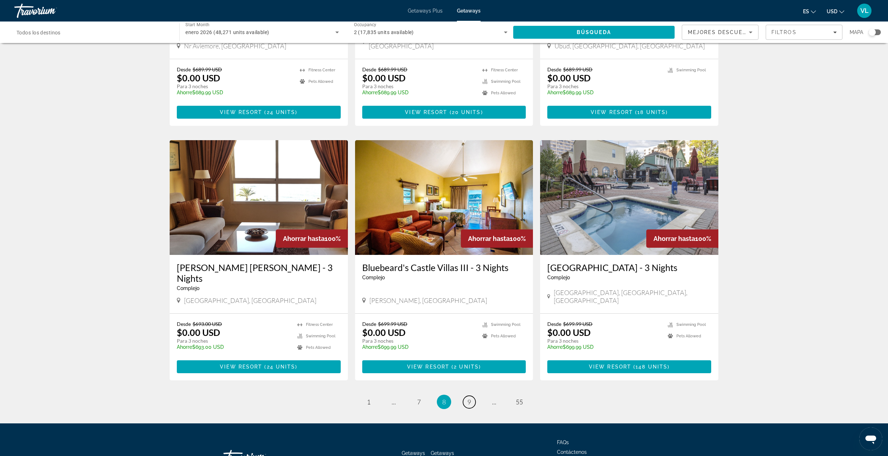
click at [469, 398] on span "9" at bounding box center [469, 402] width 4 height 8
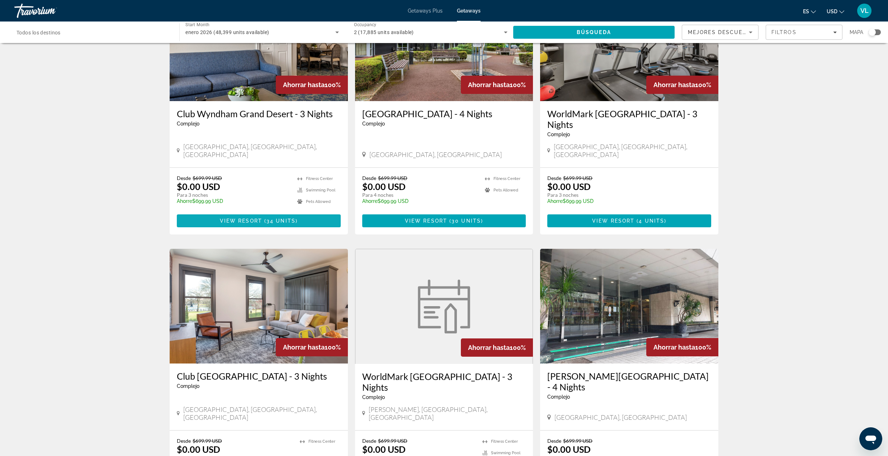
scroll to position [143, 0]
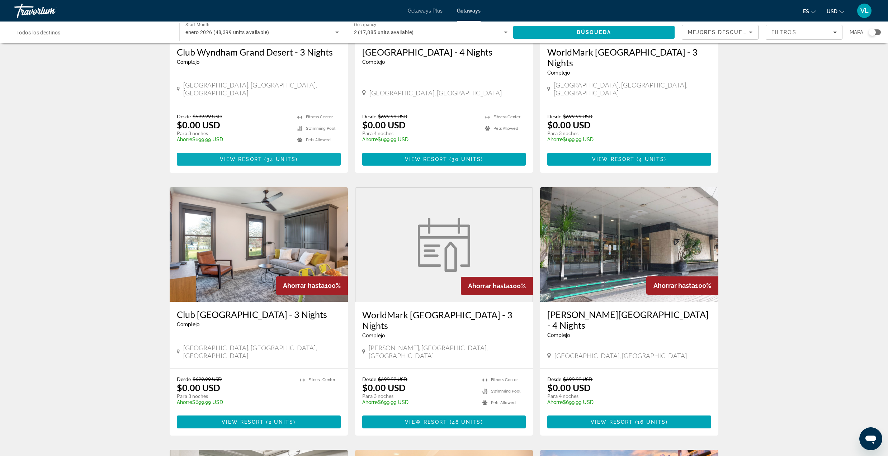
click at [297, 156] on span "Main content" at bounding box center [259, 159] width 164 height 17
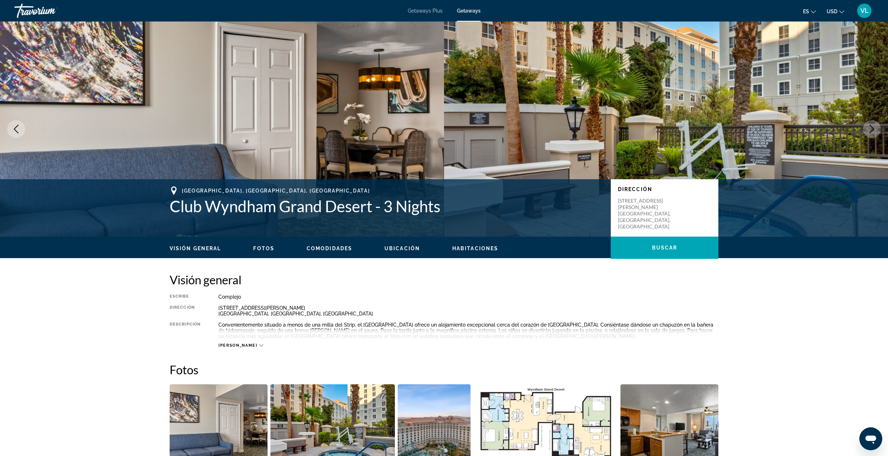
click at [868, 127] on icon "Next image" at bounding box center [871, 129] width 9 height 9
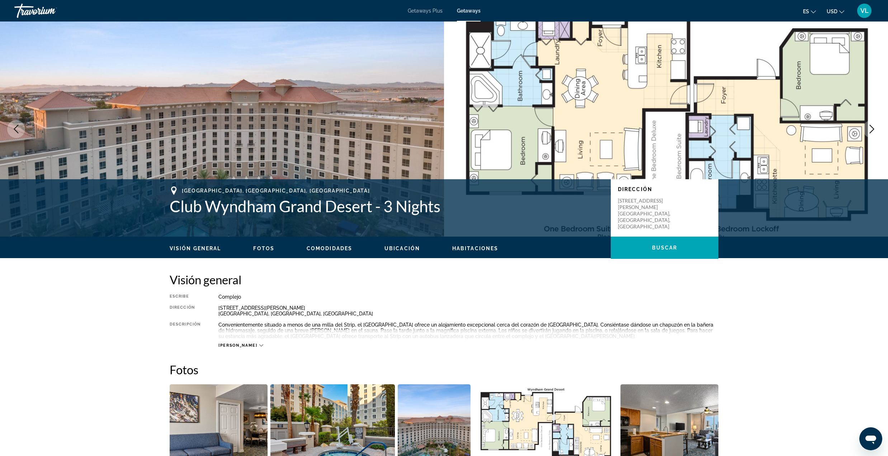
click at [868, 127] on icon "Next image" at bounding box center [871, 129] width 9 height 9
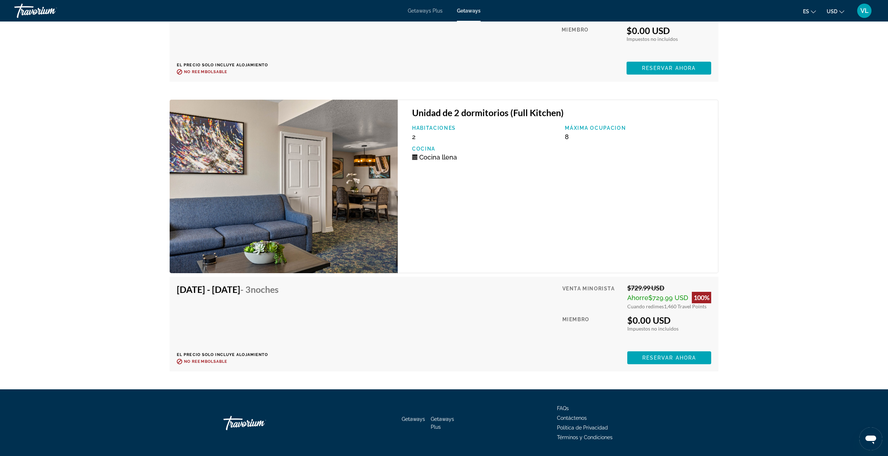
scroll to position [2270, 0]
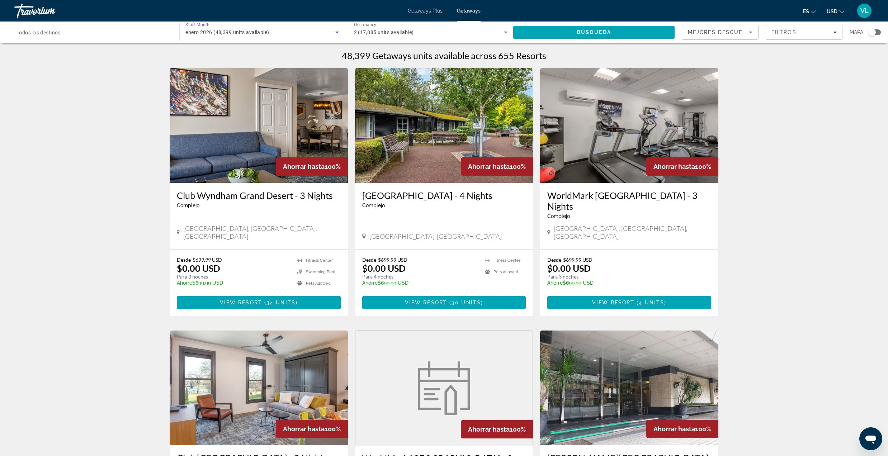
click at [195, 35] on span "enero 2026 (48,399 units available)" at bounding box center [227, 32] width 84 height 6
click at [196, 51] on span "Todo los meses" at bounding box center [202, 54] width 34 height 6
click at [18, 13] on div "Travorium" at bounding box center [50, 10] width 72 height 19
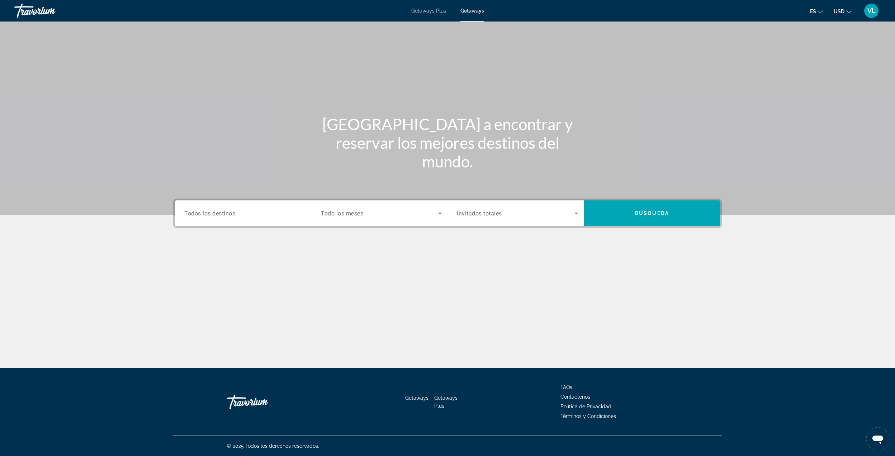
click at [367, 211] on span "Search widget" at bounding box center [379, 213] width 117 height 9
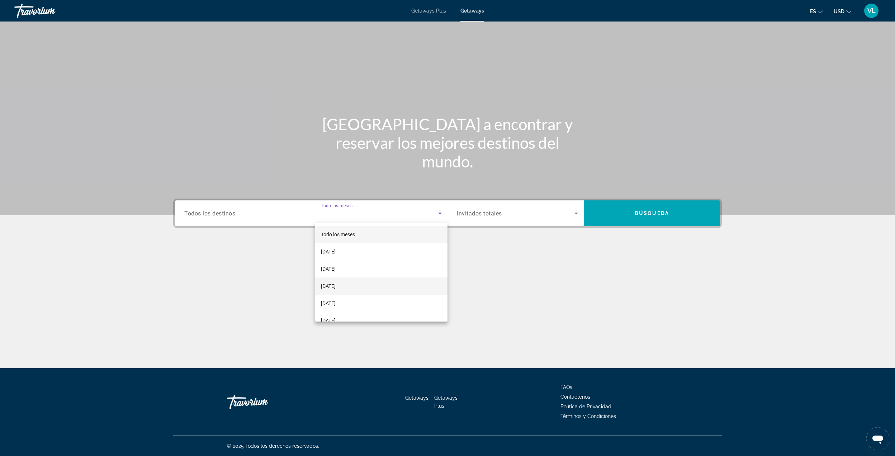
click at [336, 283] on span "[DATE]" at bounding box center [328, 286] width 15 height 9
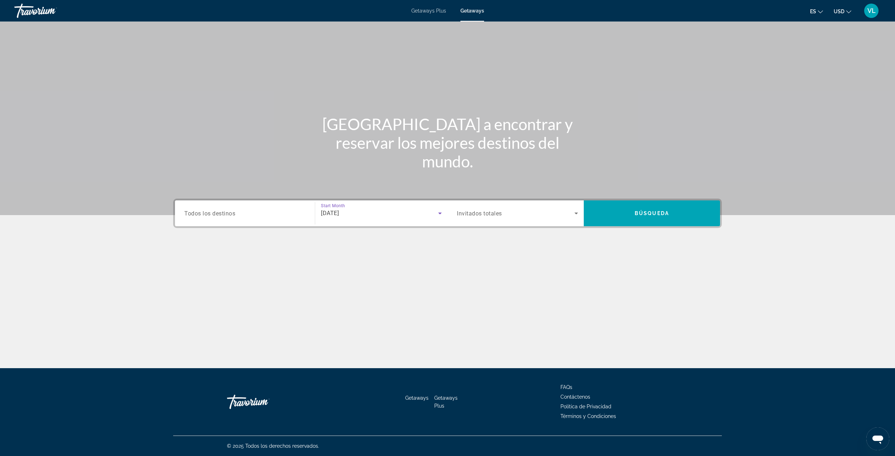
click at [266, 214] on input "Destination Todos los destinos" at bounding box center [244, 213] width 121 height 9
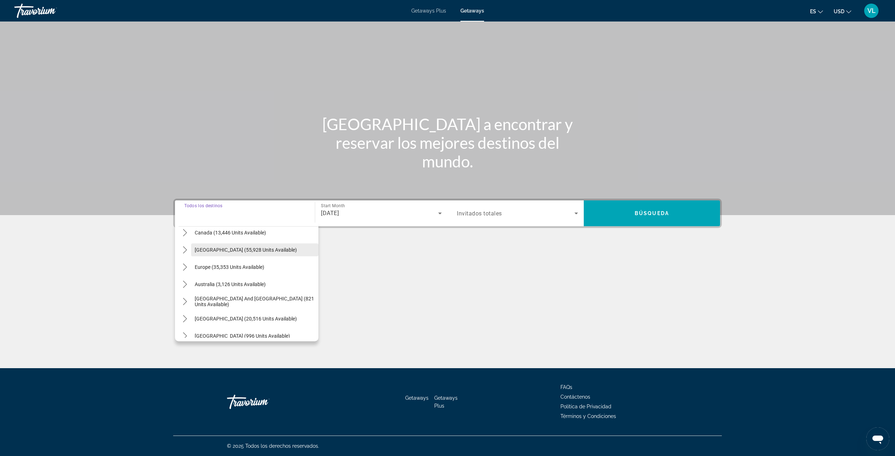
scroll to position [116, 0]
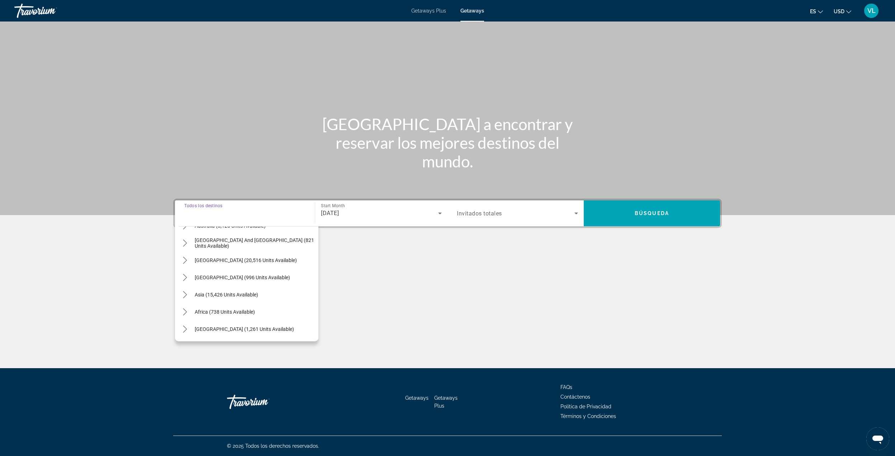
click at [379, 206] on div "[DATE]" at bounding box center [381, 213] width 121 height 20
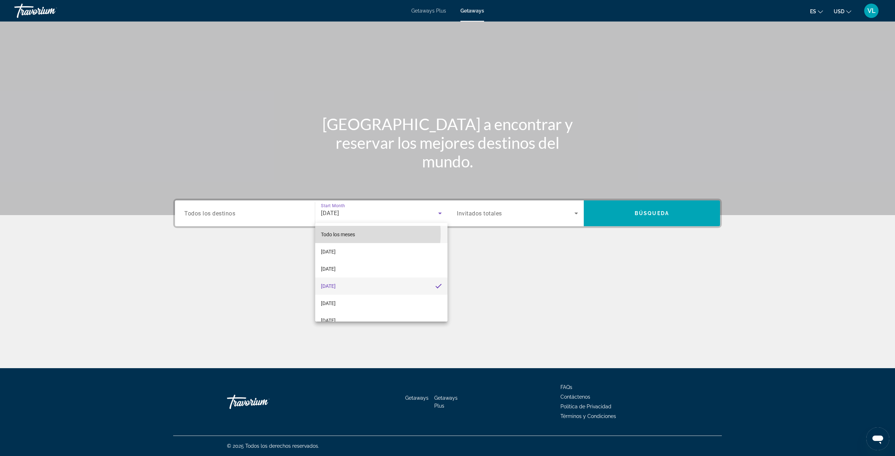
click at [344, 234] on span "Todo los meses" at bounding box center [338, 235] width 34 height 6
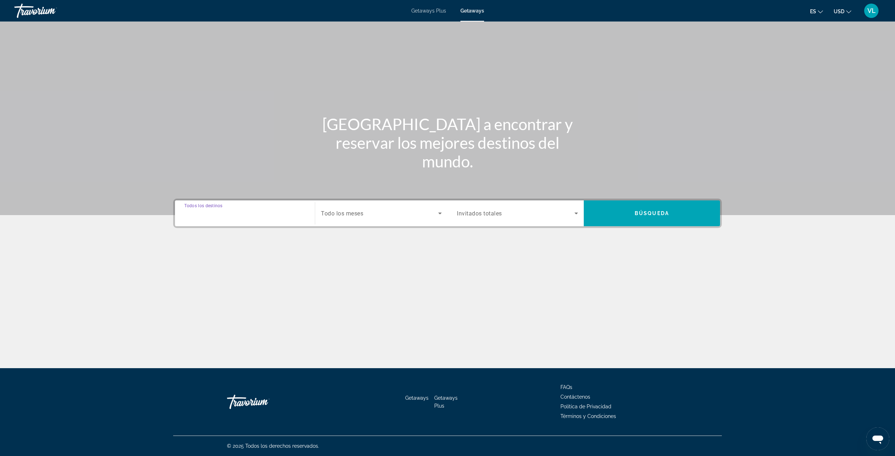
click at [270, 213] on input "Destination Todos los destinos" at bounding box center [244, 213] width 121 height 9
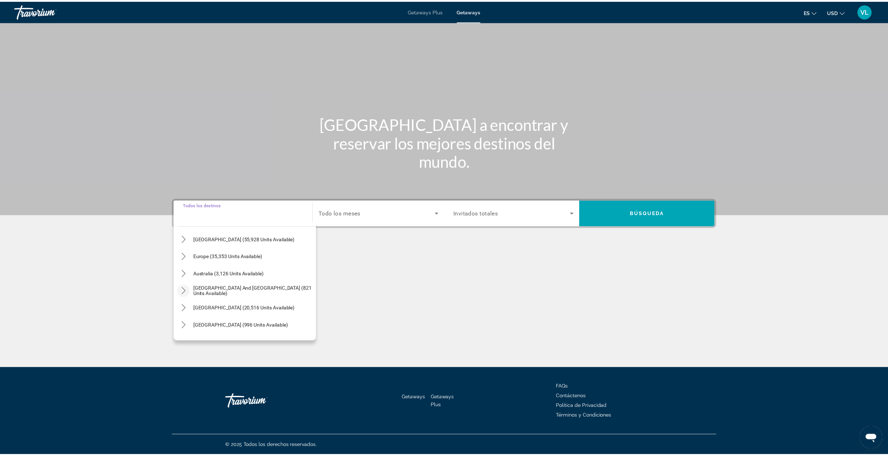
scroll to position [20, 0]
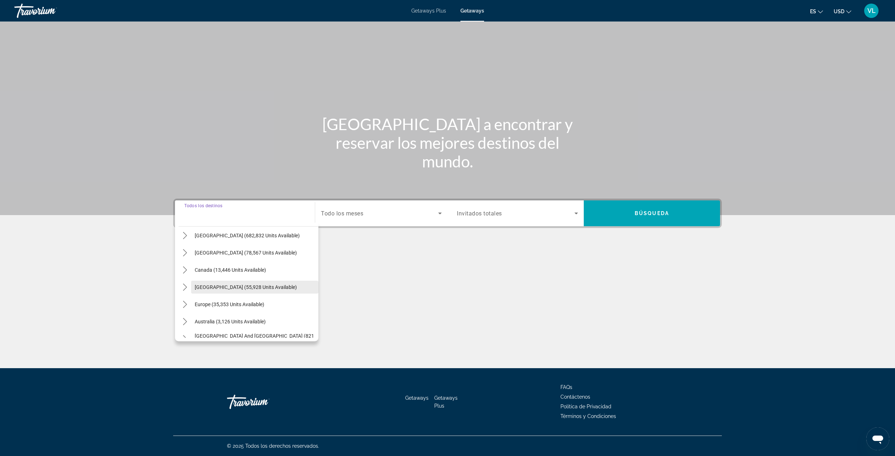
click at [209, 284] on span "[GEOGRAPHIC_DATA] (55,928 units available)" at bounding box center [246, 287] width 102 height 6
type input "**********"
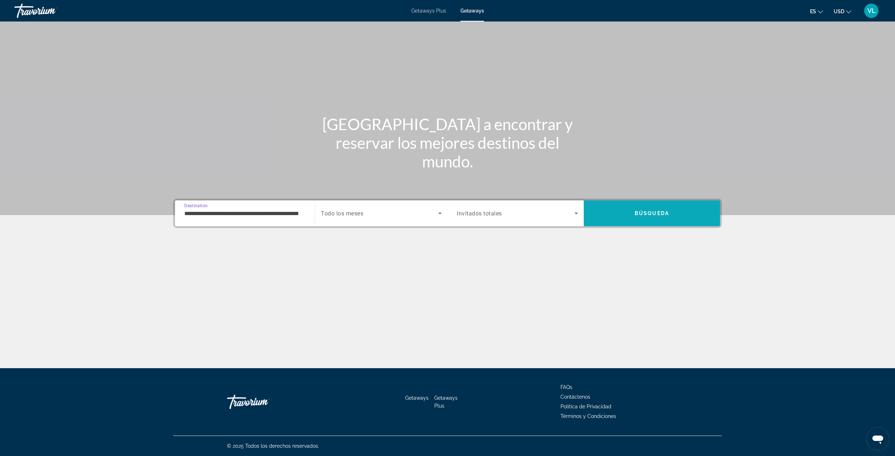
click at [616, 212] on span "Search" at bounding box center [652, 213] width 136 height 17
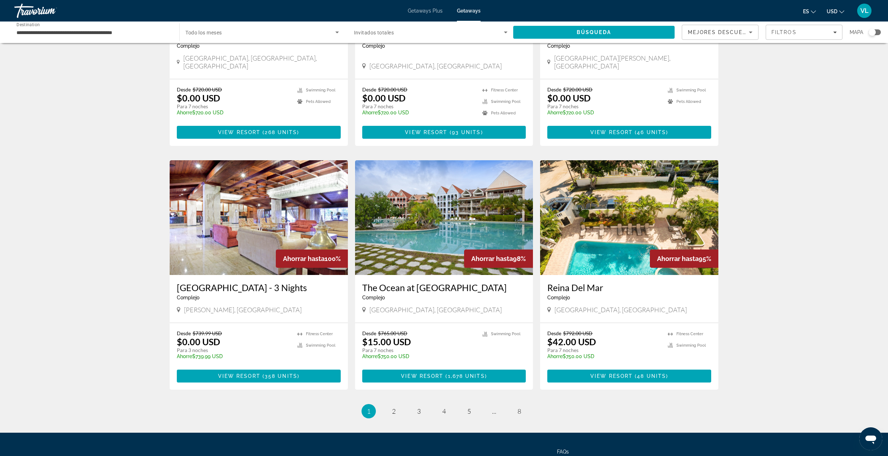
scroll to position [669, 0]
click at [390, 405] on link "page 2" at bounding box center [394, 411] width 13 height 13
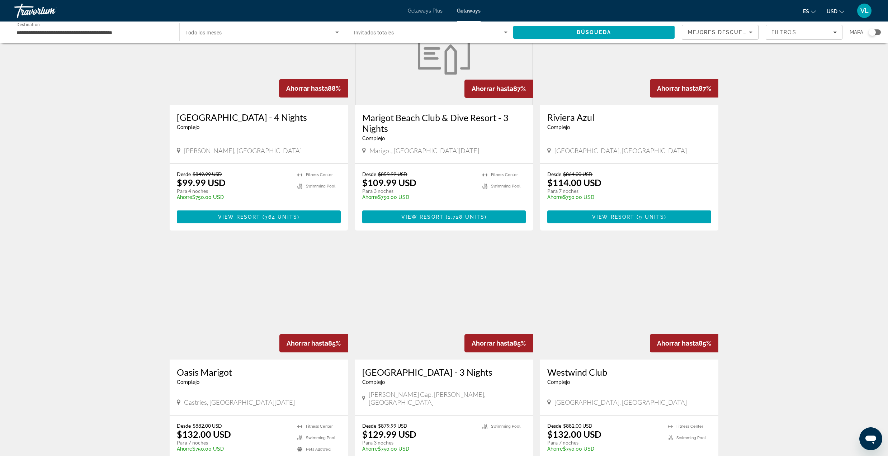
scroll to position [716, 0]
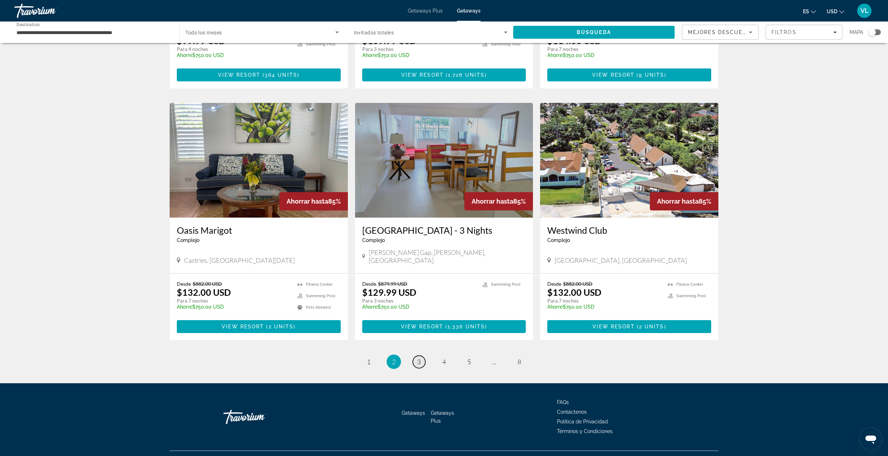
click at [417, 358] on span "3" at bounding box center [419, 362] width 4 height 8
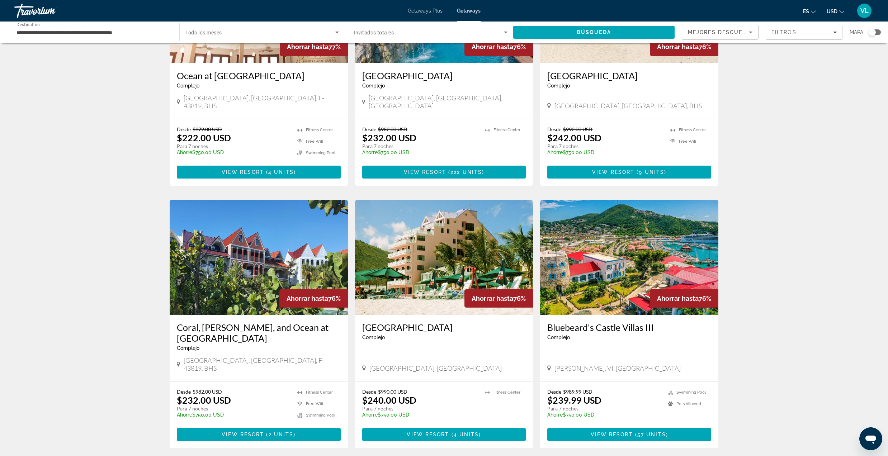
scroll to position [715, 0]
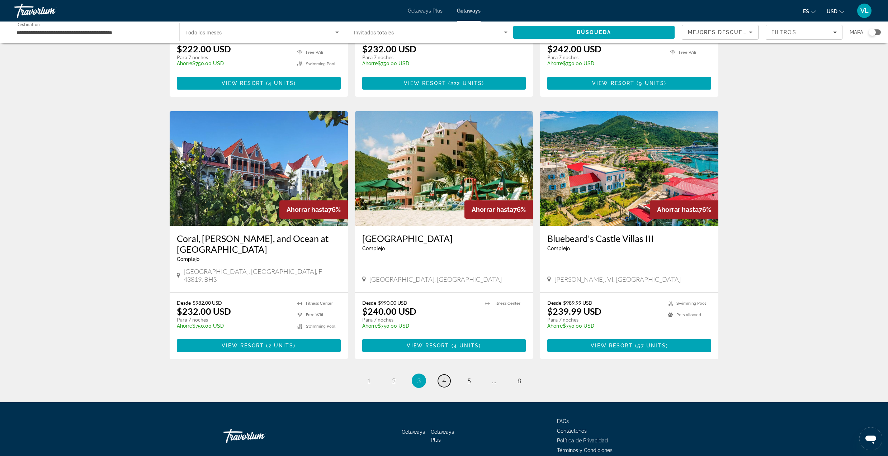
click at [443, 377] on span "4" at bounding box center [444, 381] width 4 height 8
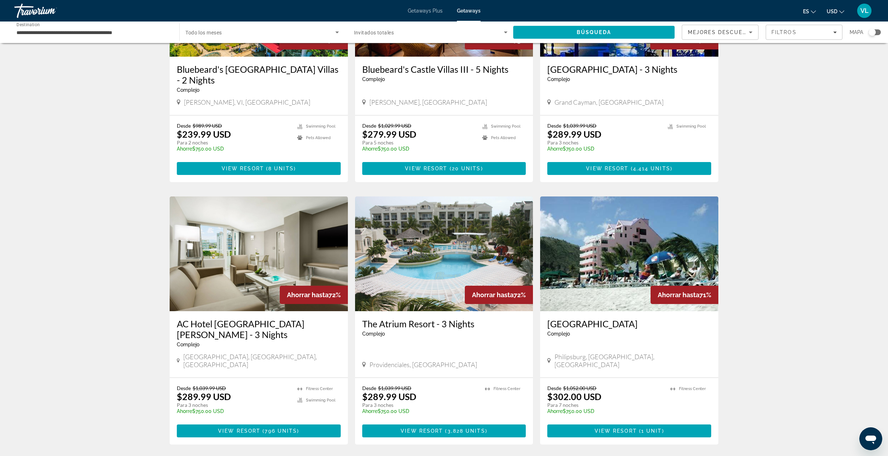
scroll to position [143, 0]
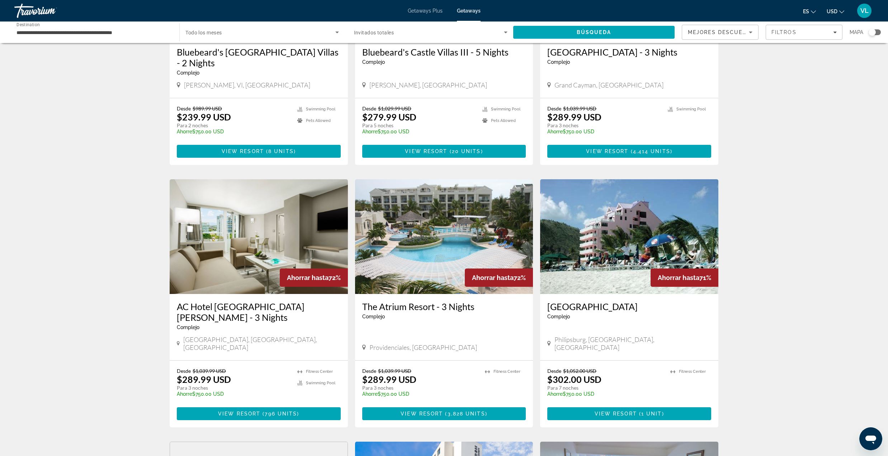
click at [227, 214] on img "Main content" at bounding box center [259, 236] width 178 height 115
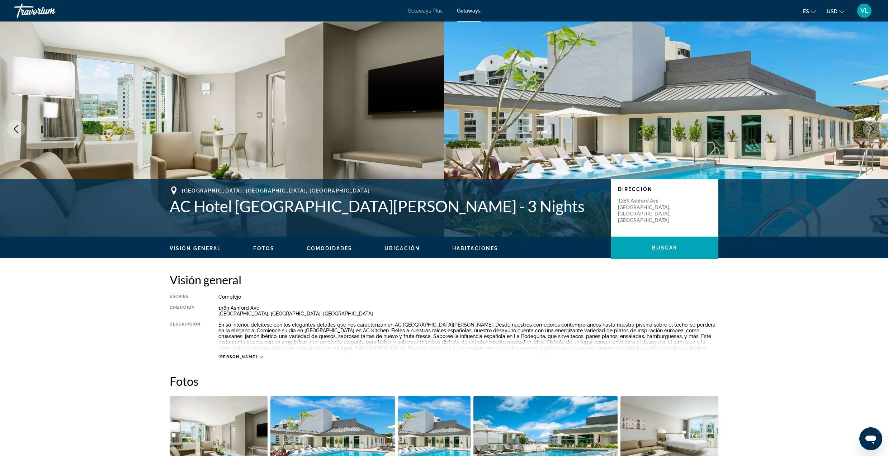
click at [866, 133] on button "Next image" at bounding box center [871, 129] width 18 height 18
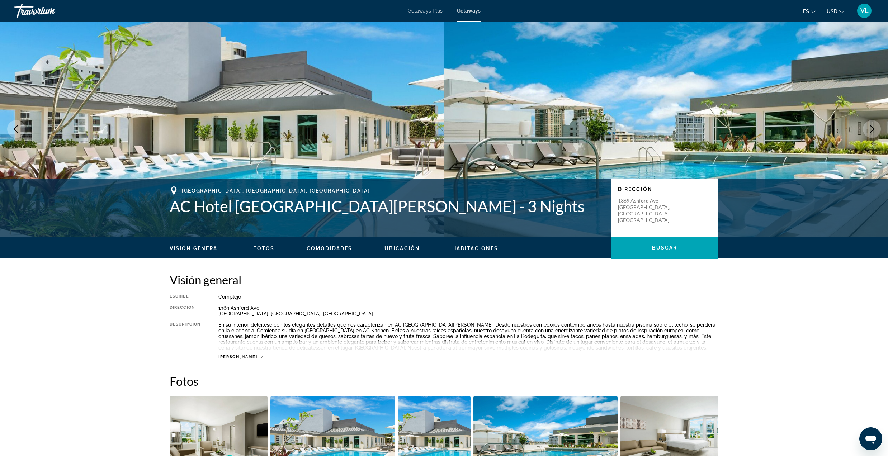
click at [866, 131] on button "Next image" at bounding box center [871, 129] width 18 height 18
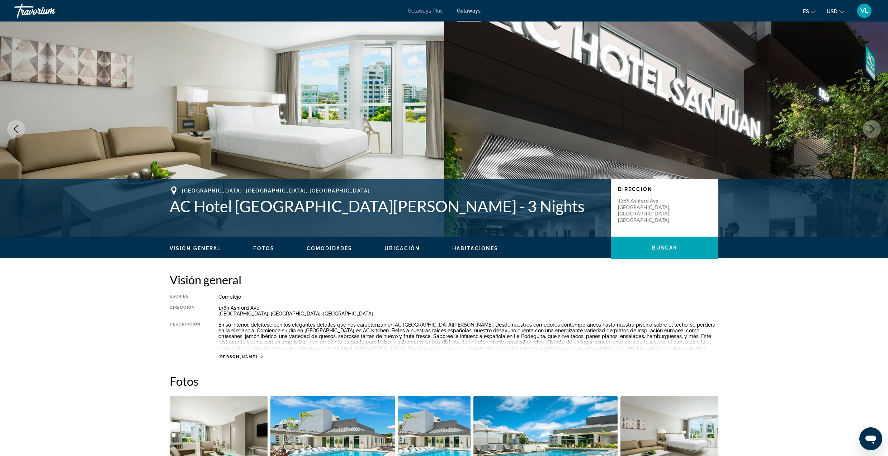
click at [865, 131] on button "Next image" at bounding box center [871, 129] width 18 height 18
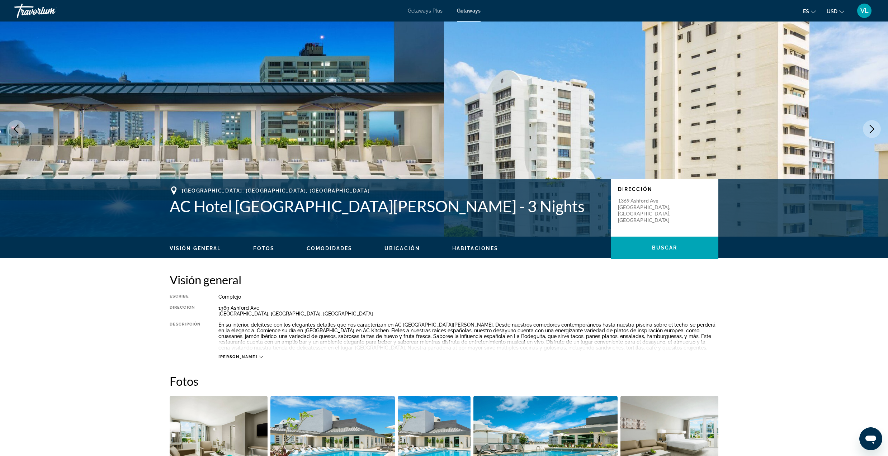
click at [865, 131] on button "Next image" at bounding box center [871, 129] width 18 height 18
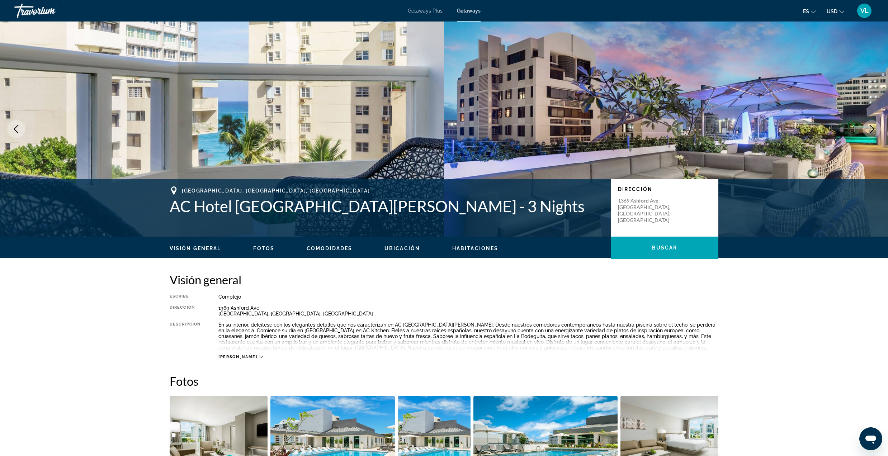
click at [871, 131] on icon "Next image" at bounding box center [871, 129] width 5 height 9
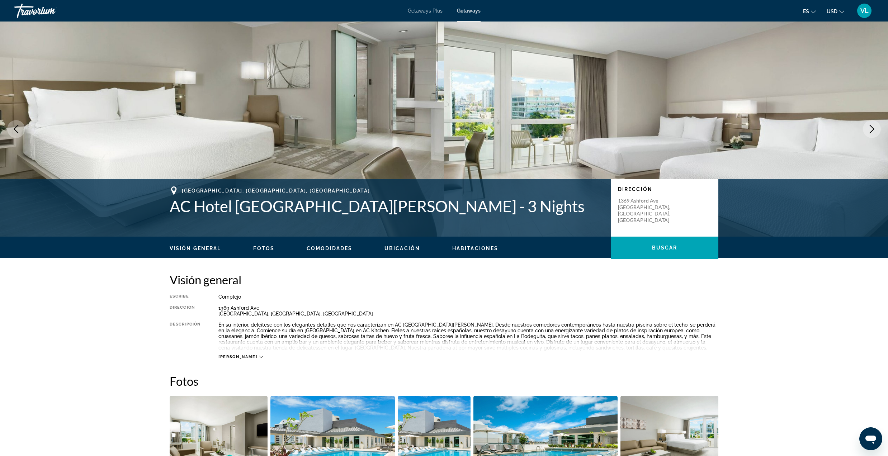
click at [871, 131] on icon "Next image" at bounding box center [871, 129] width 9 height 9
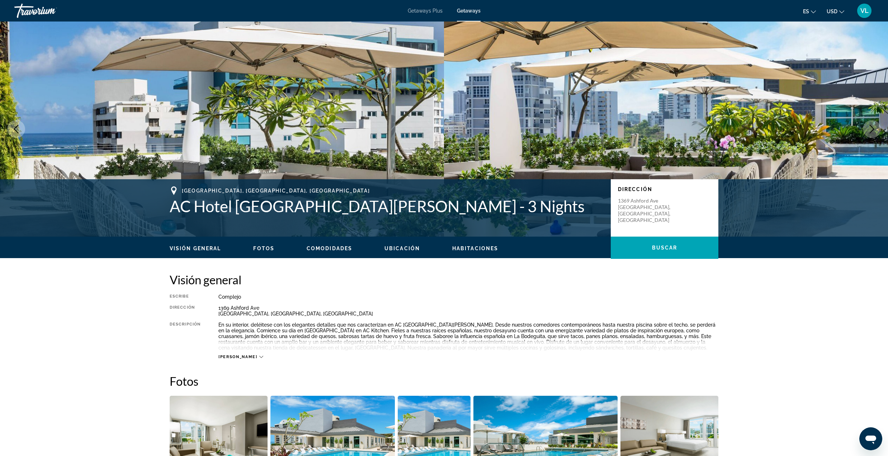
click at [870, 131] on icon "Next image" at bounding box center [871, 129] width 9 height 9
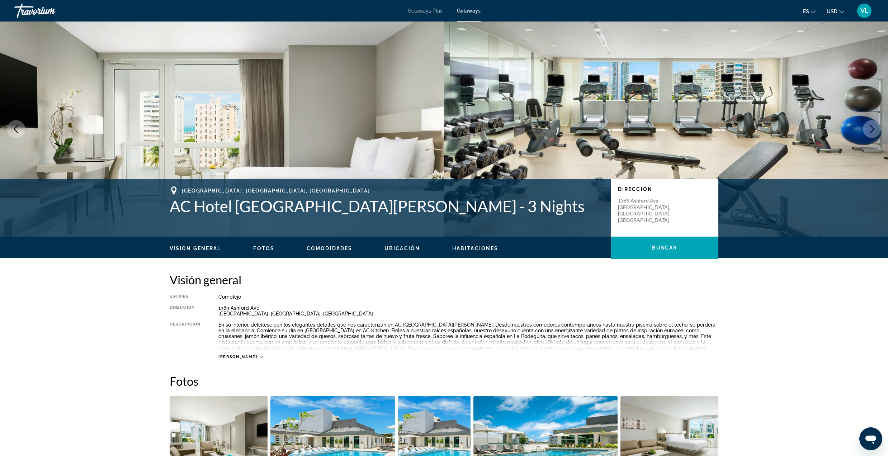
click at [869, 132] on icon "Next image" at bounding box center [871, 129] width 9 height 9
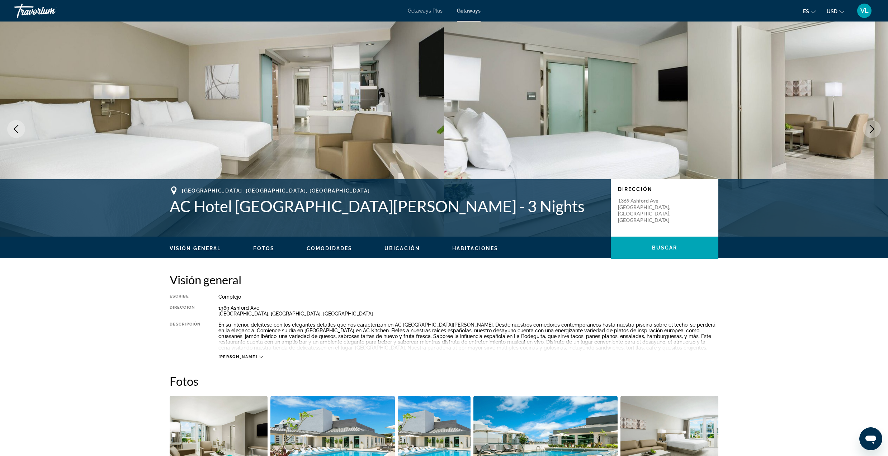
click at [867, 131] on icon "Next image" at bounding box center [871, 129] width 9 height 9
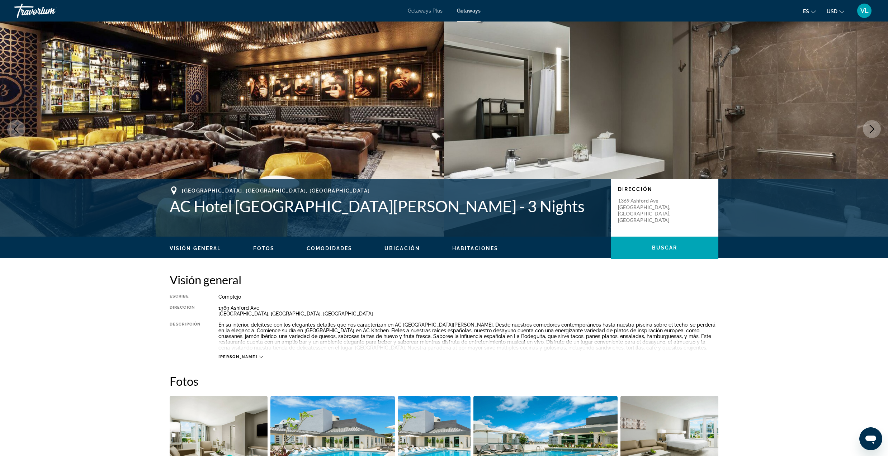
click at [861, 125] on img "Main content" at bounding box center [666, 129] width 444 height 215
click at [866, 131] on button "Next image" at bounding box center [871, 129] width 18 height 18
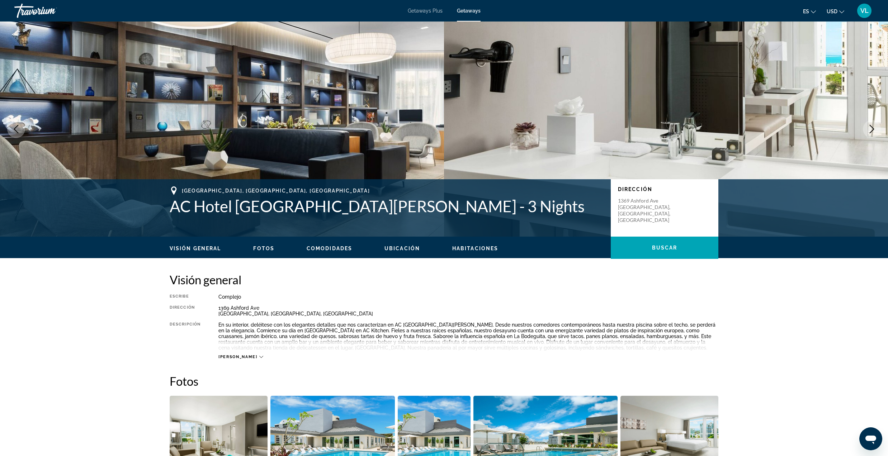
click at [866, 127] on button "Next image" at bounding box center [871, 129] width 18 height 18
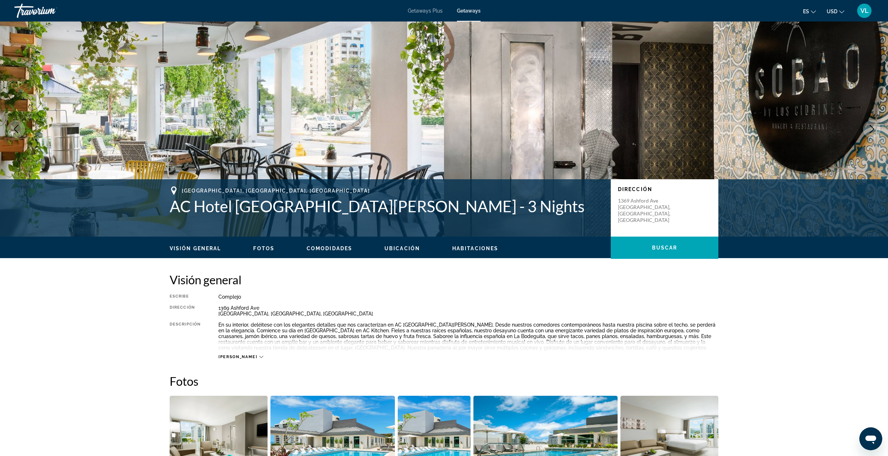
click at [870, 129] on icon "Next image" at bounding box center [871, 129] width 9 height 9
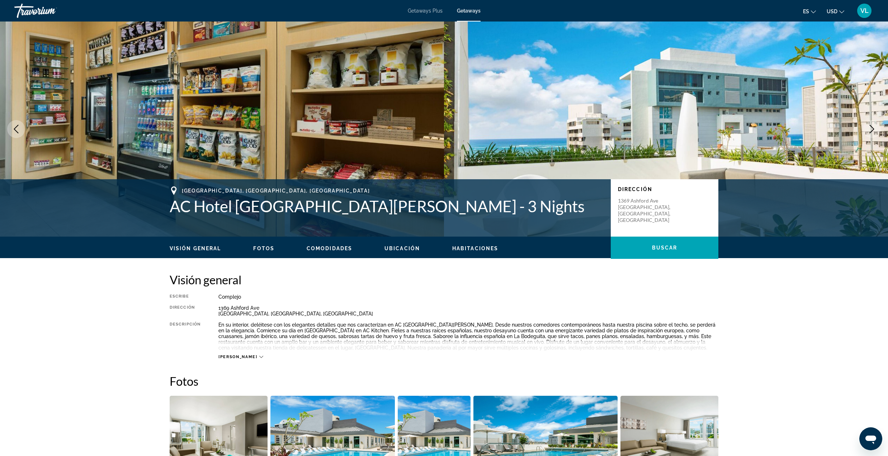
click at [870, 129] on icon "Next image" at bounding box center [871, 129] width 9 height 9
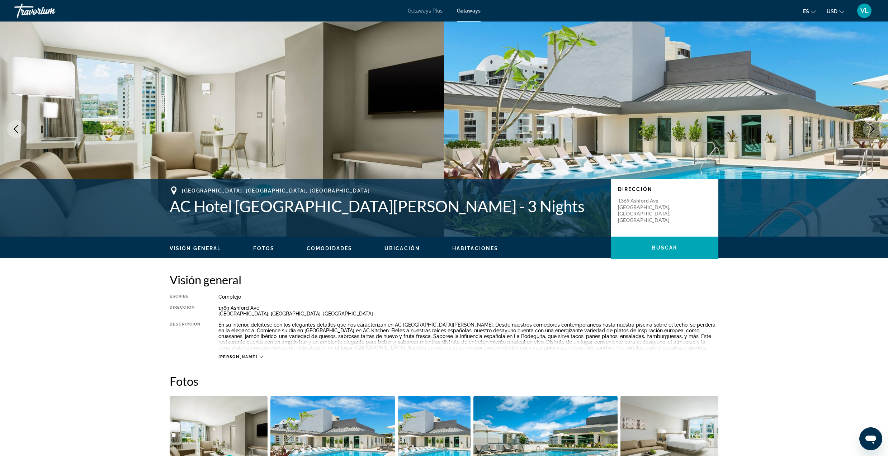
click at [870, 129] on icon "Next image" at bounding box center [871, 129] width 9 height 9
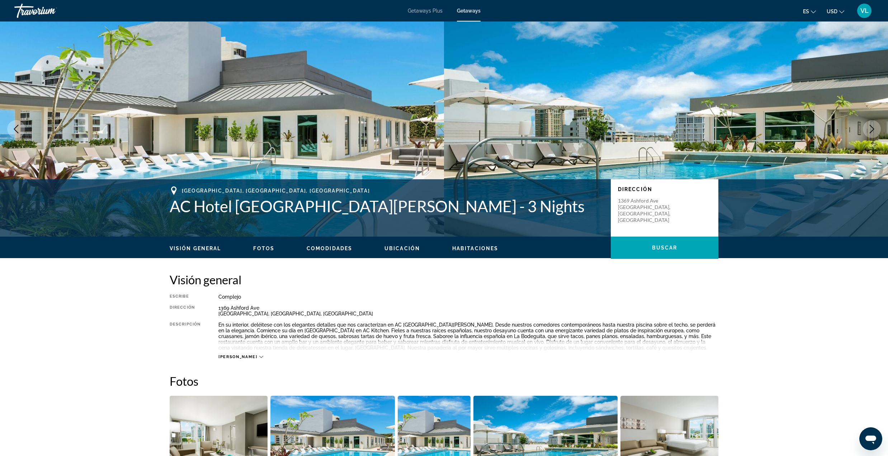
click at [870, 129] on icon "Next image" at bounding box center [871, 129] width 9 height 9
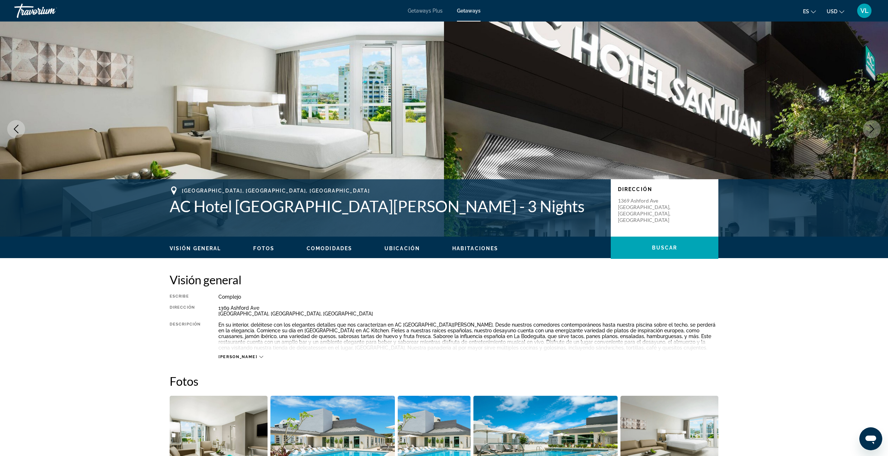
click at [870, 129] on icon "Next image" at bounding box center [871, 129] width 9 height 9
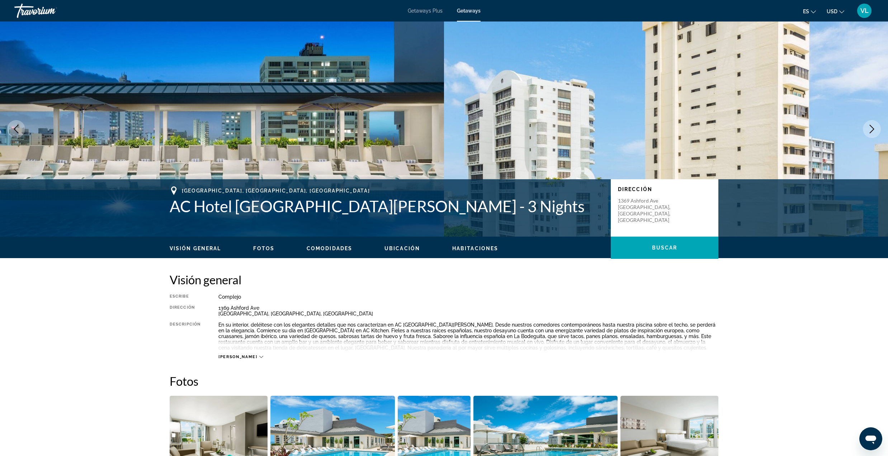
click at [870, 129] on icon "Next image" at bounding box center [871, 129] width 9 height 9
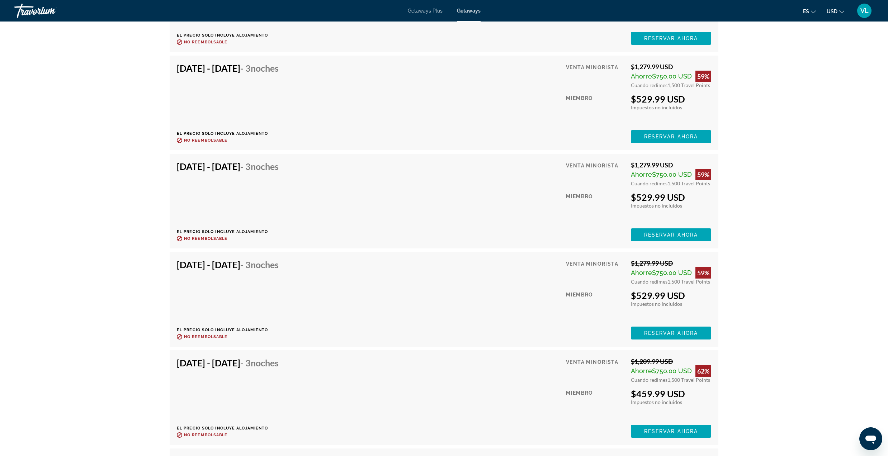
scroll to position [16536, 0]
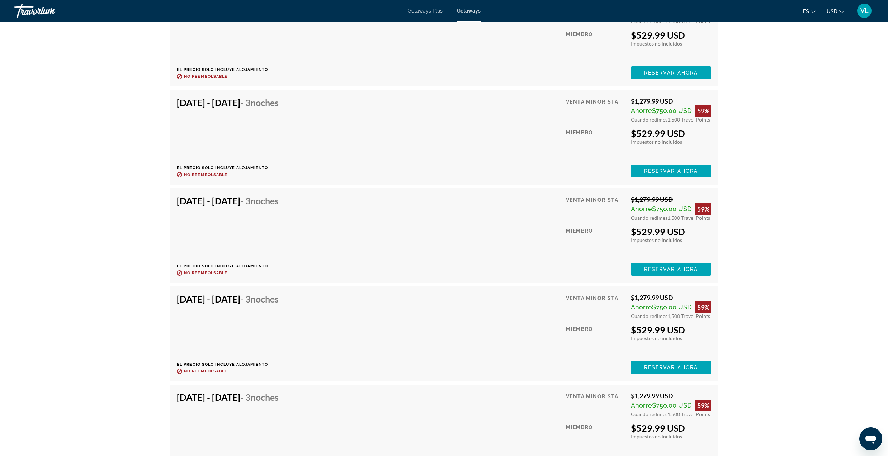
click at [25, 12] on div "Travorium" at bounding box center [50, 10] width 72 height 19
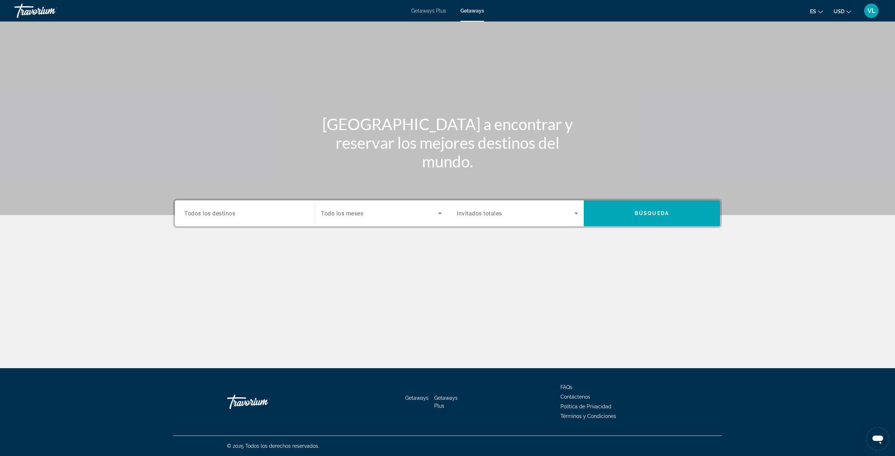
click at [375, 209] on span "Search widget" at bounding box center [379, 213] width 117 height 9
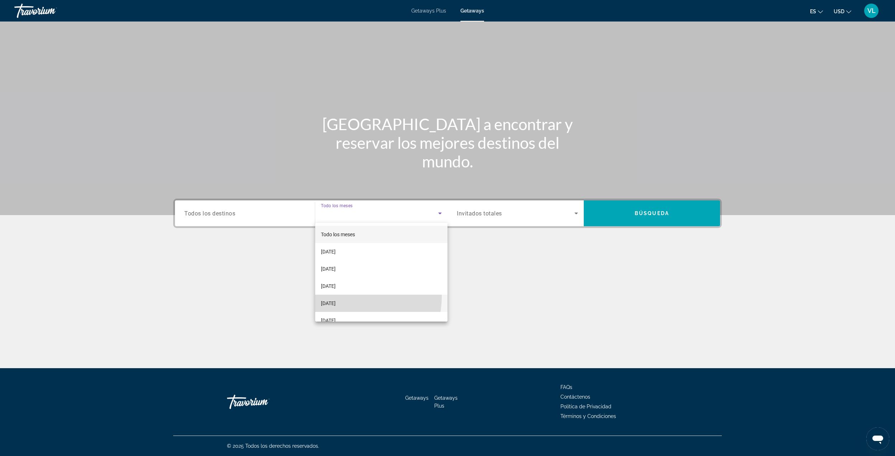
click at [345, 296] on mat-option "[DATE]" at bounding box center [381, 303] width 132 height 17
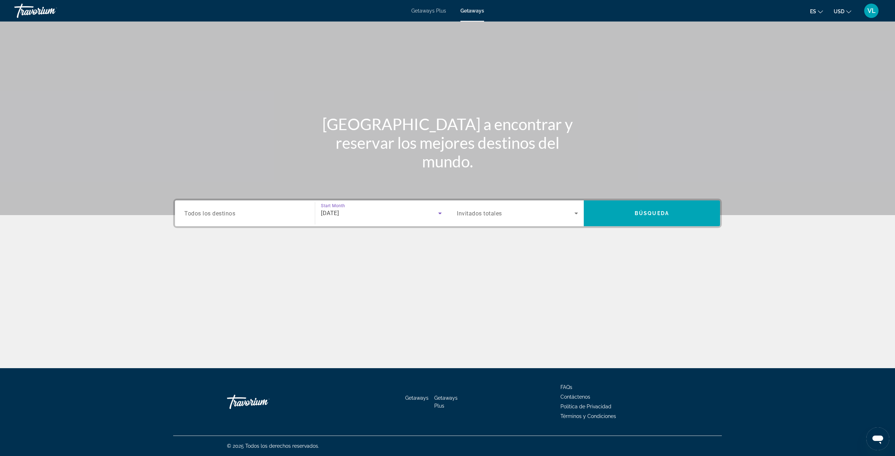
click at [499, 212] on span "Invitados totales" at bounding box center [479, 213] width 45 height 7
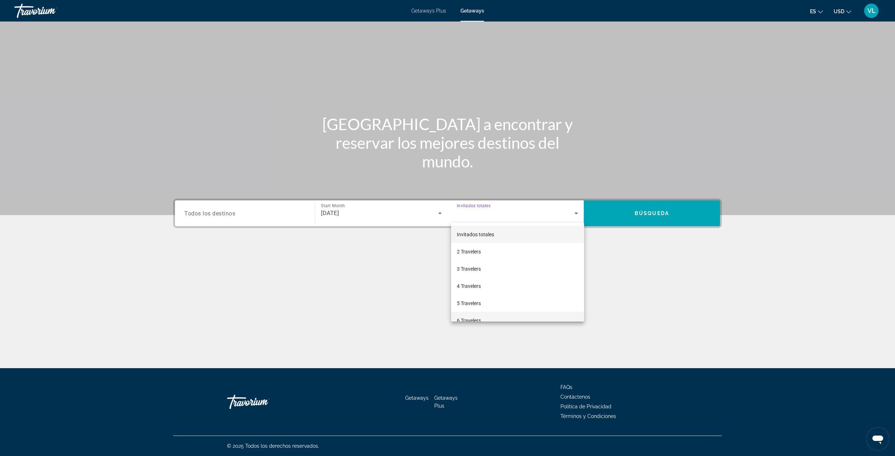
click at [472, 314] on mat-option "6 Travelers" at bounding box center [517, 320] width 133 height 17
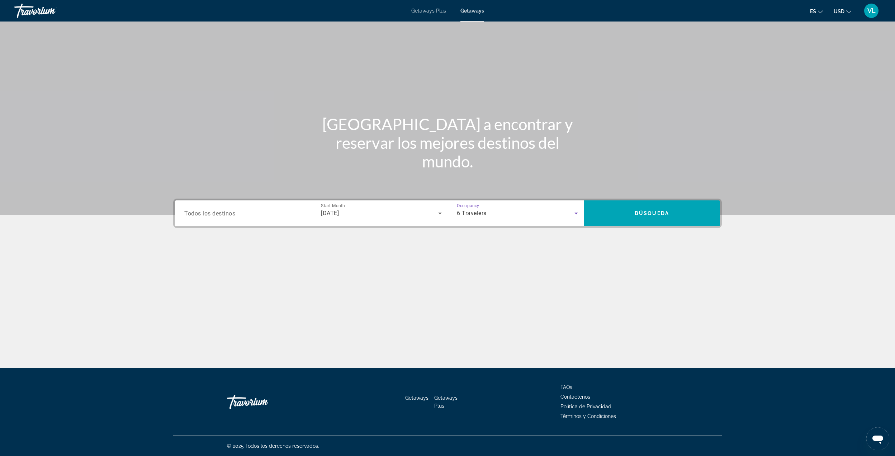
click at [277, 211] on input "Destination Todos los destinos" at bounding box center [244, 213] width 121 height 9
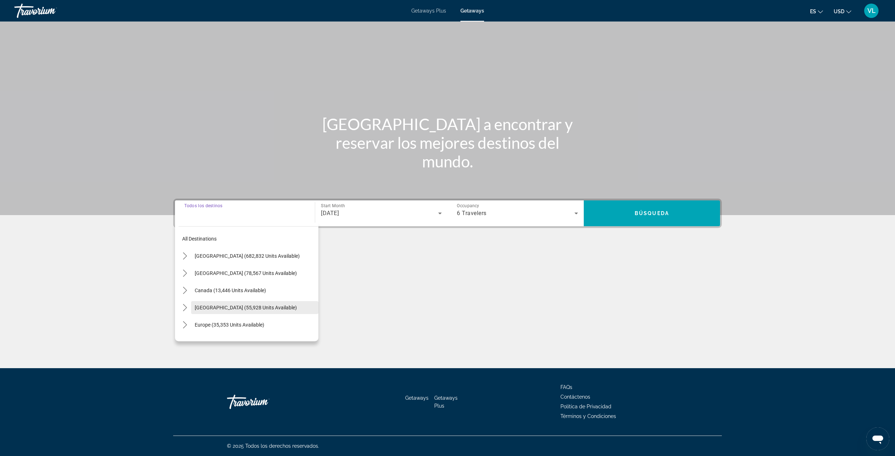
click at [243, 309] on span "[GEOGRAPHIC_DATA] (55,928 units available)" at bounding box center [246, 308] width 102 height 6
type input "**********"
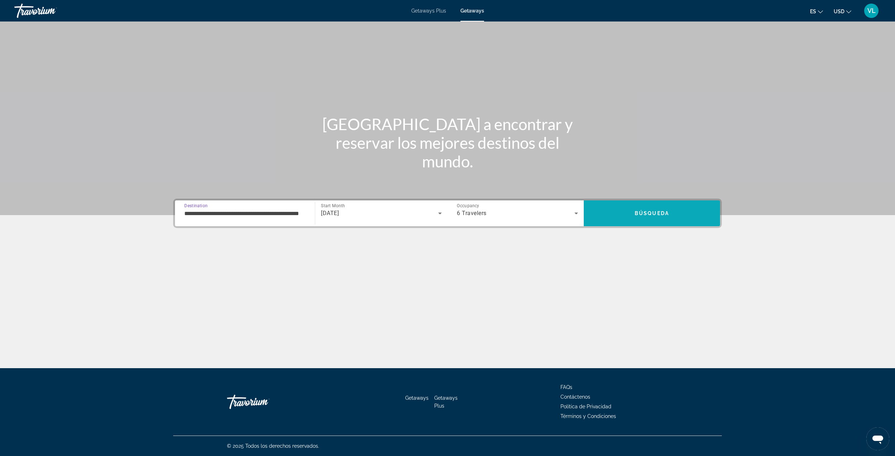
click at [604, 221] on span "Search" at bounding box center [652, 213] width 136 height 17
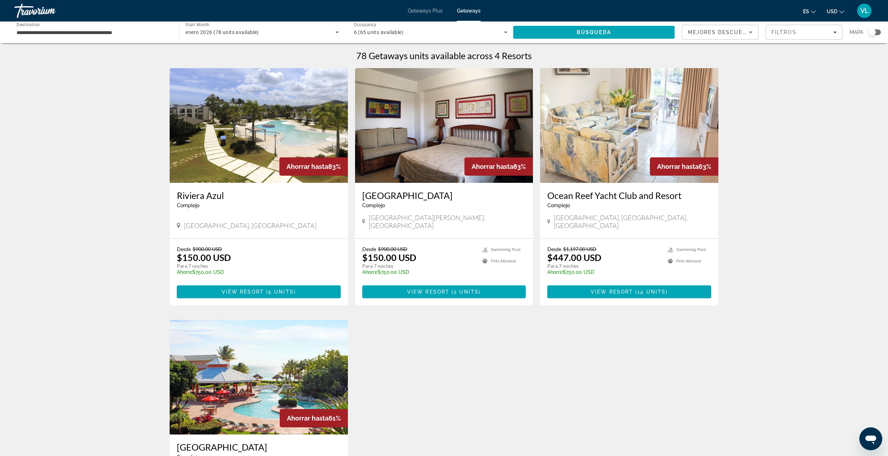
click at [384, 30] on span "6 (65 units available)" at bounding box center [379, 32] width 50 height 6
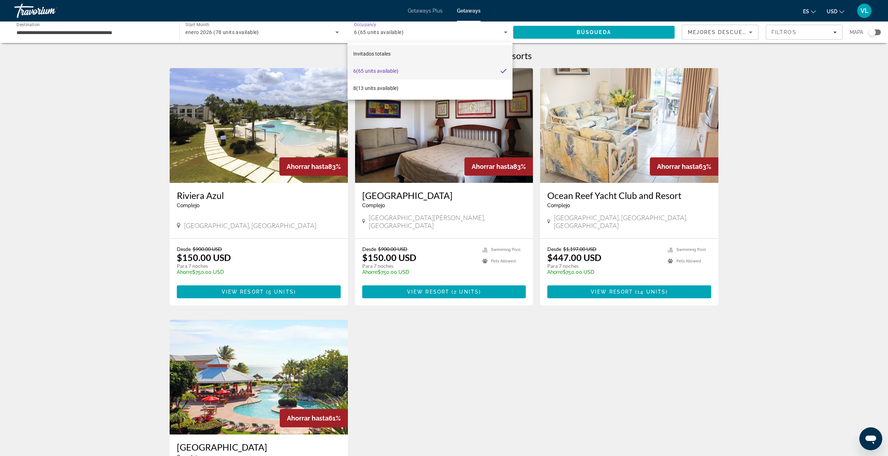
click at [384, 54] on span "Invitados totales" at bounding box center [371, 54] width 37 height 6
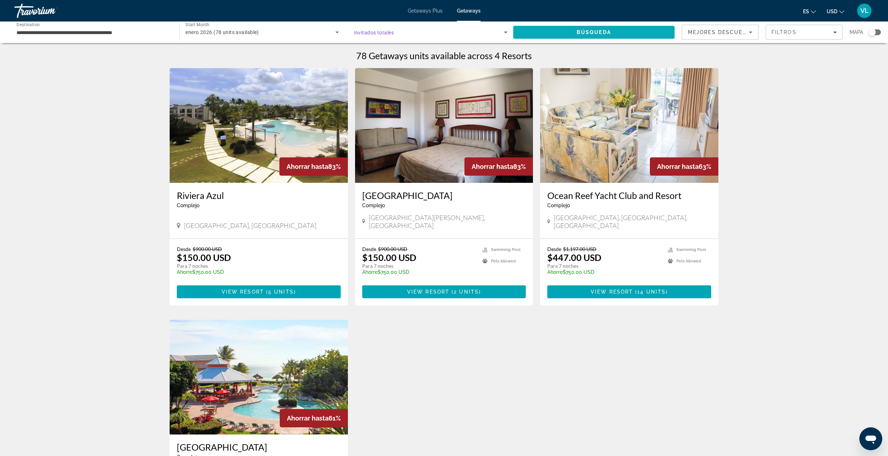
click at [581, 27] on span "Search" at bounding box center [593, 32] width 161 height 17
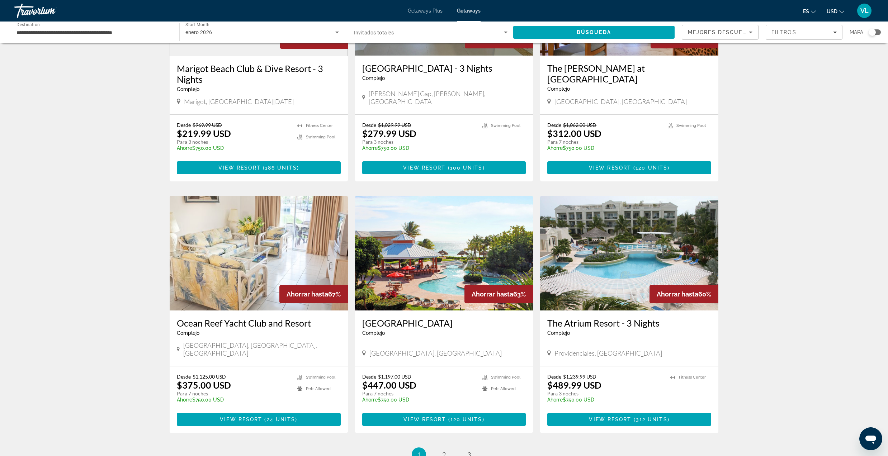
scroll to position [716, 0]
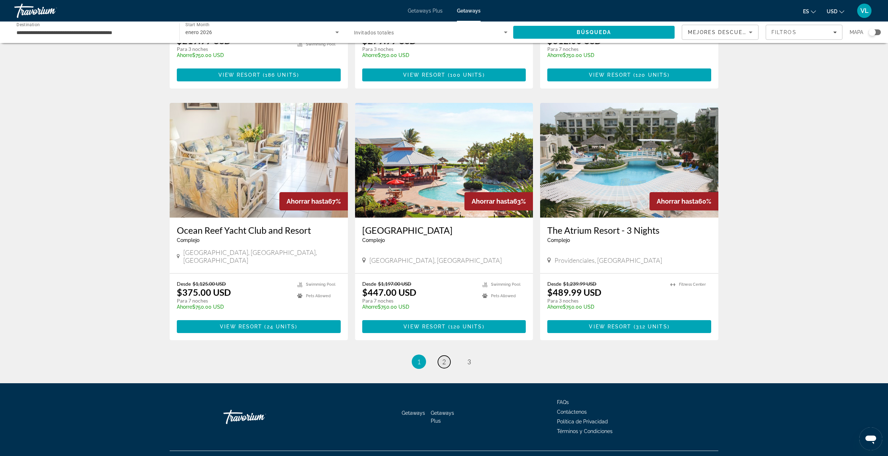
click at [445, 356] on link "page 2" at bounding box center [444, 362] width 13 height 13
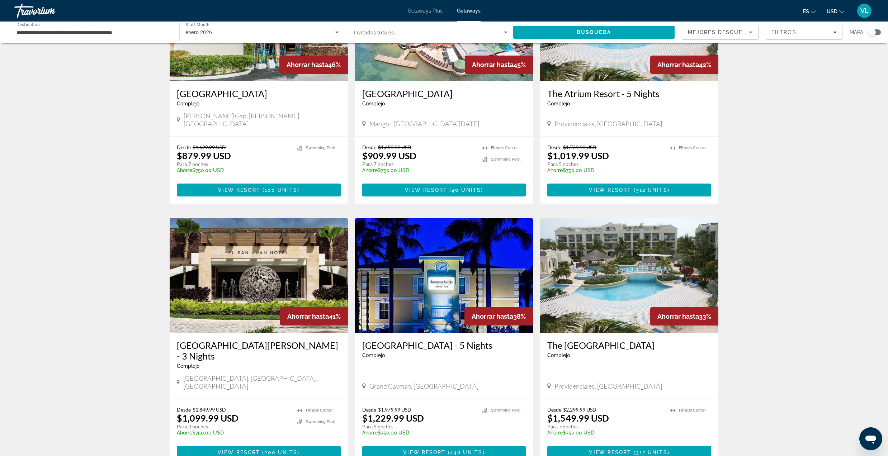
scroll to position [621, 0]
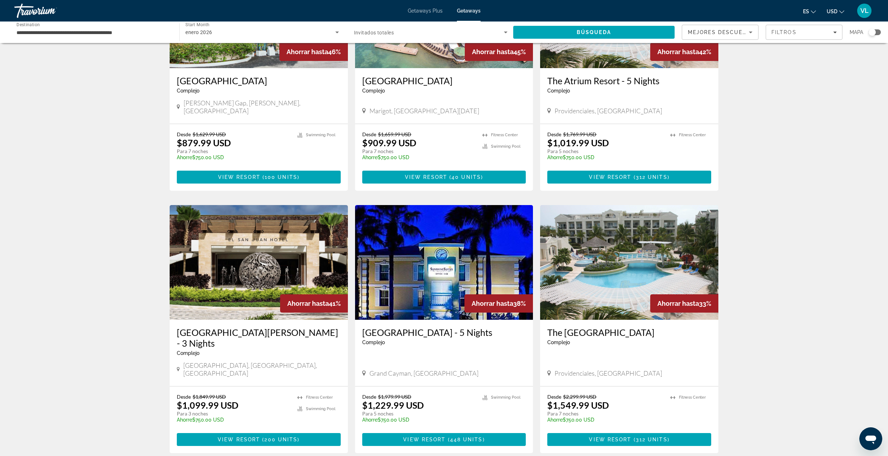
click at [252, 278] on img "Main content" at bounding box center [259, 262] width 178 height 115
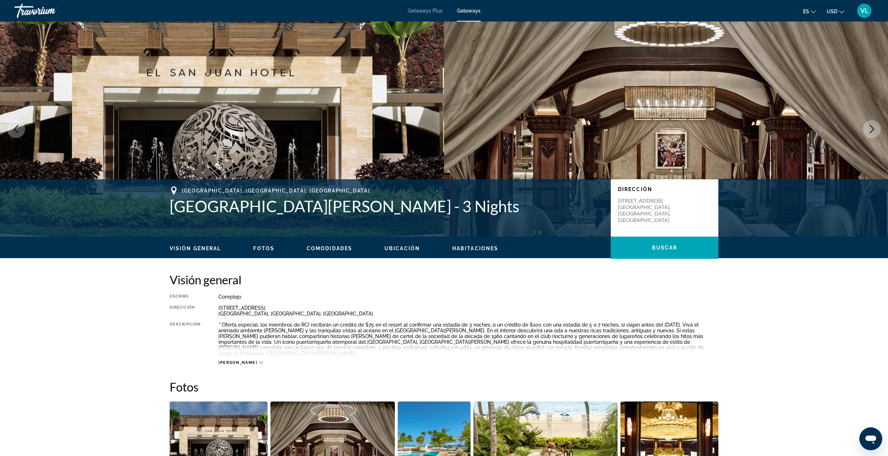
click at [865, 127] on button "Next image" at bounding box center [871, 129] width 18 height 18
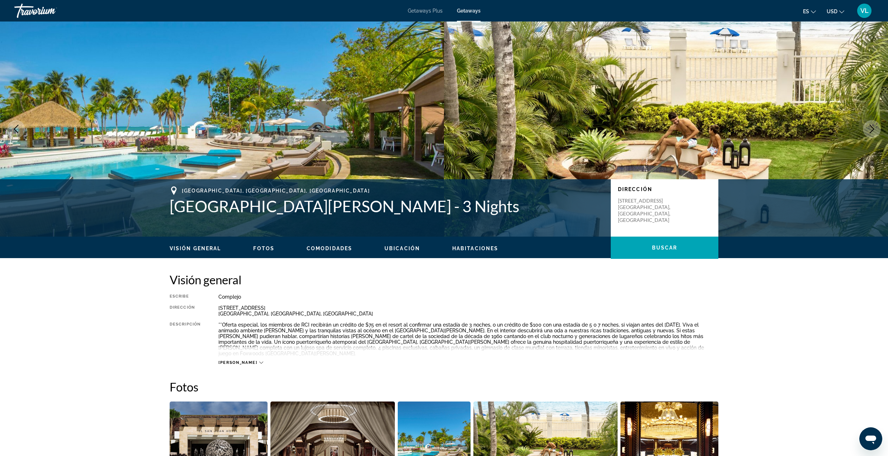
click at [865, 127] on button "Next image" at bounding box center [871, 129] width 18 height 18
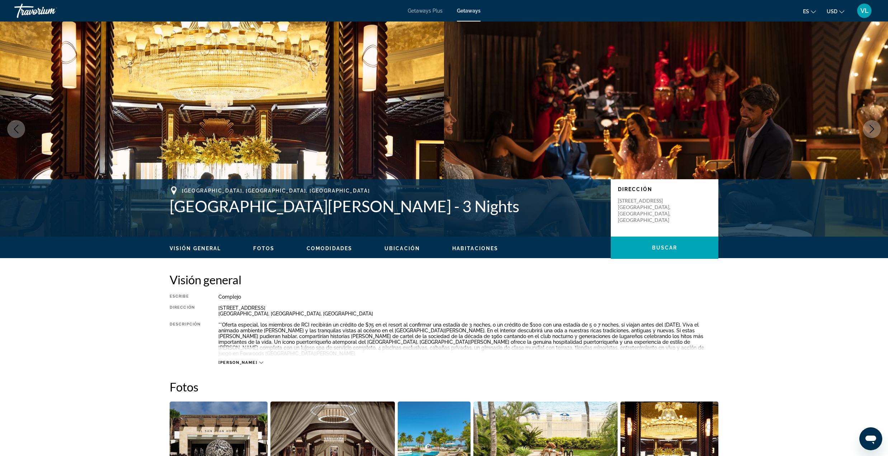
click at [865, 127] on button "Next image" at bounding box center [871, 129] width 18 height 18
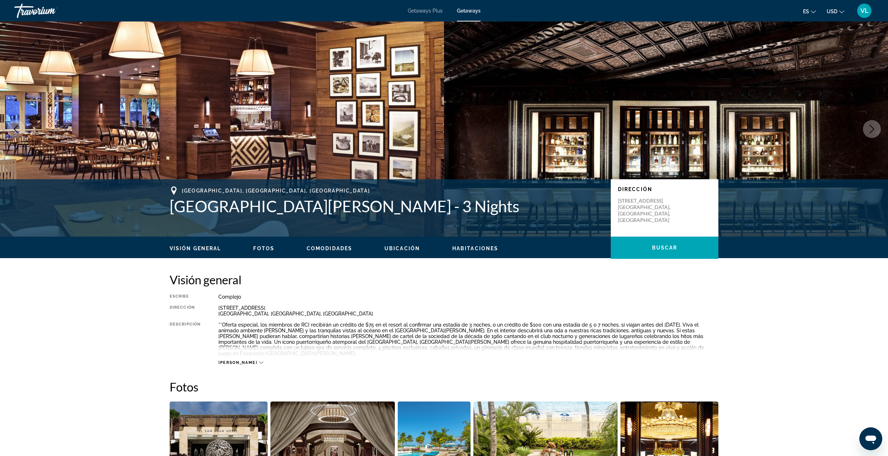
click at [870, 128] on icon "Next image" at bounding box center [871, 129] width 9 height 9
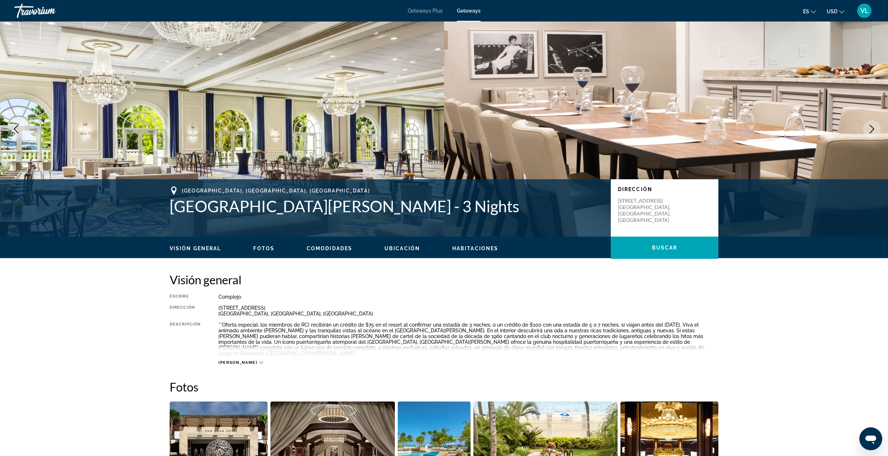
click at [870, 128] on icon "Next image" at bounding box center [871, 129] width 9 height 9
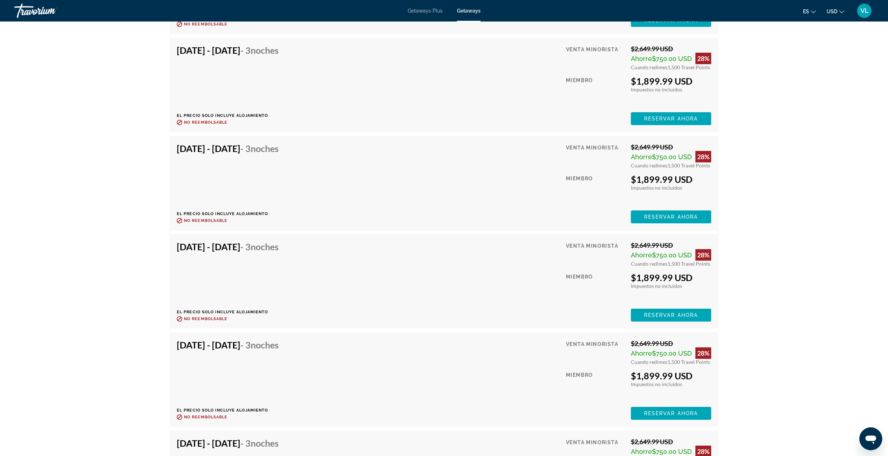
scroll to position [1673, 0]
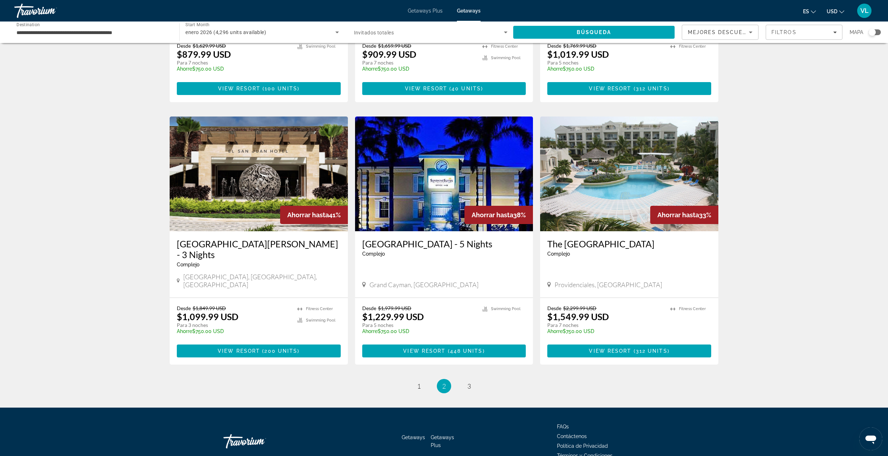
scroll to position [716, 0]
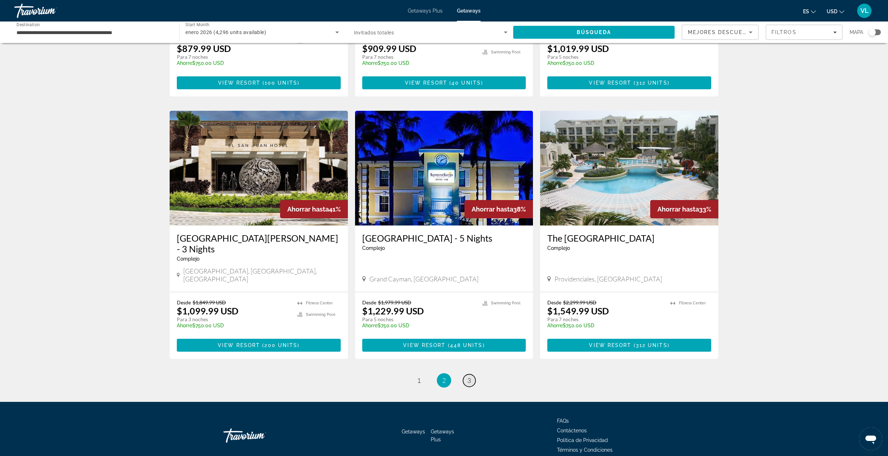
click at [469, 376] on span "3" at bounding box center [469, 380] width 4 height 8
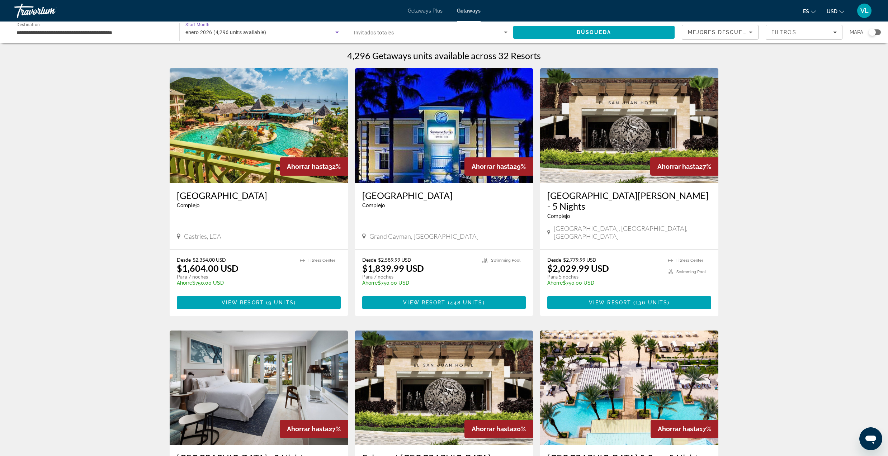
click at [208, 30] on span "enero 2026 (4,296 units available)" at bounding box center [225, 32] width 81 height 6
click at [203, 51] on span "Todo los meses" at bounding box center [202, 54] width 34 height 6
click at [27, 12] on div "Travorium" at bounding box center [50, 10] width 72 height 19
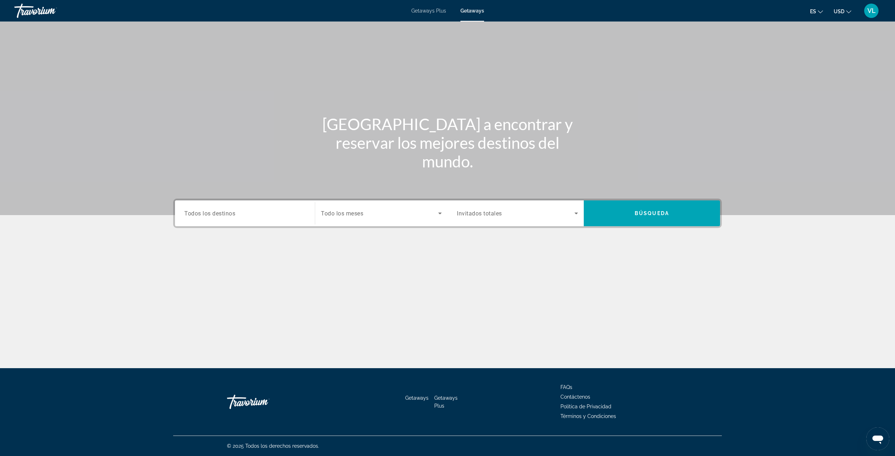
click at [209, 213] on span "Todos los destinos" at bounding box center [209, 213] width 51 height 7
click at [209, 213] on input "Destination Todos los destinos" at bounding box center [244, 213] width 121 height 9
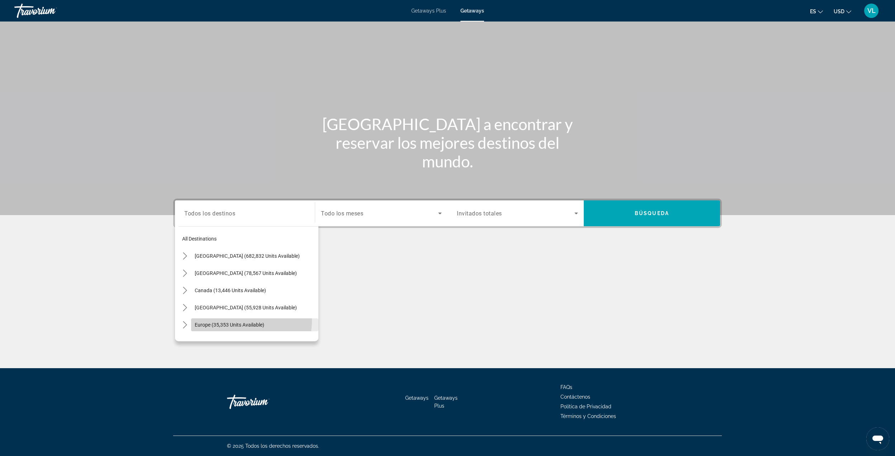
click at [239, 320] on span "Select destination: Europe (35,353 units available)" at bounding box center [254, 324] width 127 height 17
type input "**********"
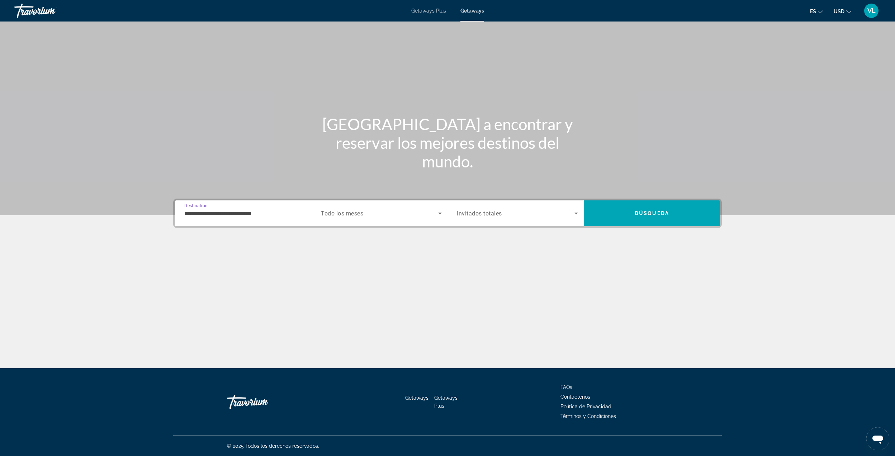
click at [364, 217] on div "Search widget" at bounding box center [381, 213] width 121 height 20
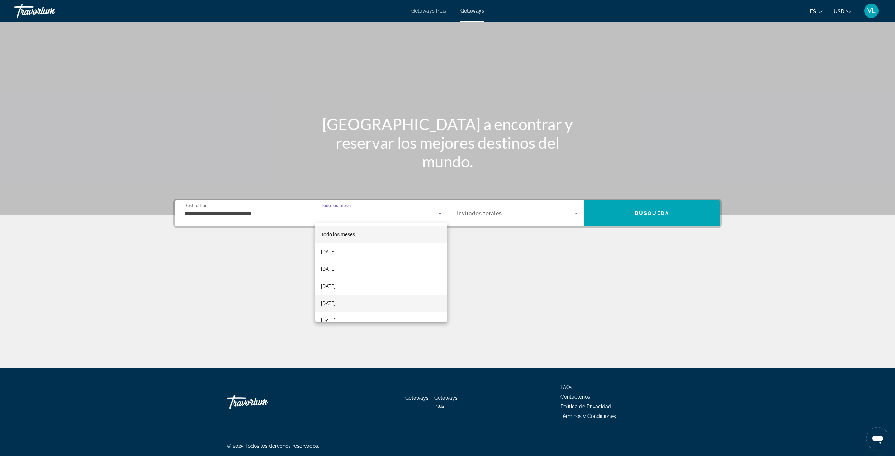
click at [336, 300] on span "[DATE]" at bounding box center [328, 303] width 15 height 9
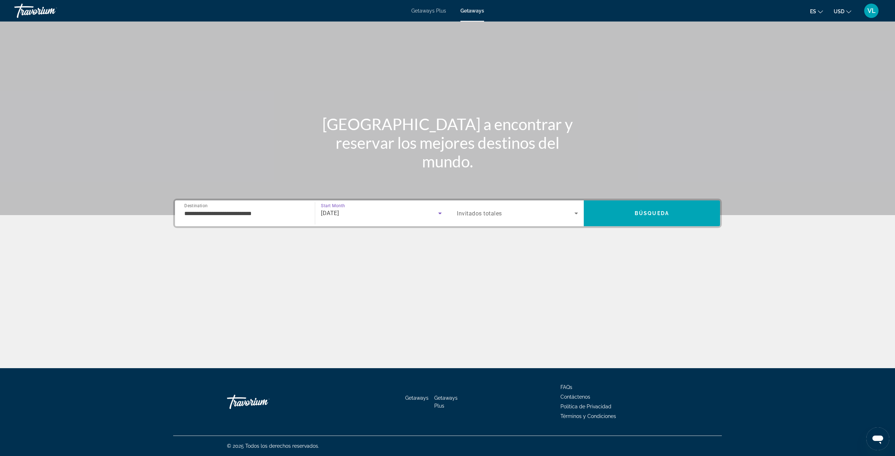
click at [569, 217] on div "Search widget" at bounding box center [517, 213] width 121 height 20
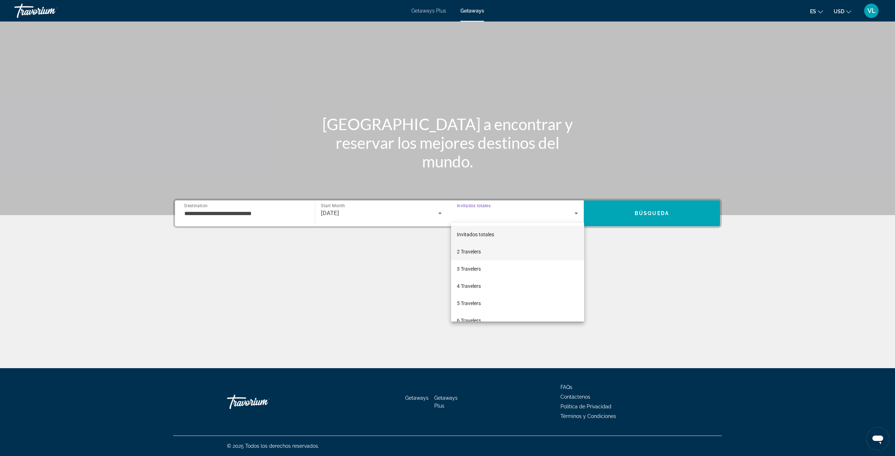
click at [530, 254] on mat-option "2 Travelers" at bounding box center [517, 251] width 133 height 17
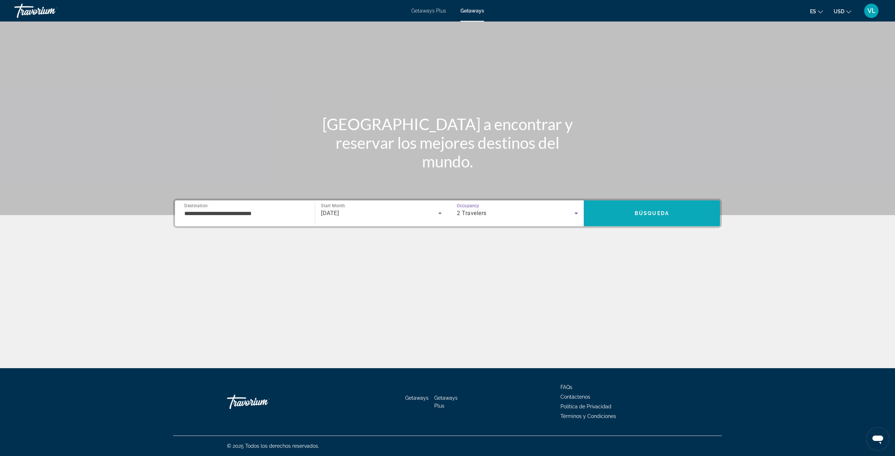
click at [671, 210] on span "Search" at bounding box center [652, 213] width 136 height 17
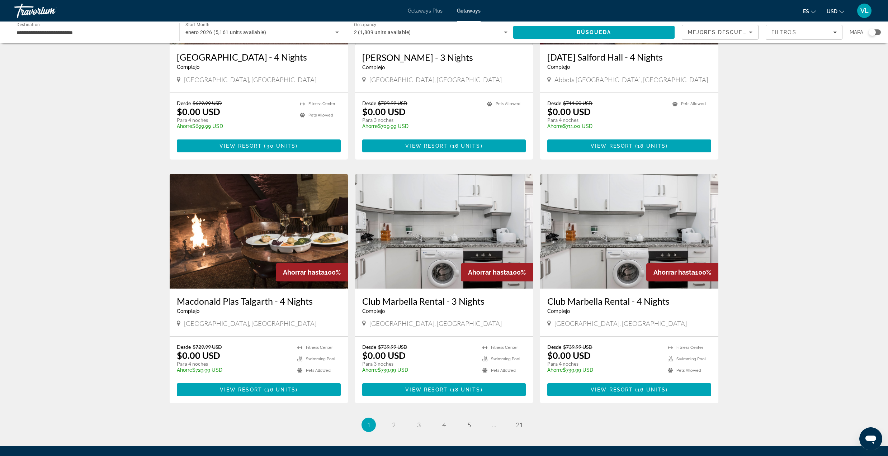
scroll to position [705, 0]
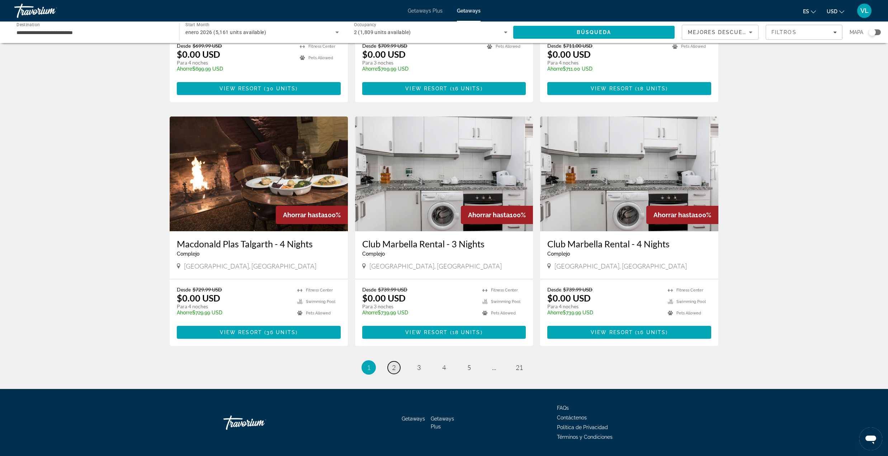
click at [396, 361] on link "page 2" at bounding box center [394, 367] width 13 height 13
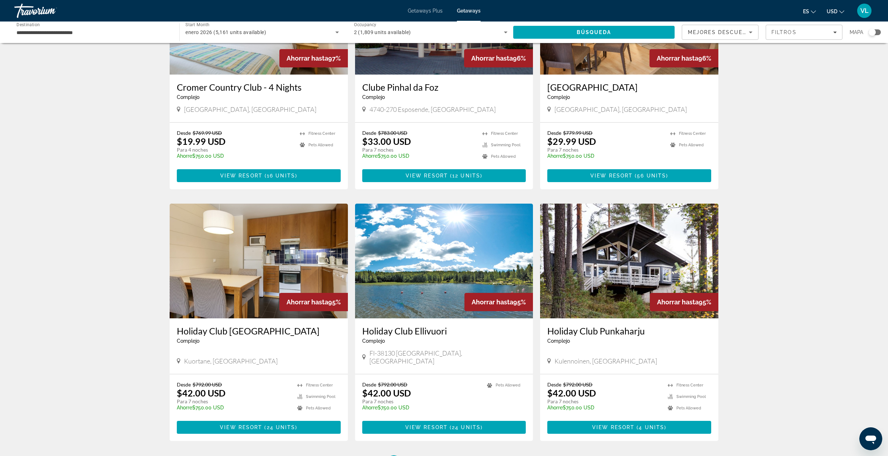
scroll to position [621, 0]
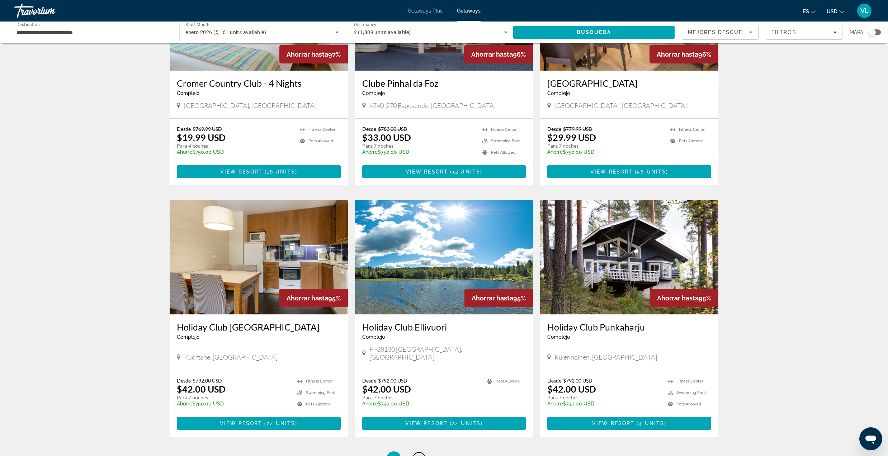
click at [417, 455] on span "3" at bounding box center [419, 459] width 4 height 8
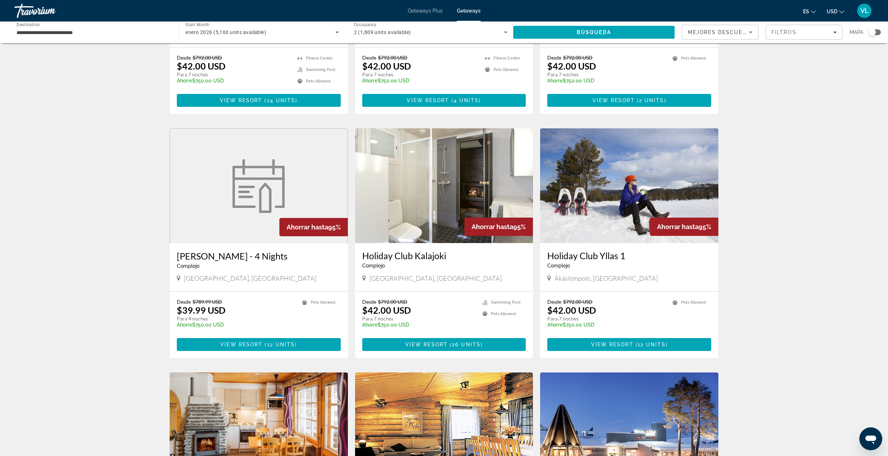
scroll to position [191, 0]
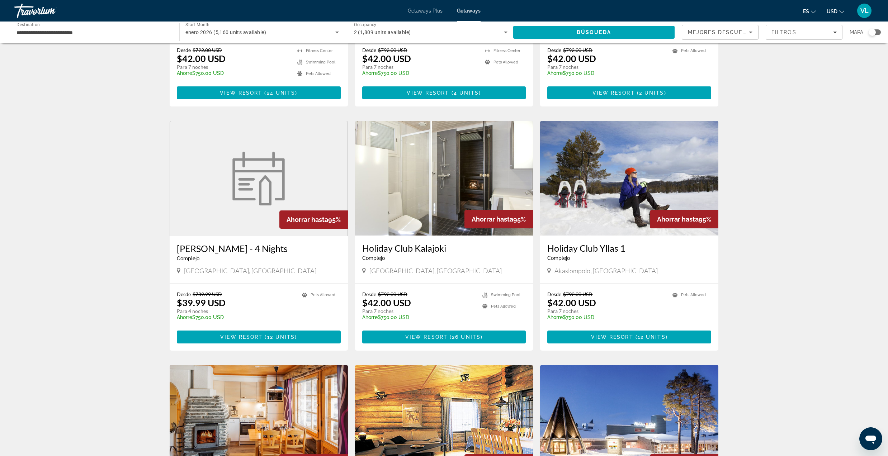
click at [776, 215] on div "5,160 Getaways units available across 251 Resorts Ahorrar hasta 95% Holiday Clu…" at bounding box center [444, 363] width 888 height 1008
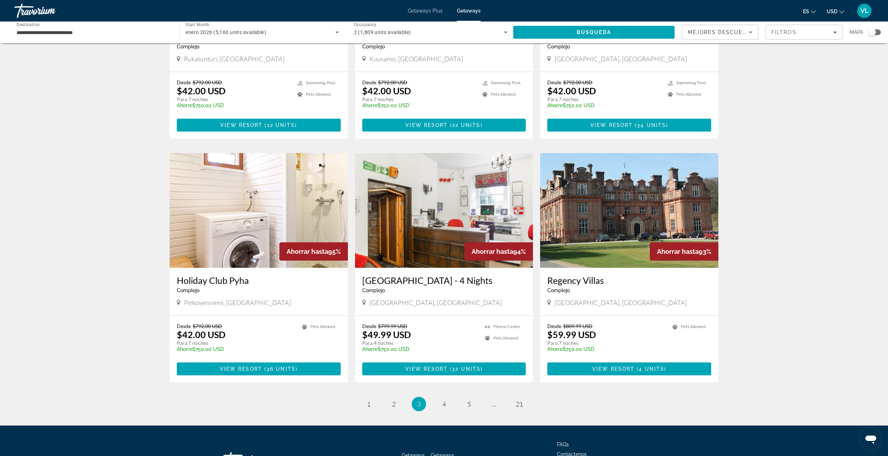
scroll to position [705, 0]
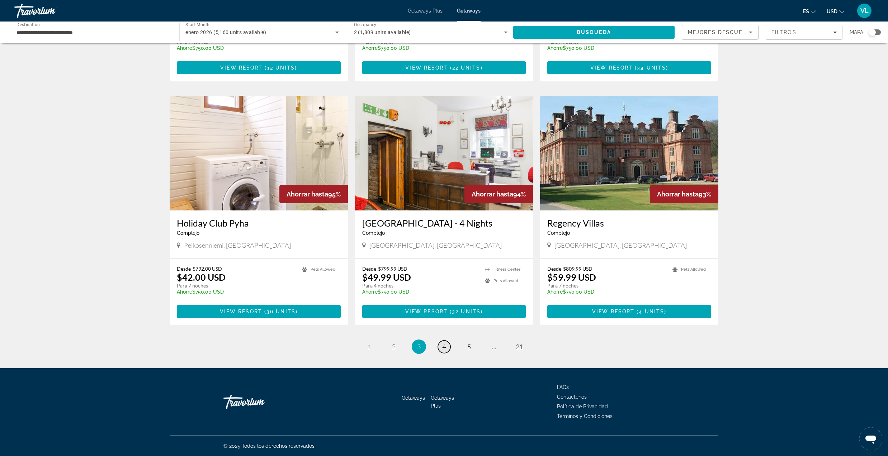
click at [439, 348] on link "page 4" at bounding box center [444, 347] width 13 height 13
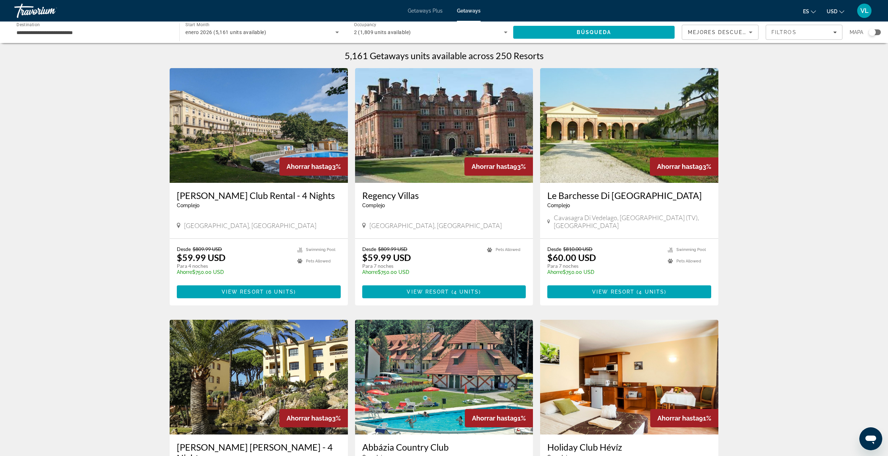
click at [427, 158] on img "Main content" at bounding box center [444, 125] width 178 height 115
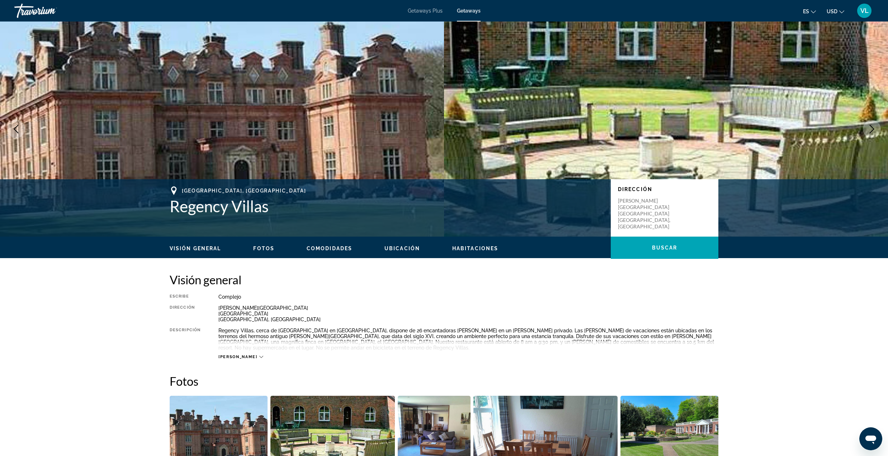
click at [872, 133] on icon "Next image" at bounding box center [871, 129] width 9 height 9
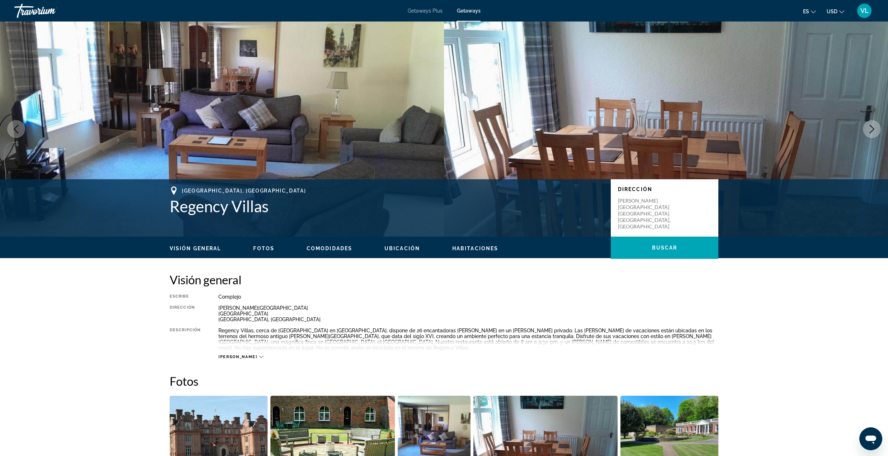
click at [869, 131] on icon "Next image" at bounding box center [871, 129] width 9 height 9
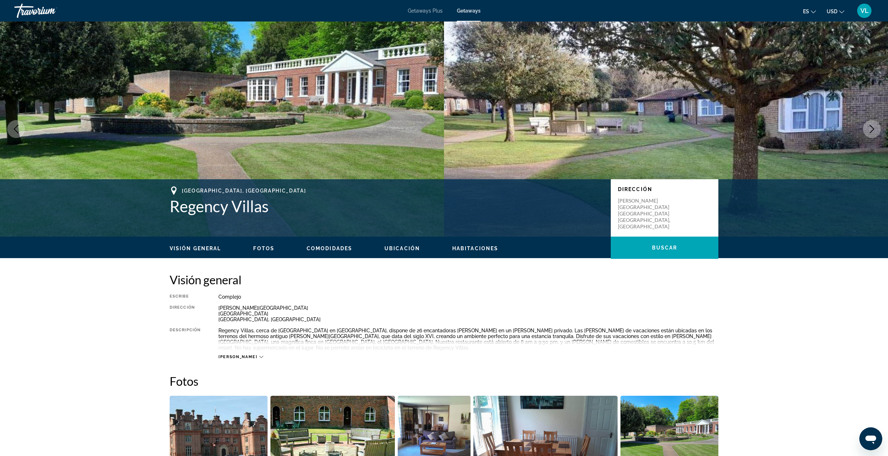
click at [869, 131] on icon "Next image" at bounding box center [871, 129] width 9 height 9
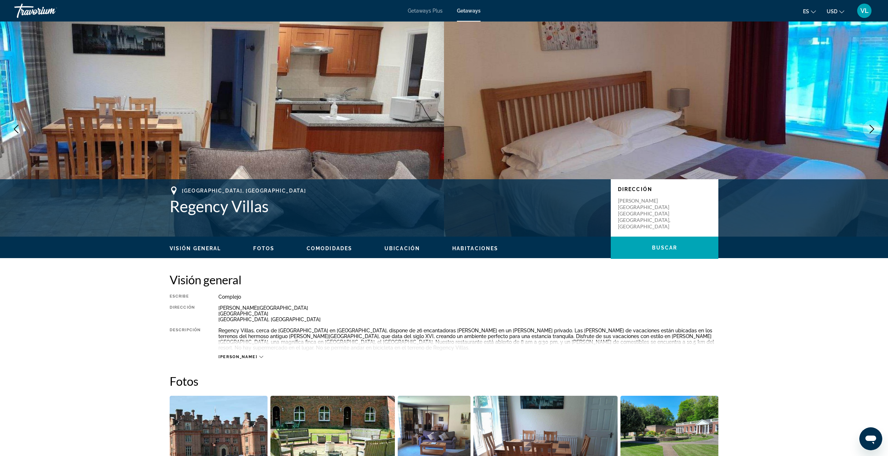
click at [869, 131] on icon "Next image" at bounding box center [871, 129] width 9 height 9
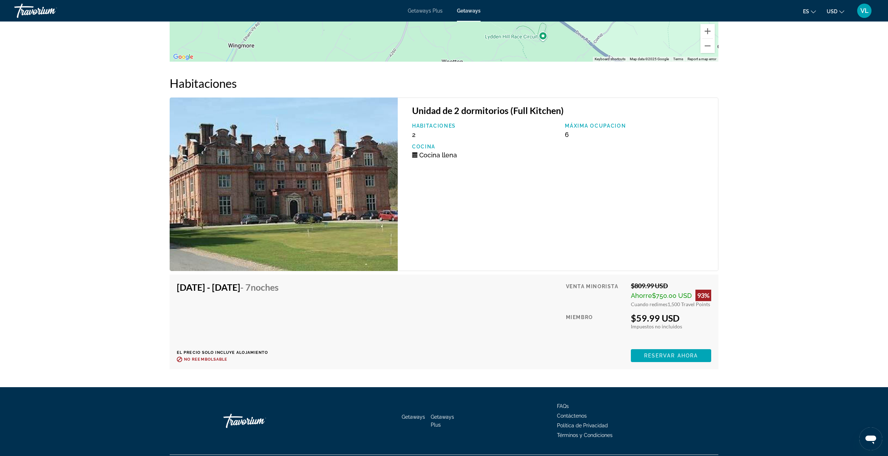
scroll to position [1022, 0]
